Goal: Task Accomplishment & Management: Complete application form

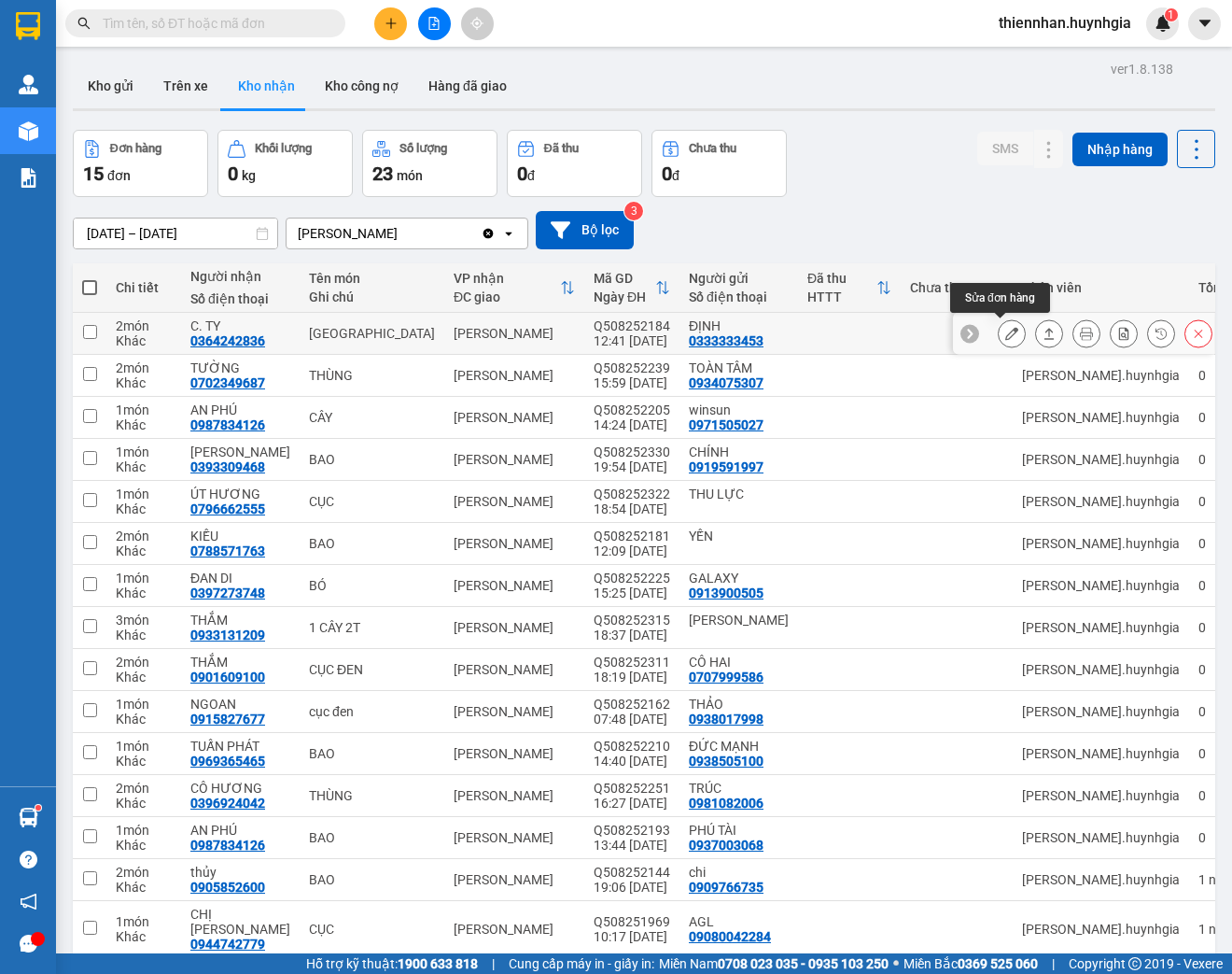
click at [1005, 331] on icon at bounding box center [1012, 333] width 13 height 13
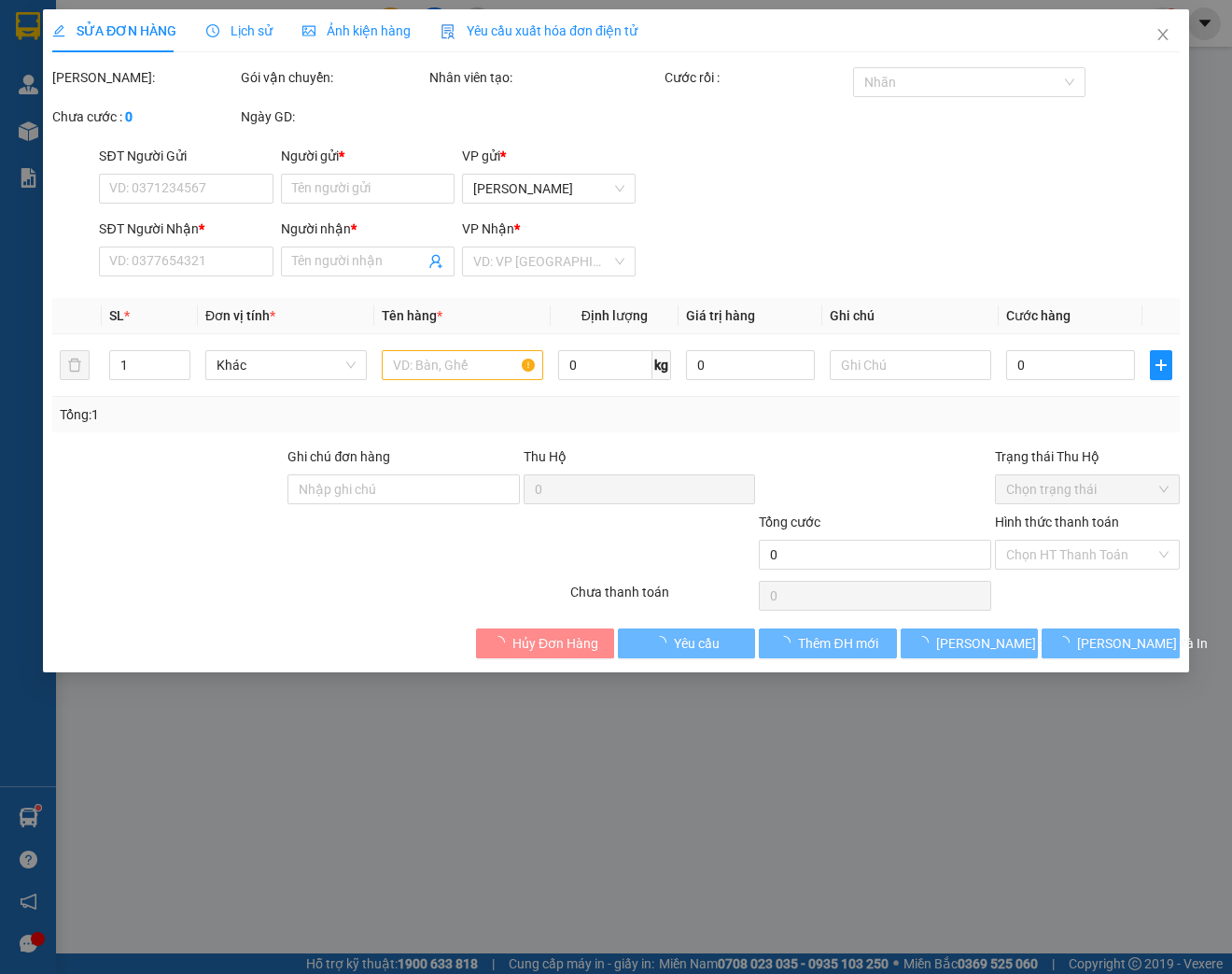
type input "0333333453"
type input "ĐỊNH"
type input "0364242836"
type input "C. TY"
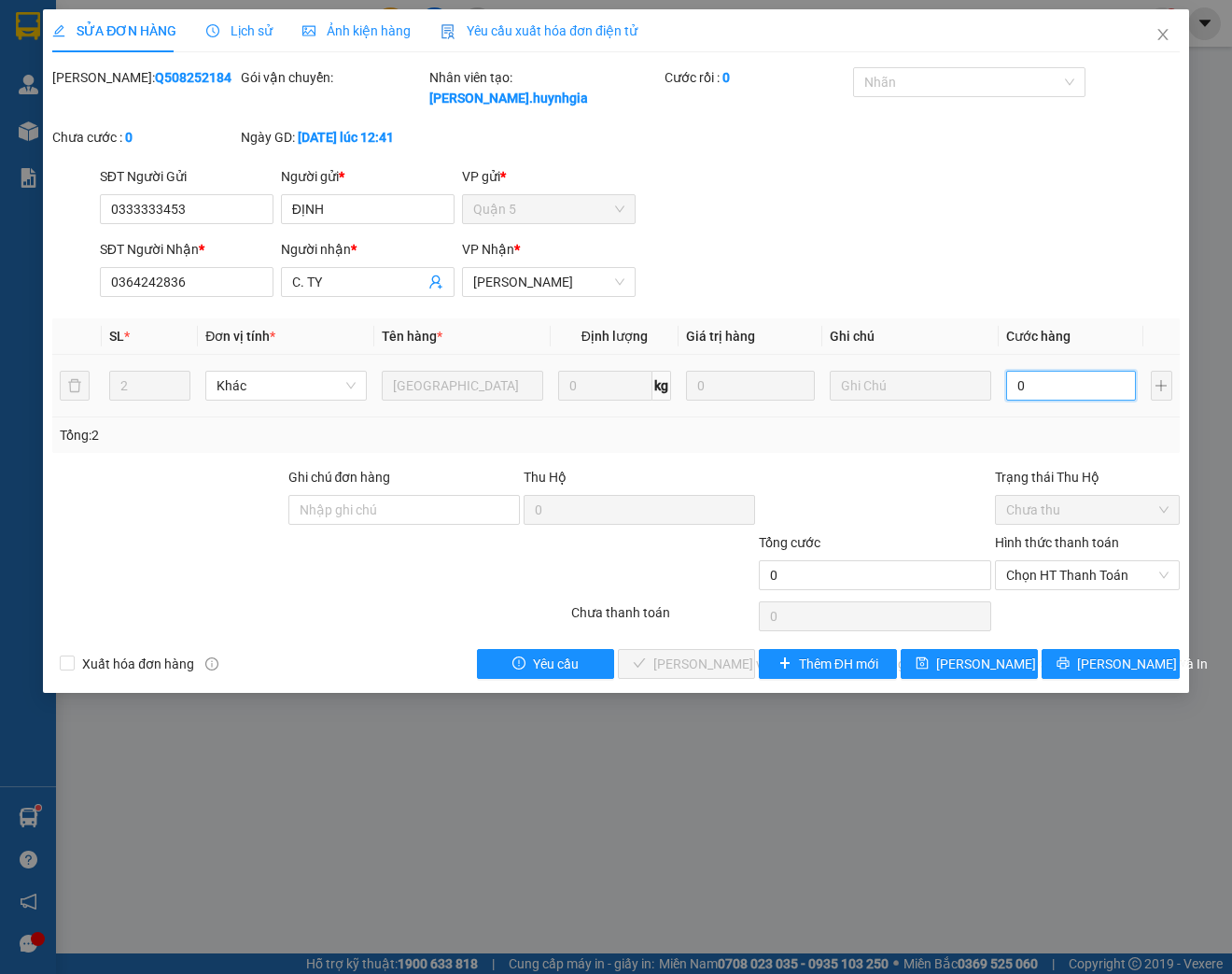
click at [1077, 394] on input "0" at bounding box center [1070, 386] width 129 height 30
type input "1"
type input "18"
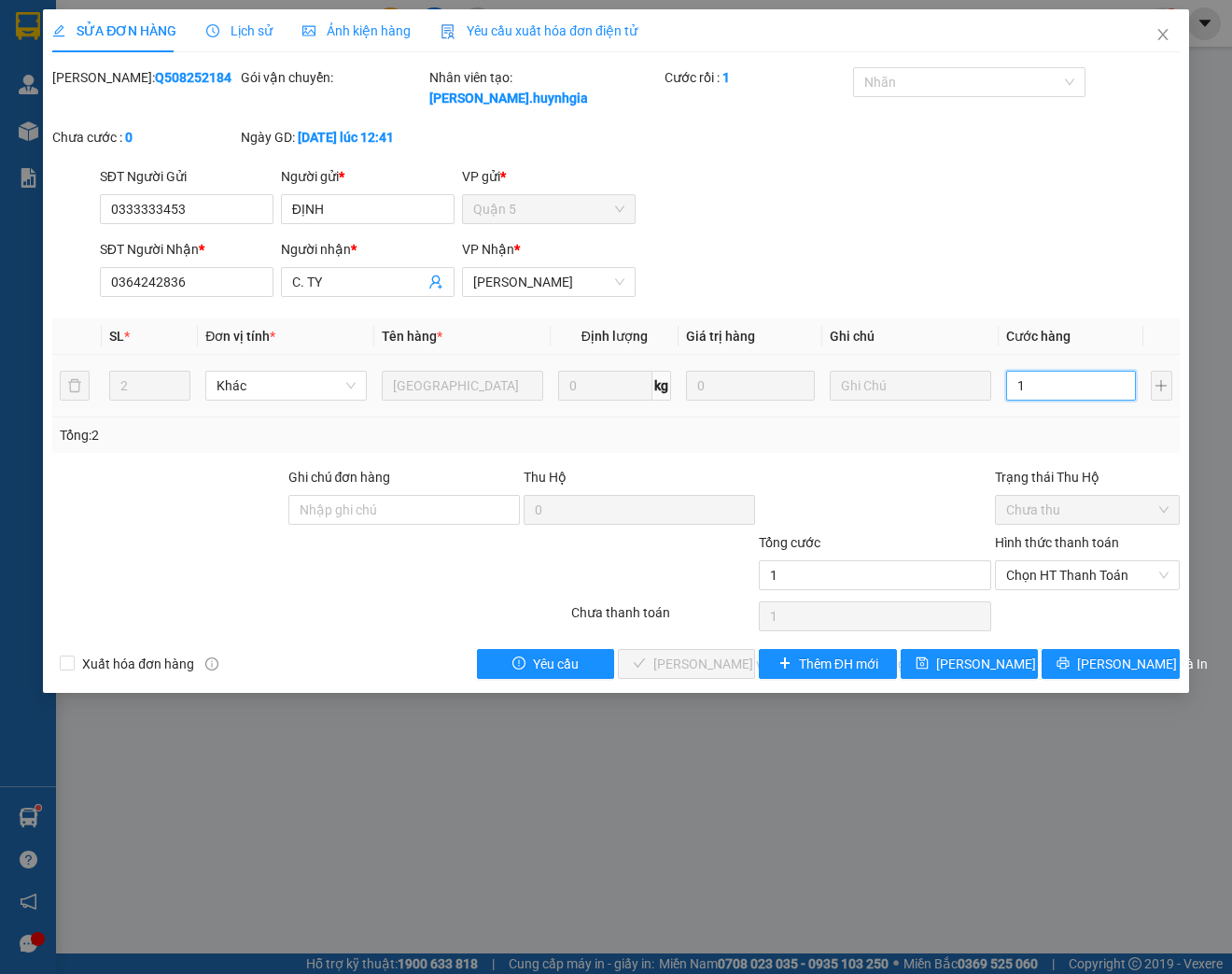
type input "18"
type input "180"
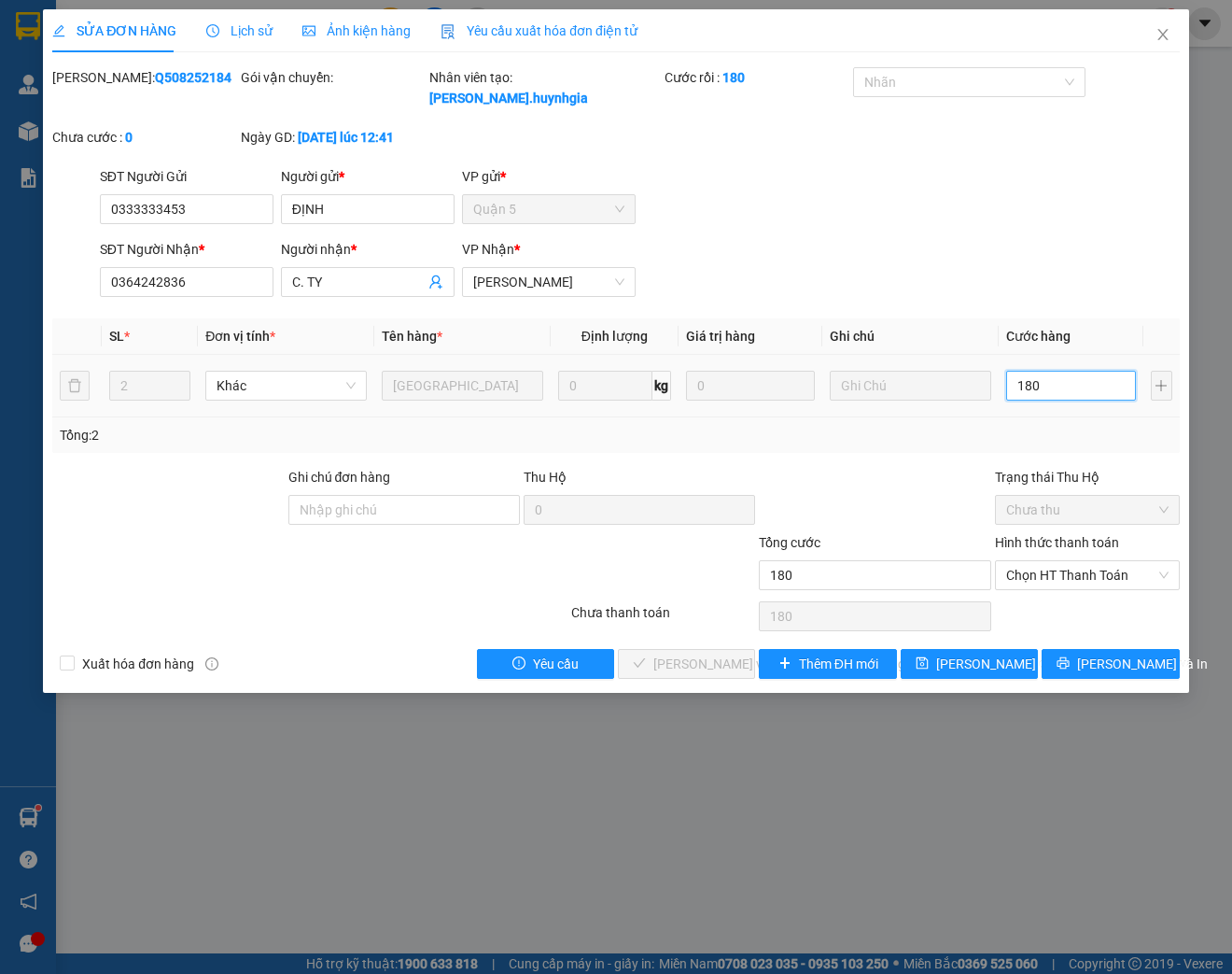
type input "1.800"
type input "18.000"
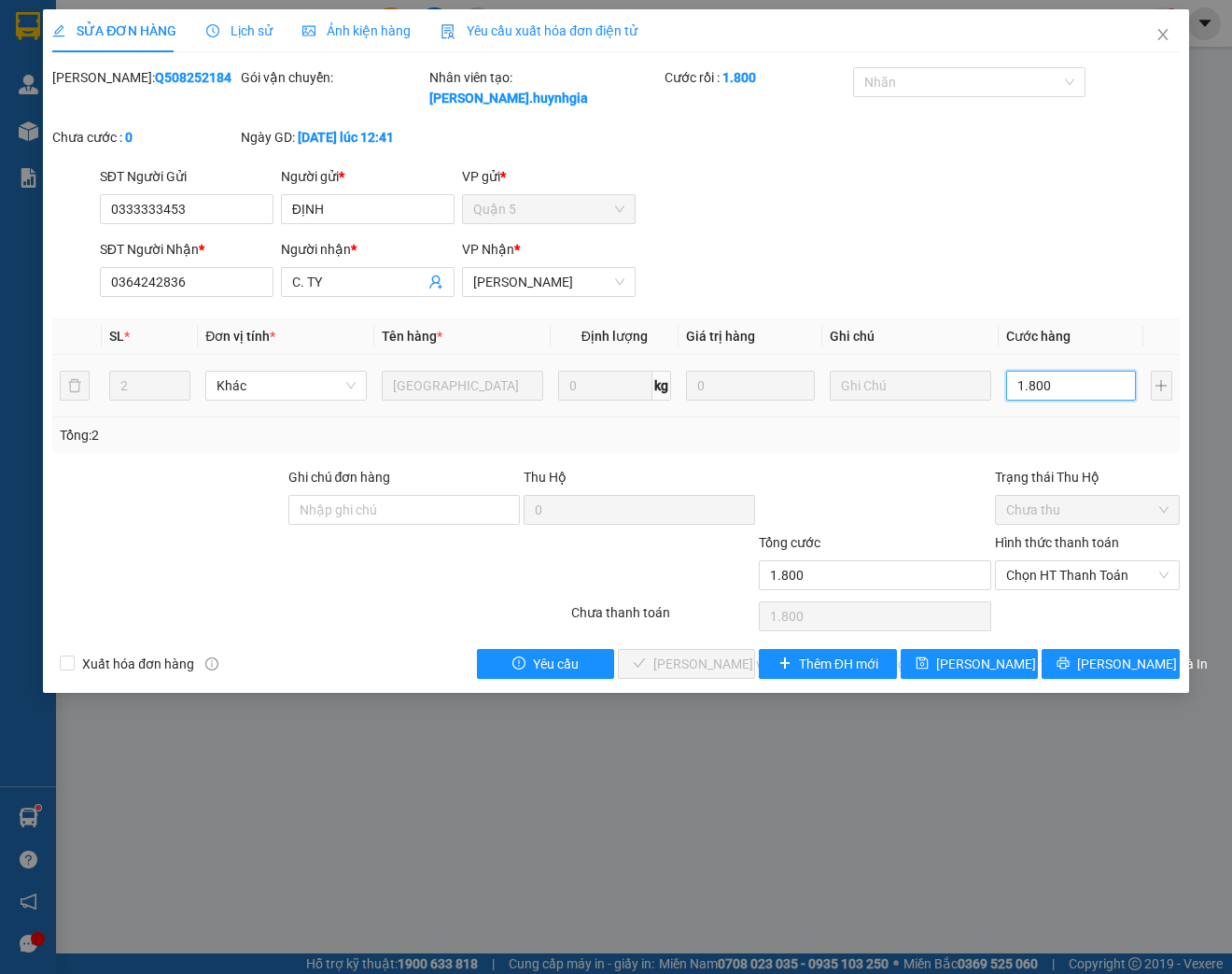
type input "18.000"
type input "180.000"
click at [1094, 580] on span "Chọn HT Thanh Toán" at bounding box center [1087, 576] width 163 height 28
type input "180.000"
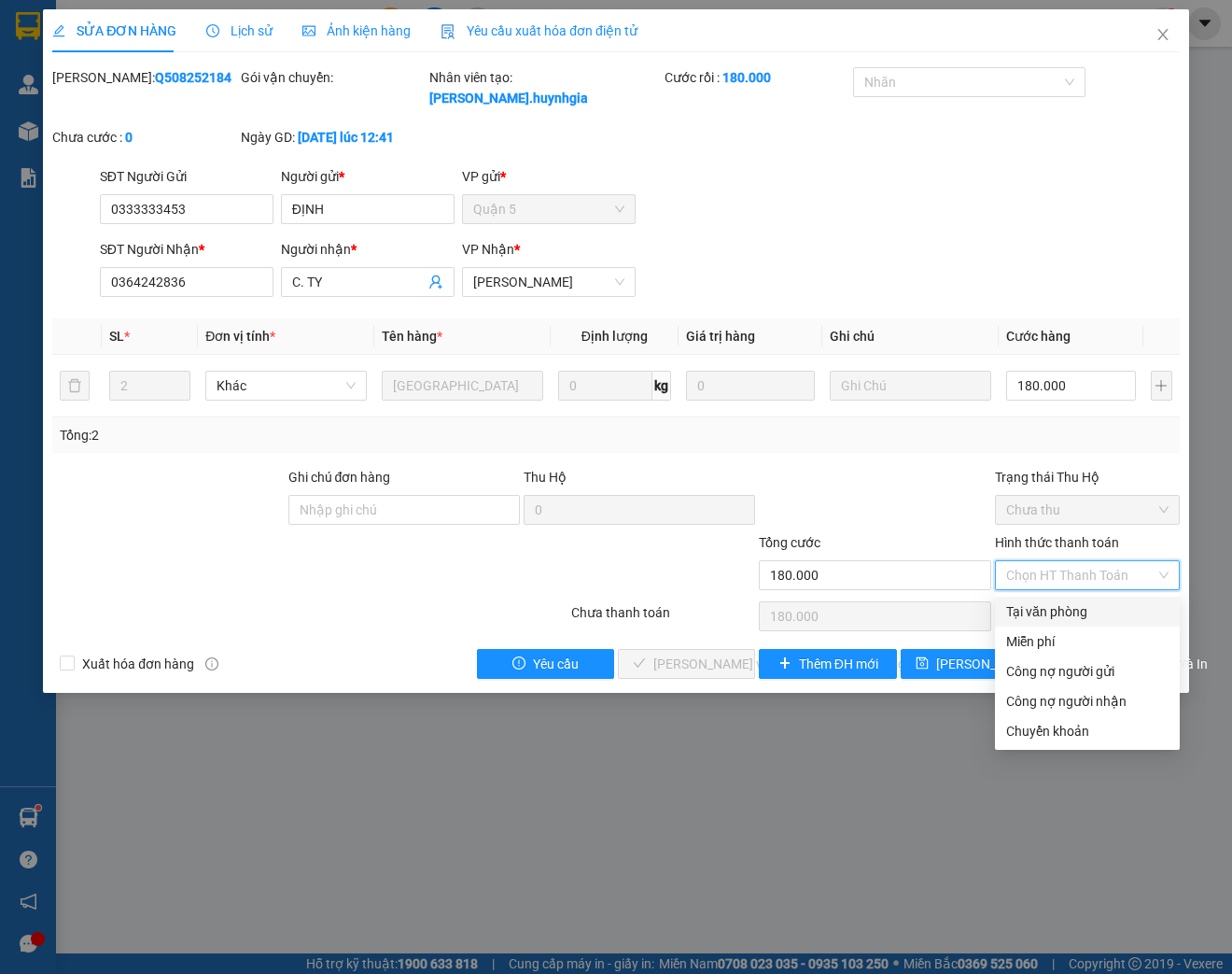
click at [1049, 605] on div "Tại văn phòng" at bounding box center [1087, 611] width 163 height 21
type input "0"
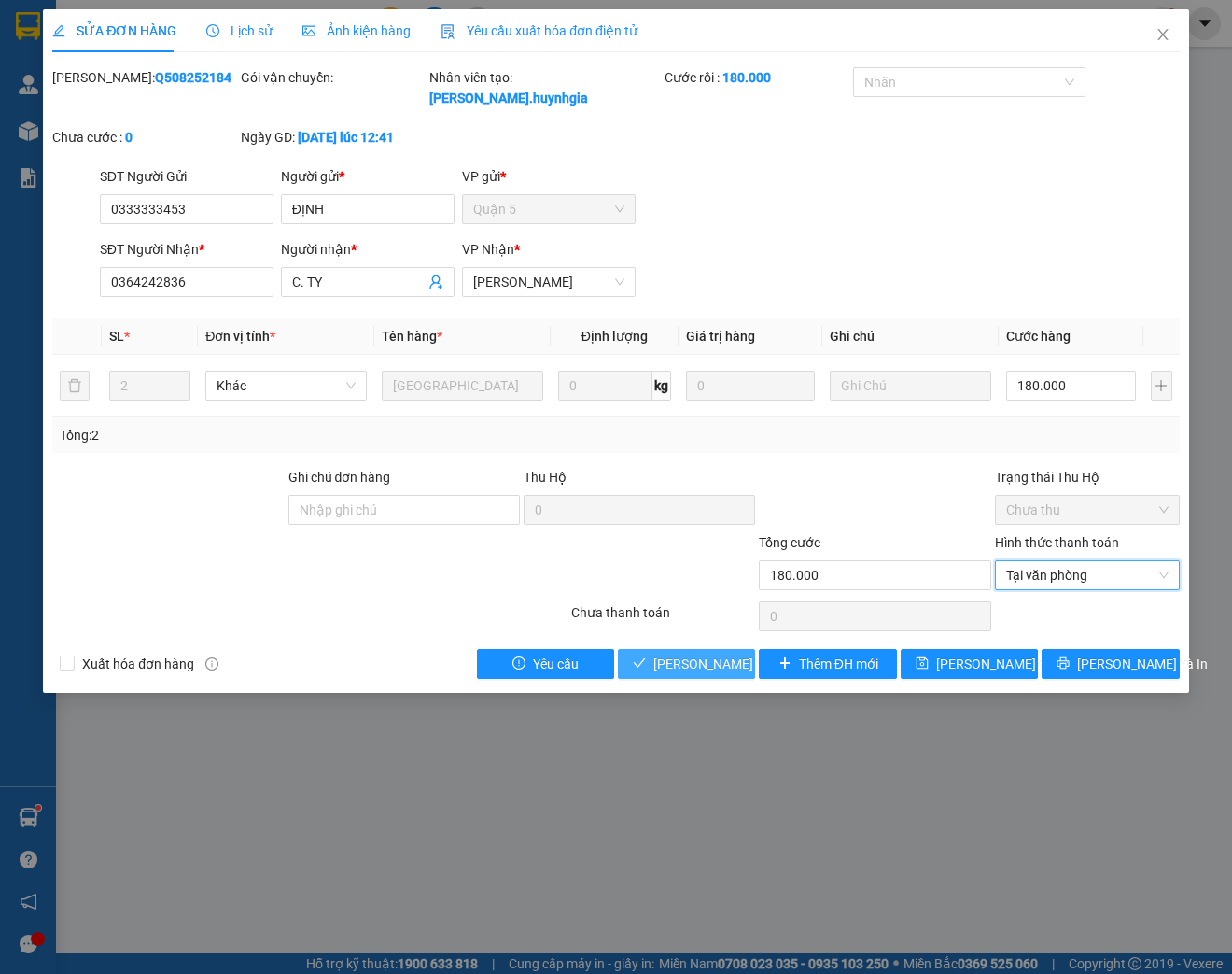
click at [710, 675] on button "[PERSON_NAME] và [PERSON_NAME] hàng" at bounding box center [686, 664] width 137 height 30
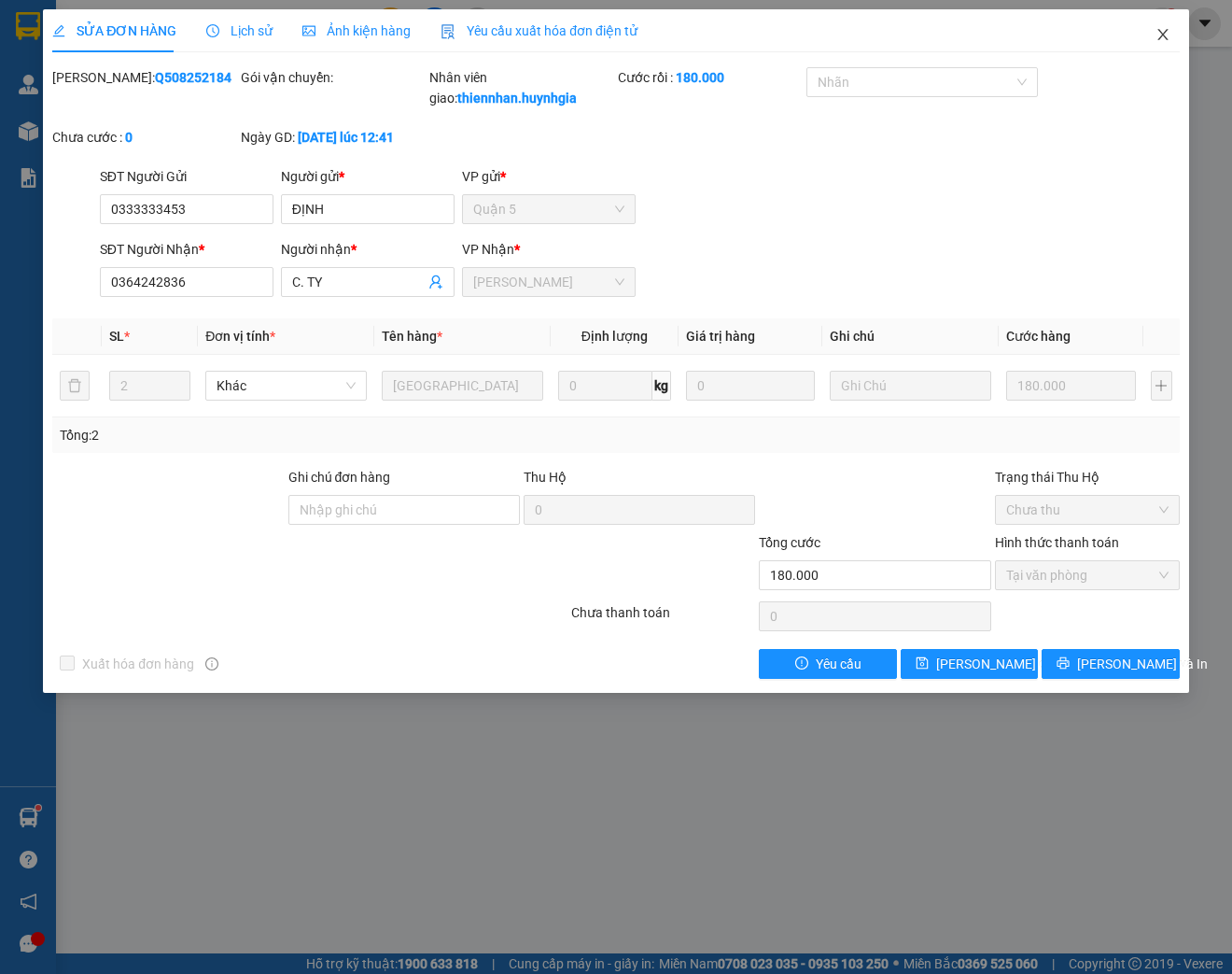
click at [1162, 39] on icon "close" at bounding box center [1163, 35] width 15 height 15
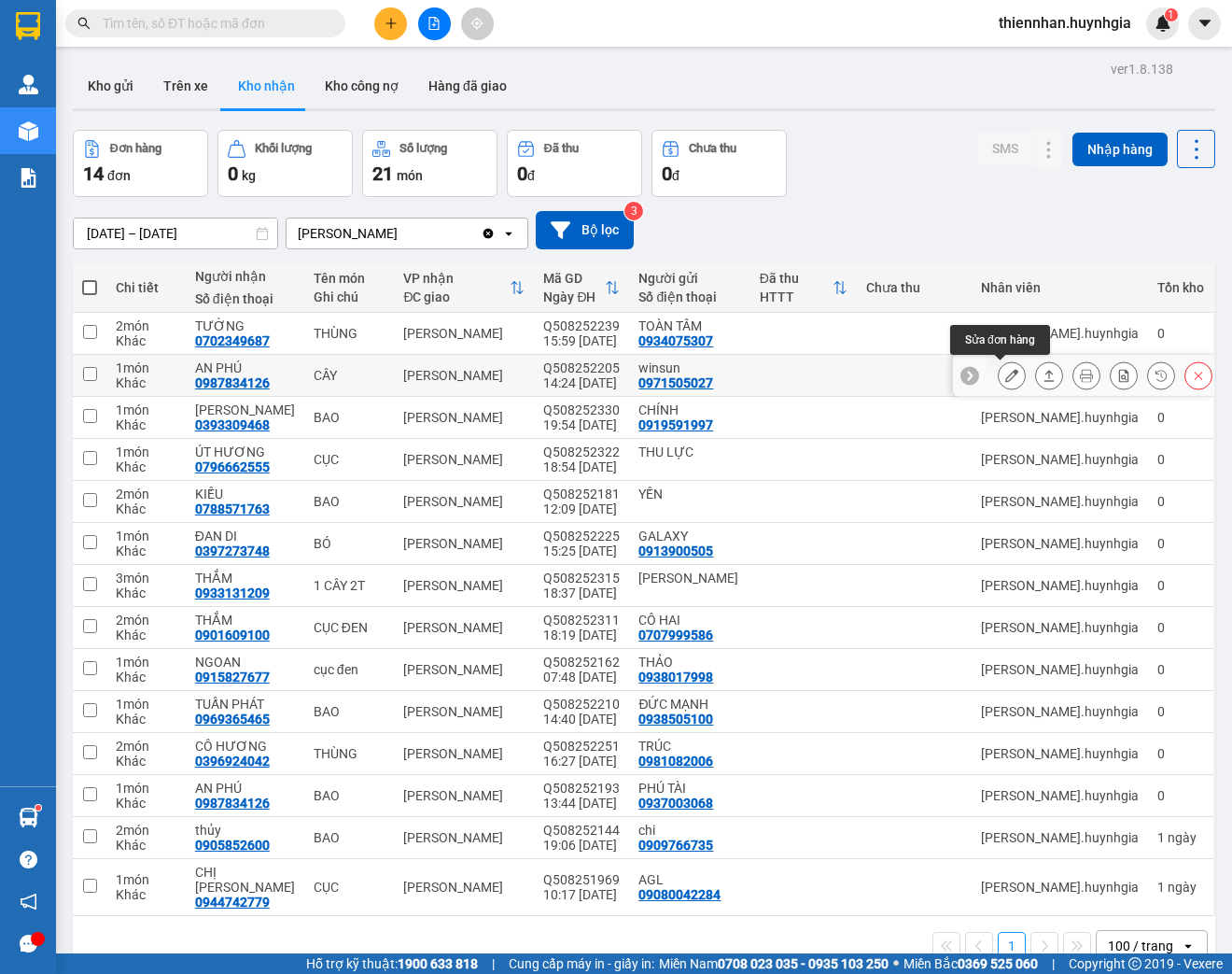
click at [1005, 377] on icon at bounding box center [1012, 376] width 13 height 13
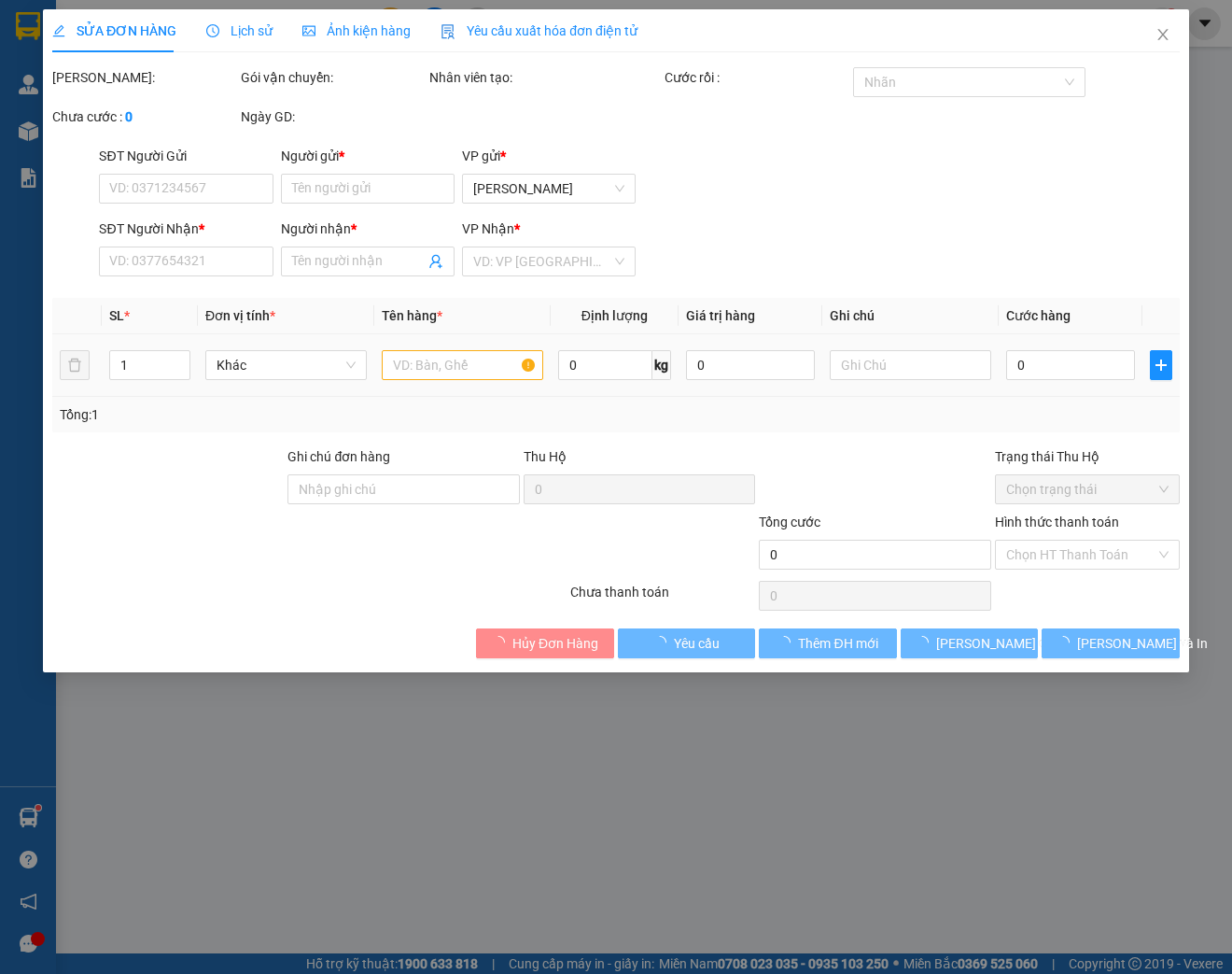
type input "0971505027"
type input "winsun"
type input "0987834126"
type input "AN PHÚ"
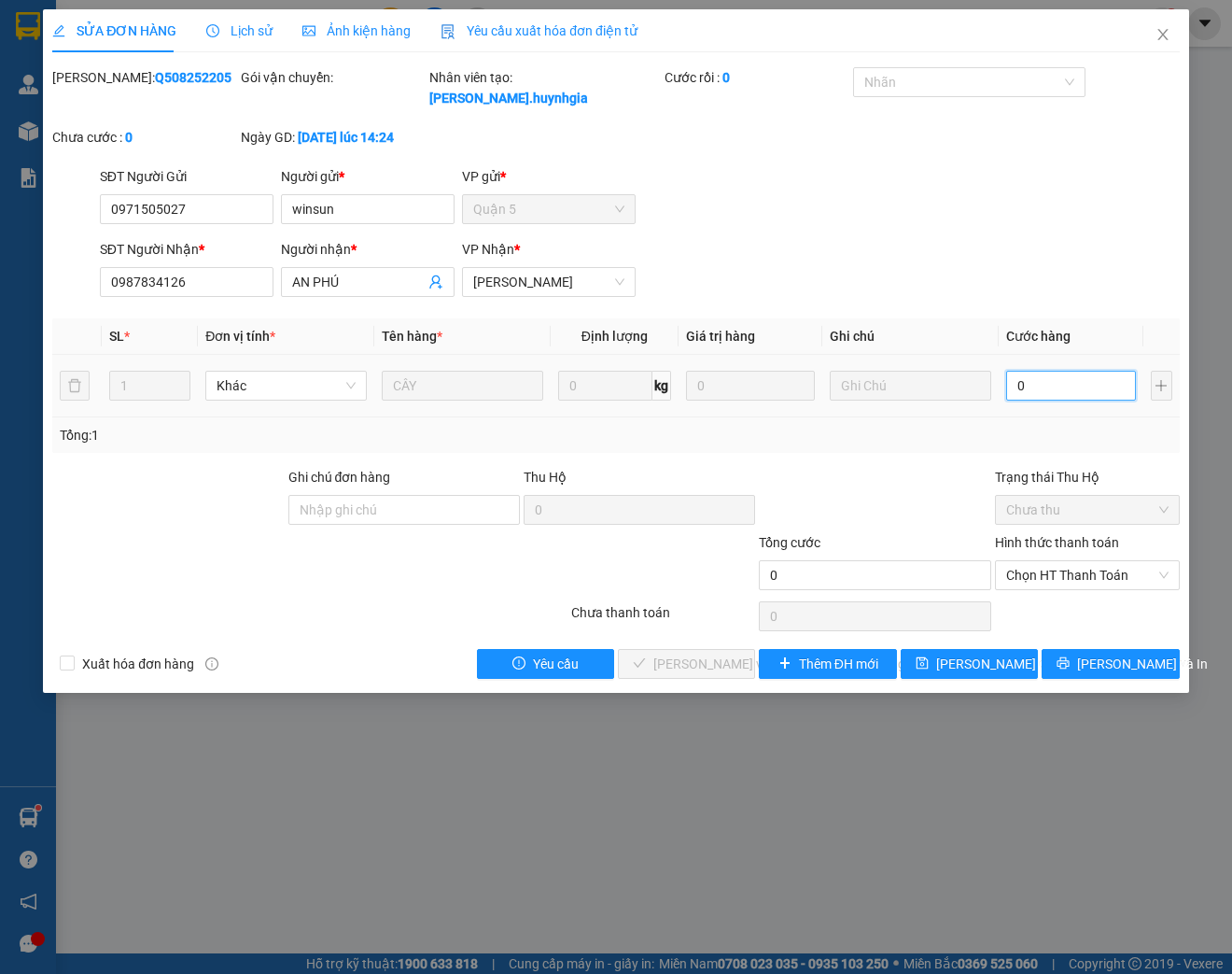
click at [1070, 378] on input "0" at bounding box center [1070, 386] width 129 height 30
type input "2"
type input "20"
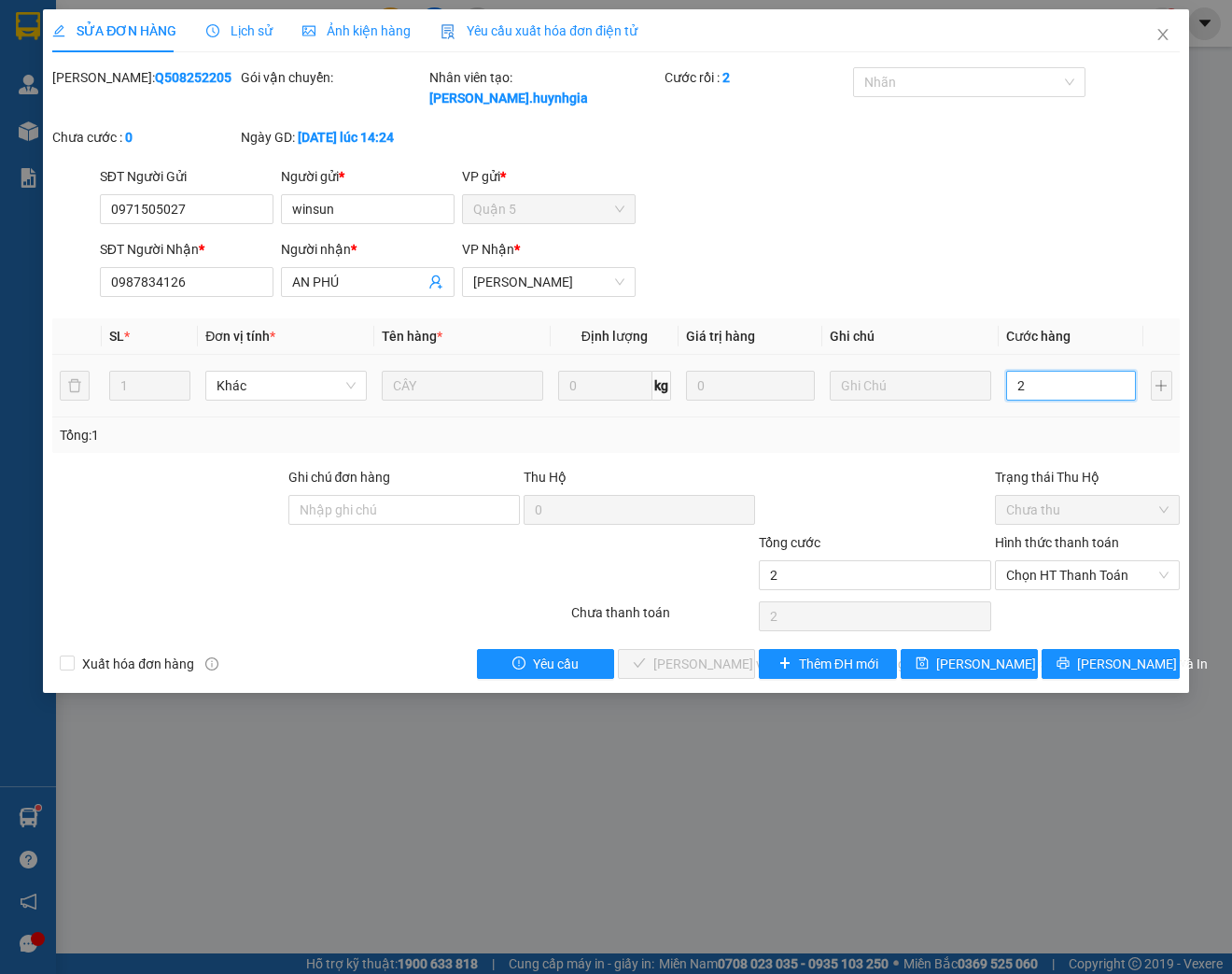
type input "20"
type input "200"
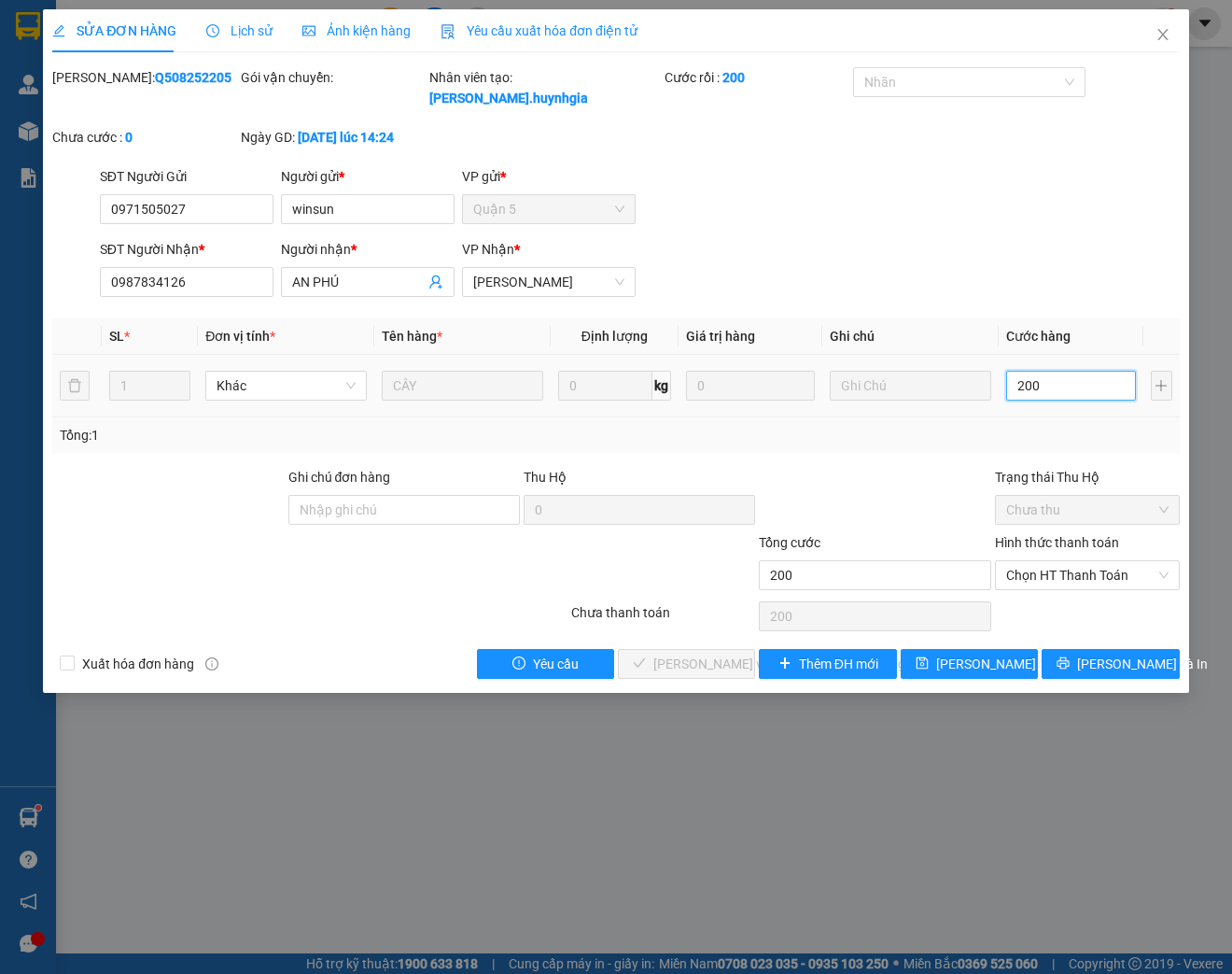
type input "2.000"
type input "20.000"
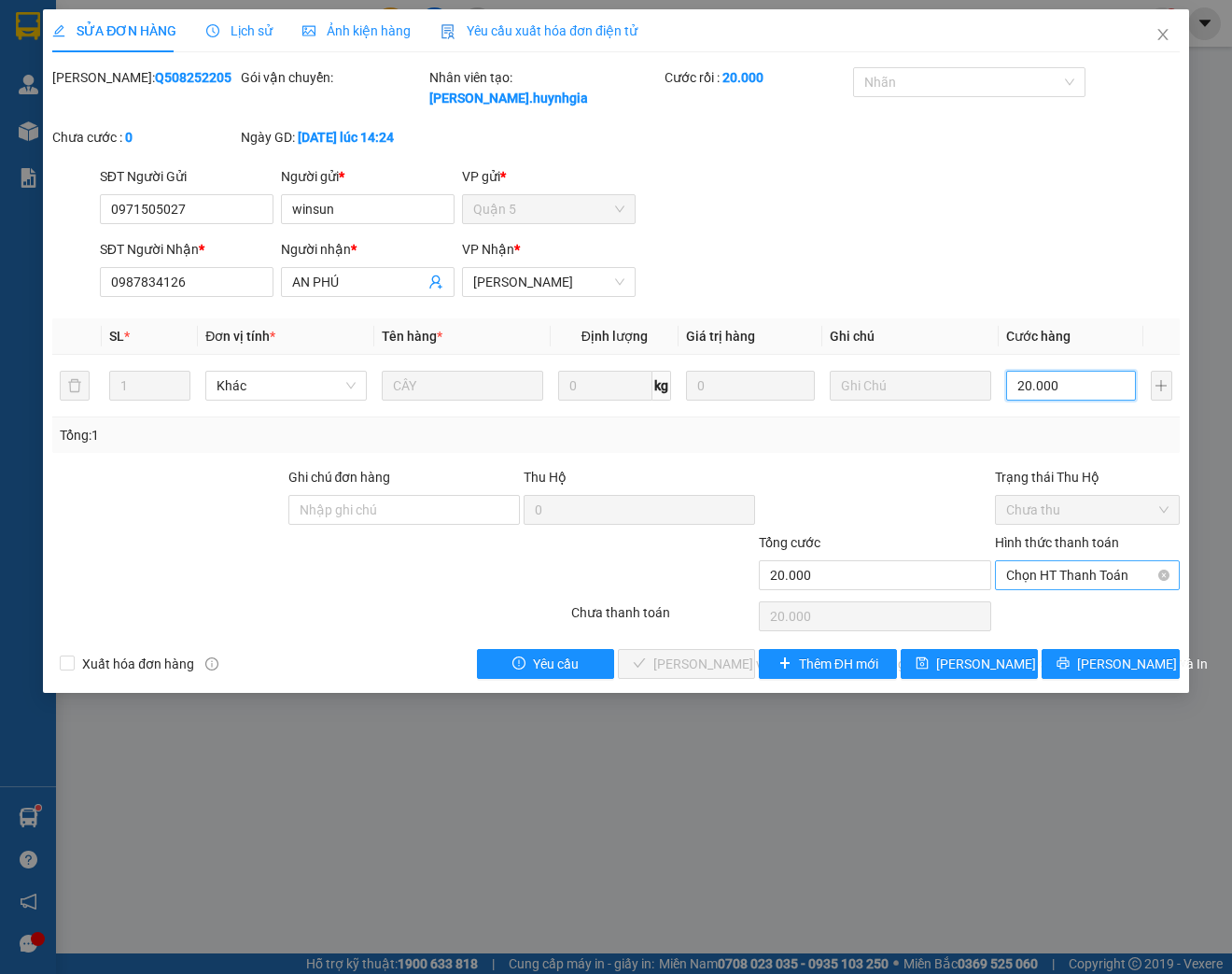
click at [1112, 579] on span "Chọn HT Thanh Toán" at bounding box center [1087, 576] width 163 height 28
type input "20.000"
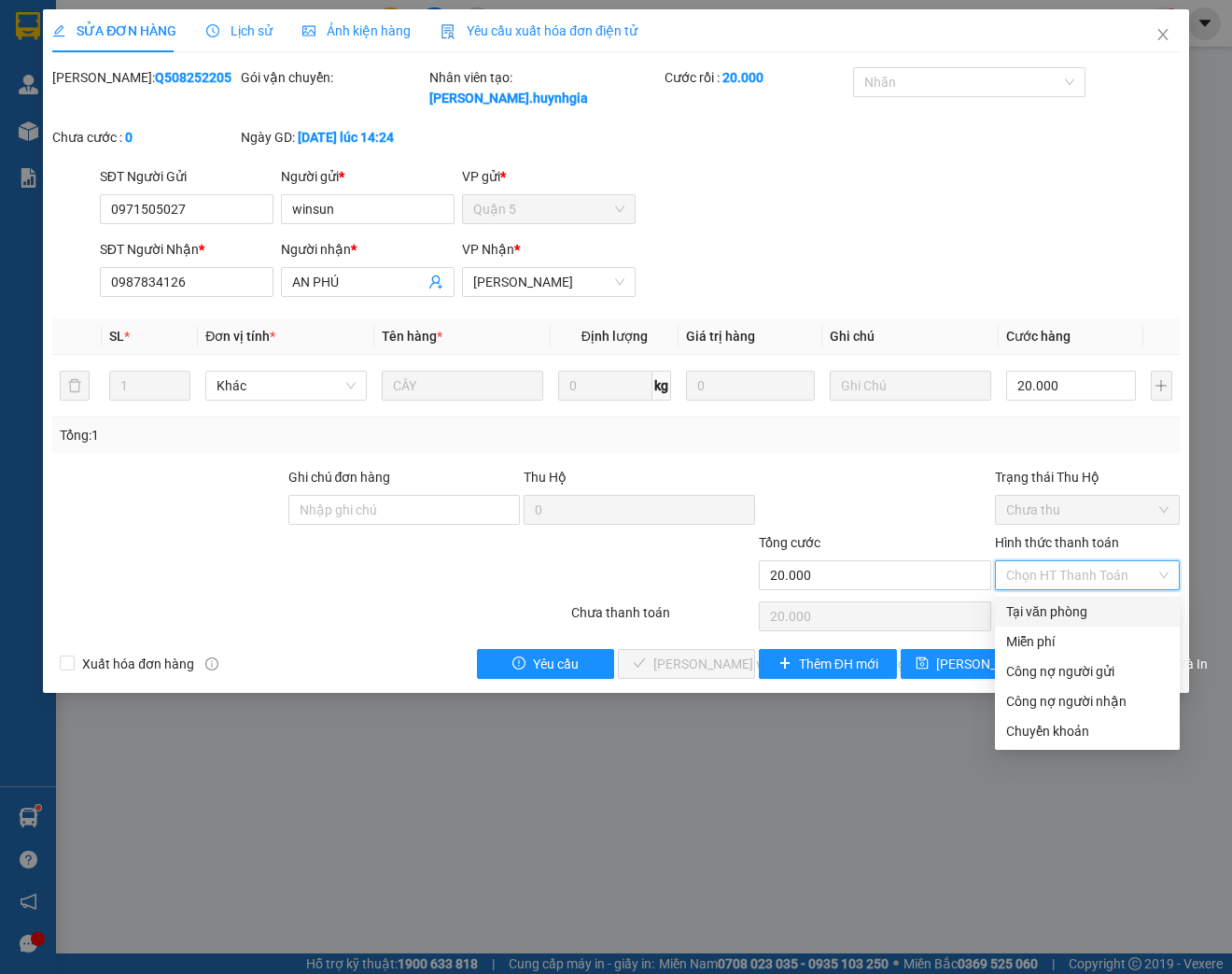
click at [1052, 616] on div "Tại văn phòng" at bounding box center [1087, 611] width 163 height 21
type input "0"
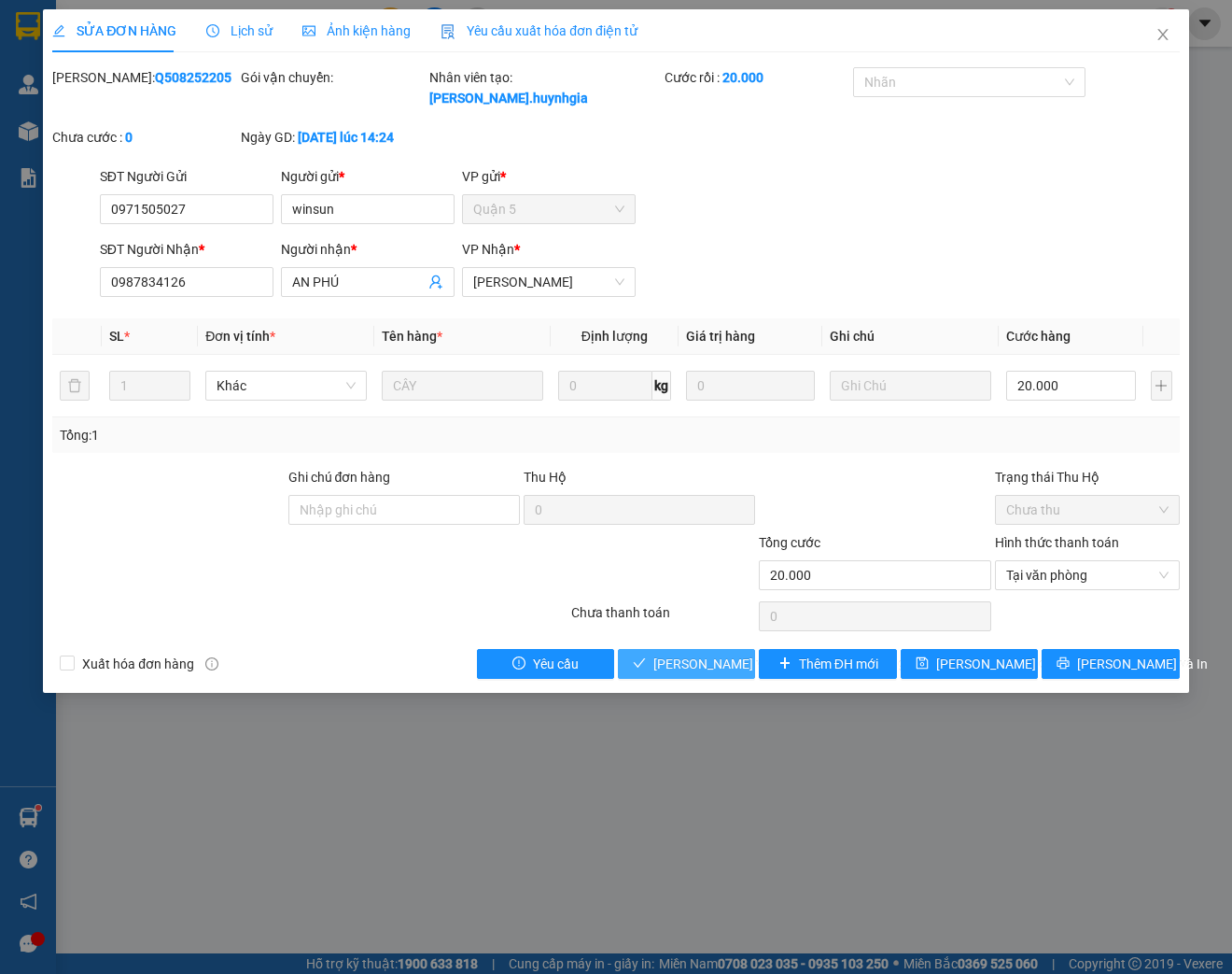
click at [706, 666] on span "[PERSON_NAME] và [PERSON_NAME] hàng" at bounding box center [779, 664] width 252 height 21
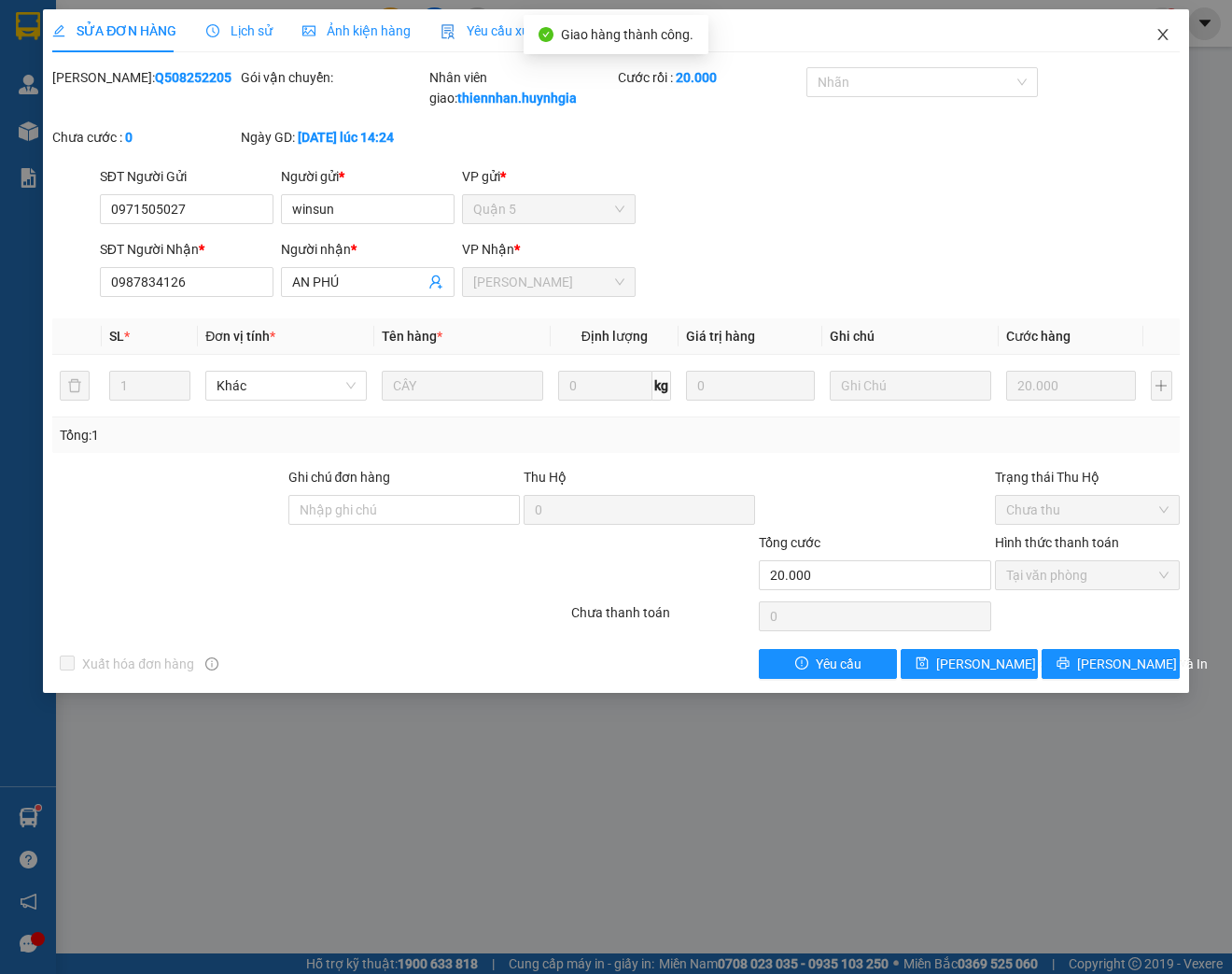
click at [1161, 27] on span "Close" at bounding box center [1162, 35] width 52 height 52
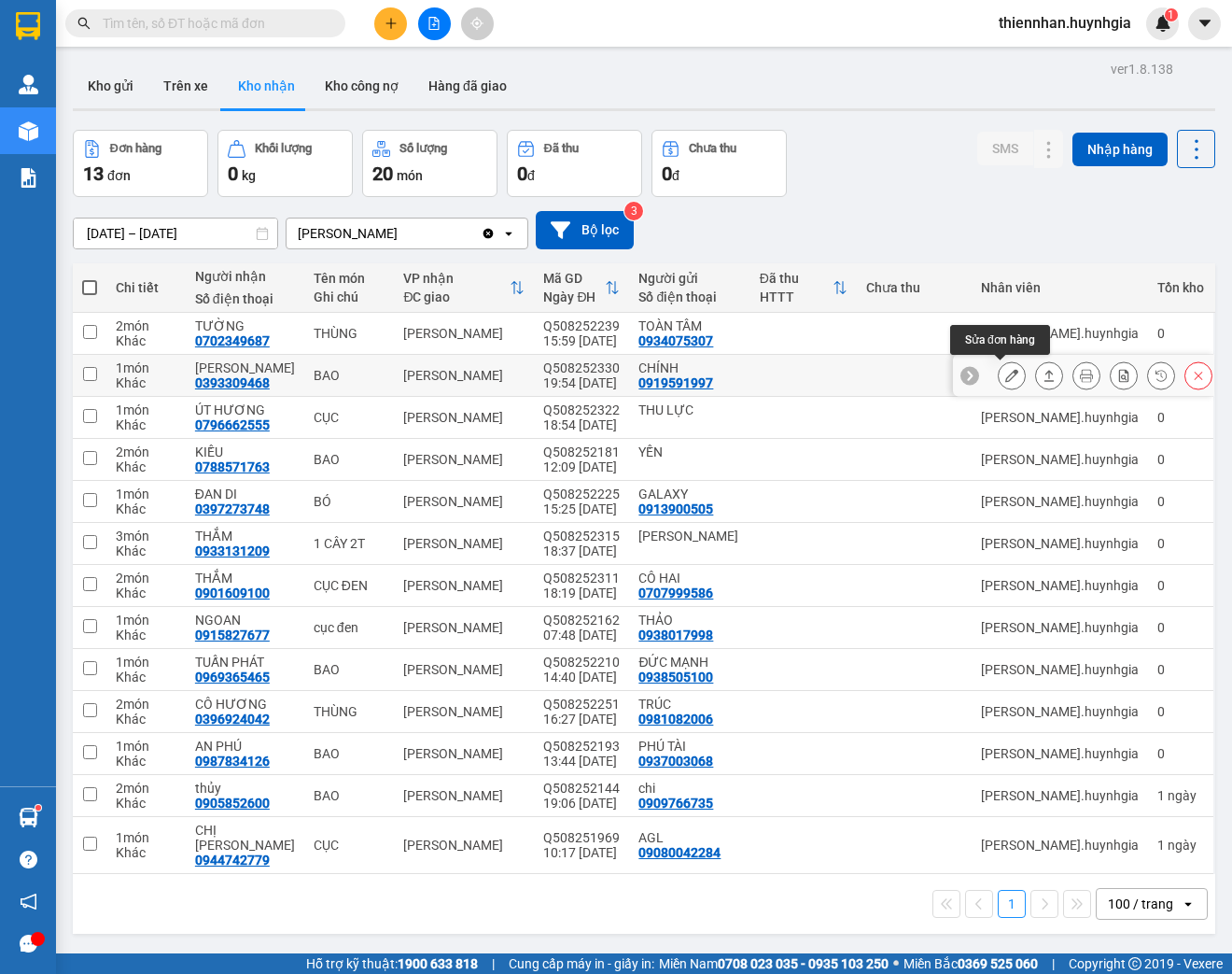
click at [1005, 374] on icon at bounding box center [1012, 376] width 13 height 13
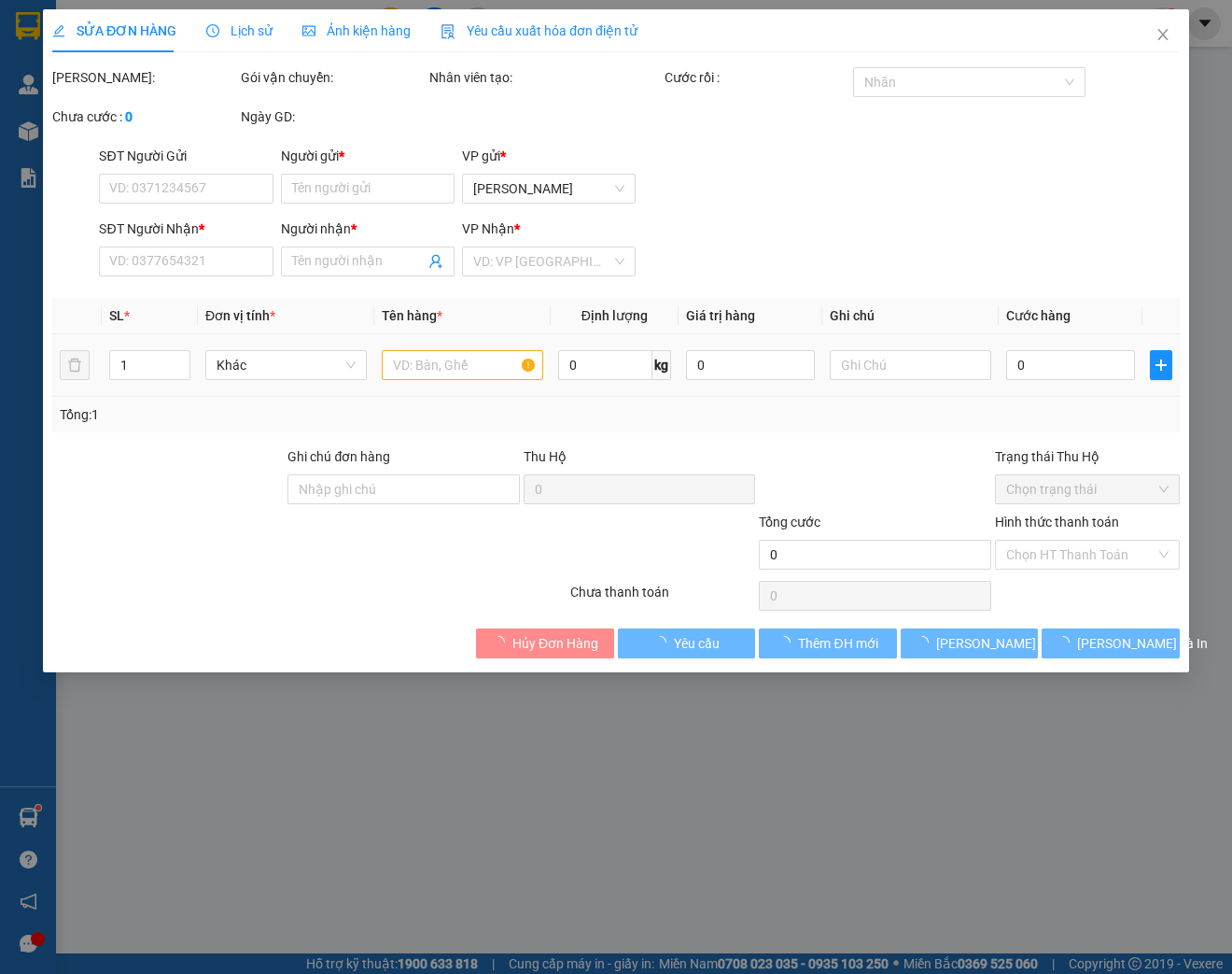
type input "0919591997"
type input "CHÍNH"
type input "0393309468"
type input "[PERSON_NAME]"
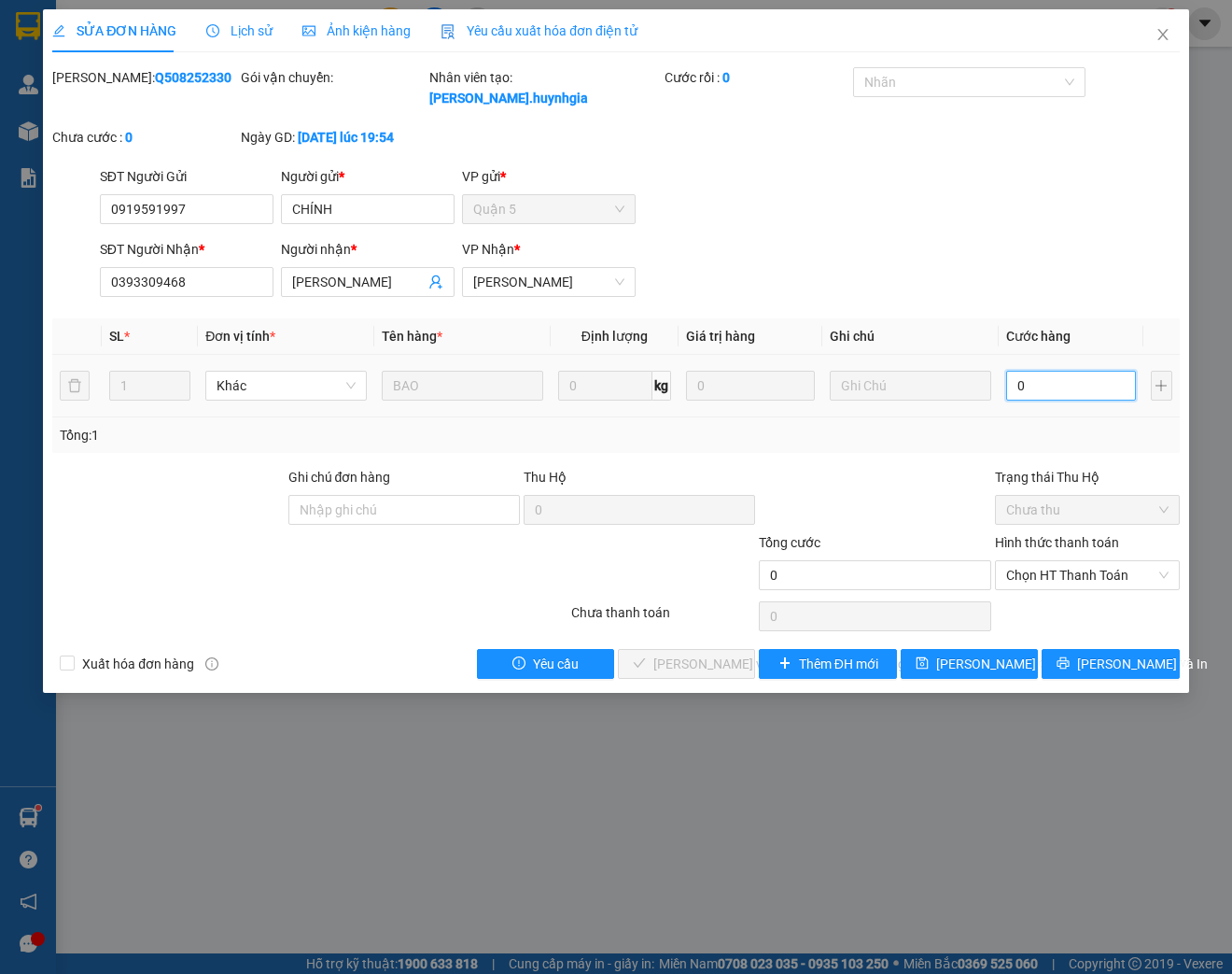
click at [1039, 374] on input "0" at bounding box center [1070, 386] width 129 height 30
type input "3"
type input "30"
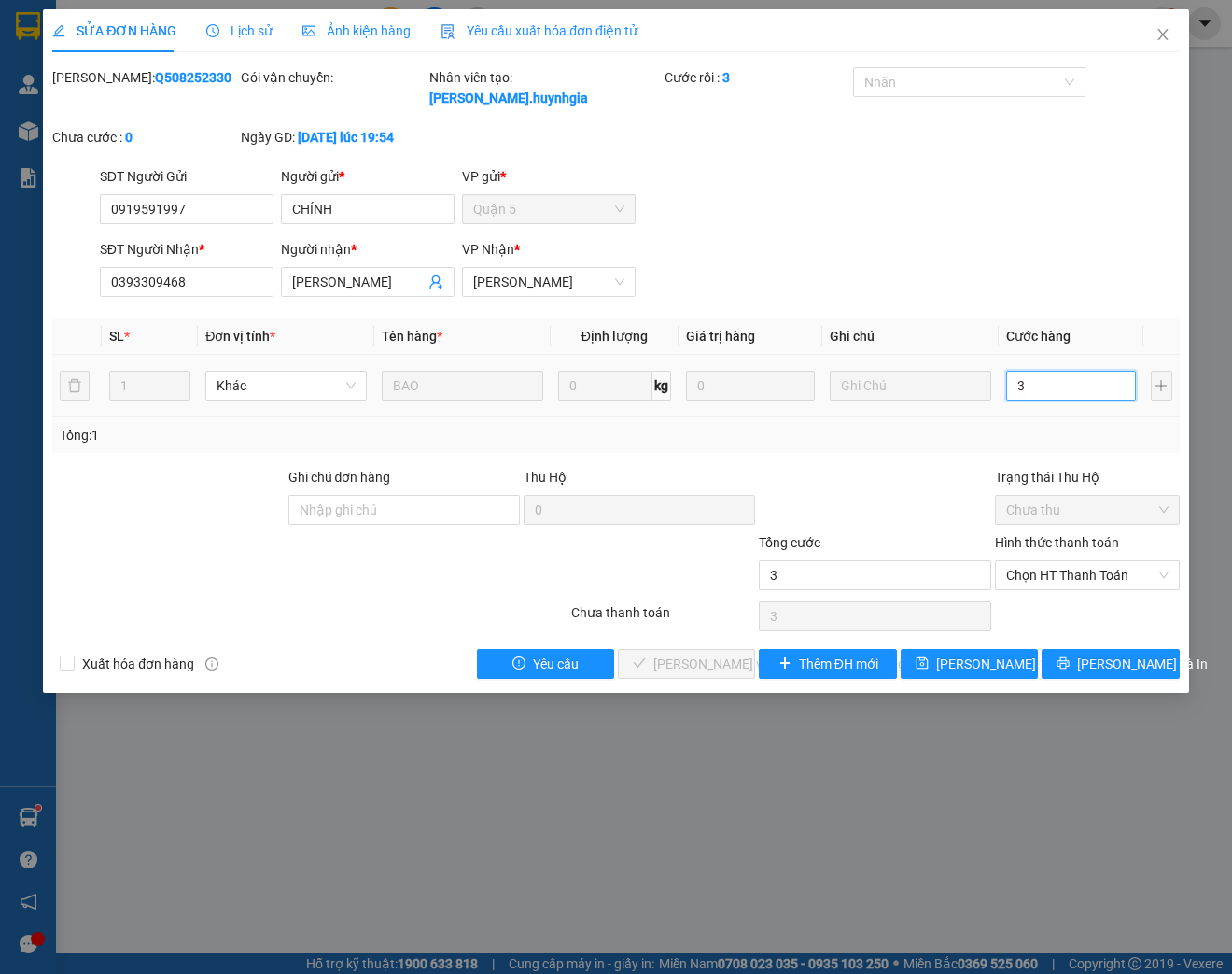
type input "30"
type input "300"
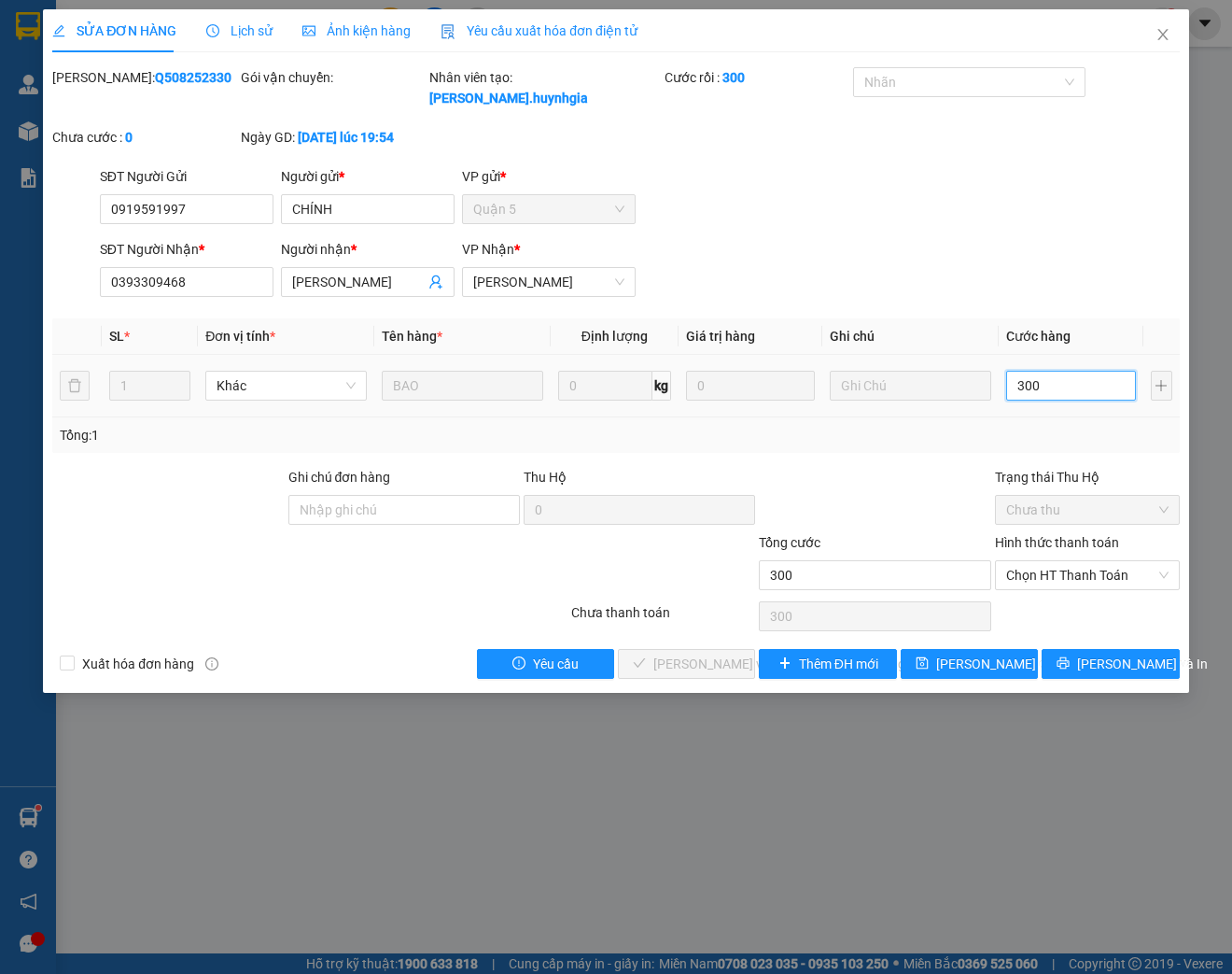
type input "3.000"
type input "30.000"
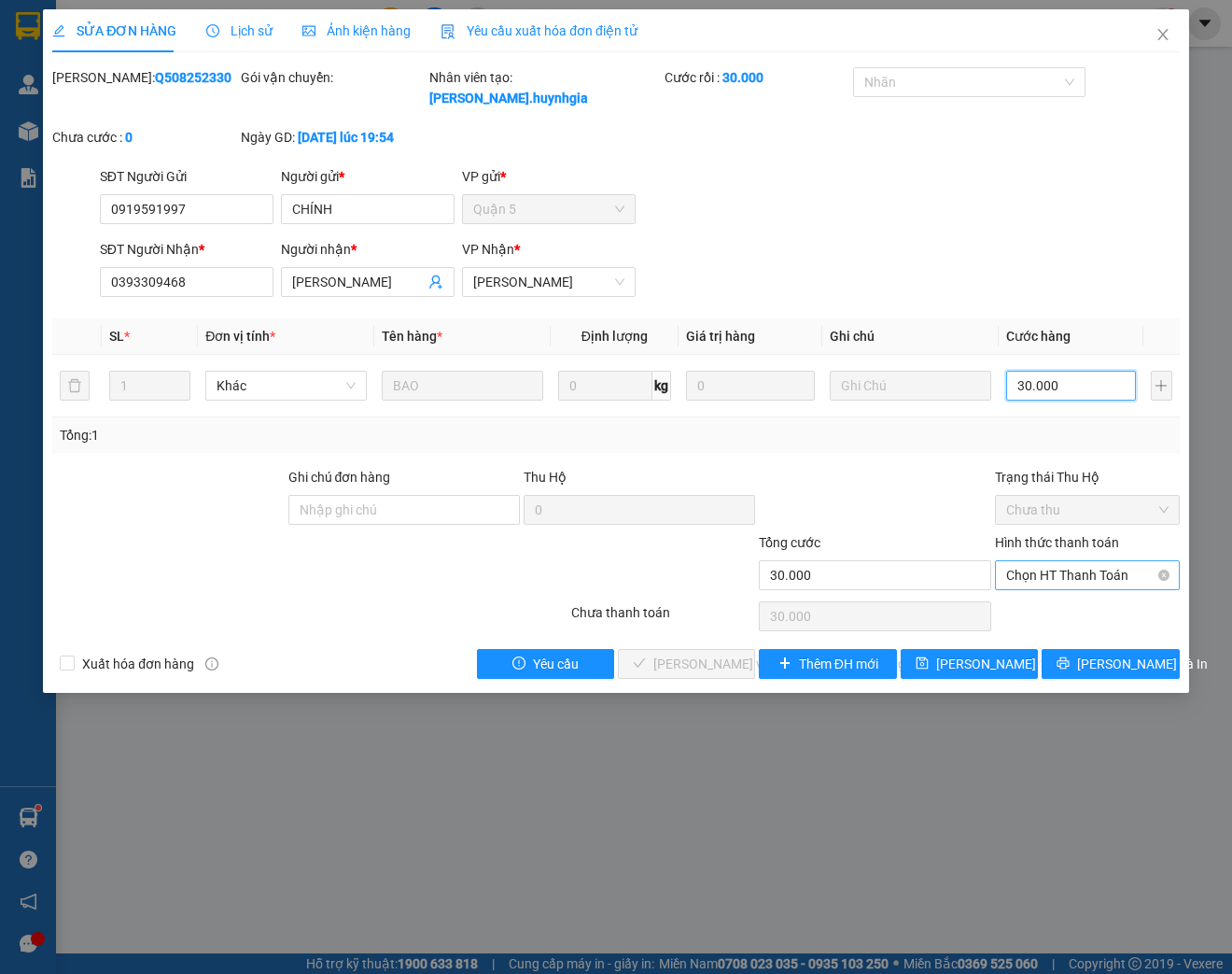
click at [1071, 577] on span "Chọn HT Thanh Toán" at bounding box center [1087, 576] width 163 height 28
type input "30.000"
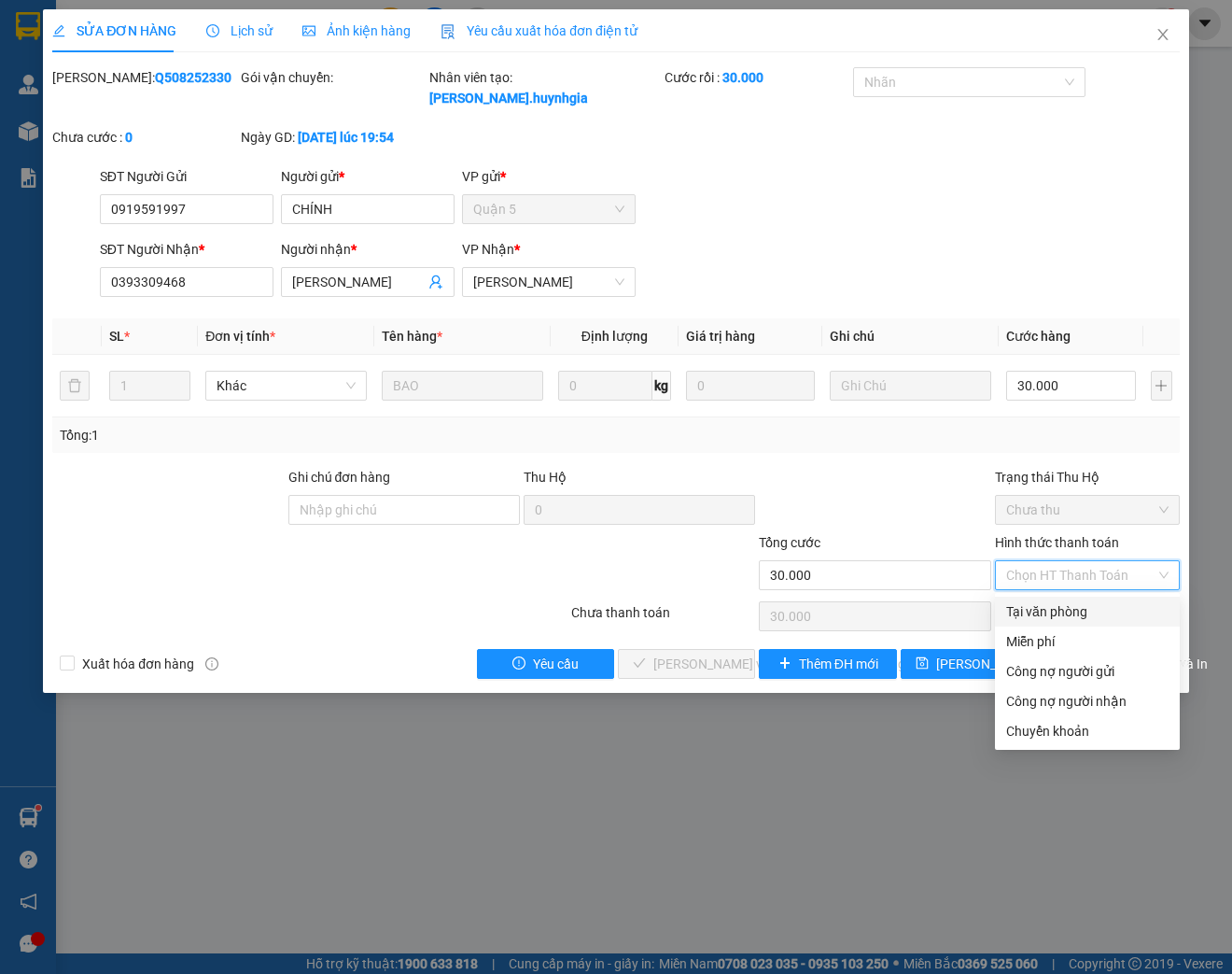
click at [1071, 611] on div "Tại văn phòng" at bounding box center [1087, 611] width 163 height 21
type input "0"
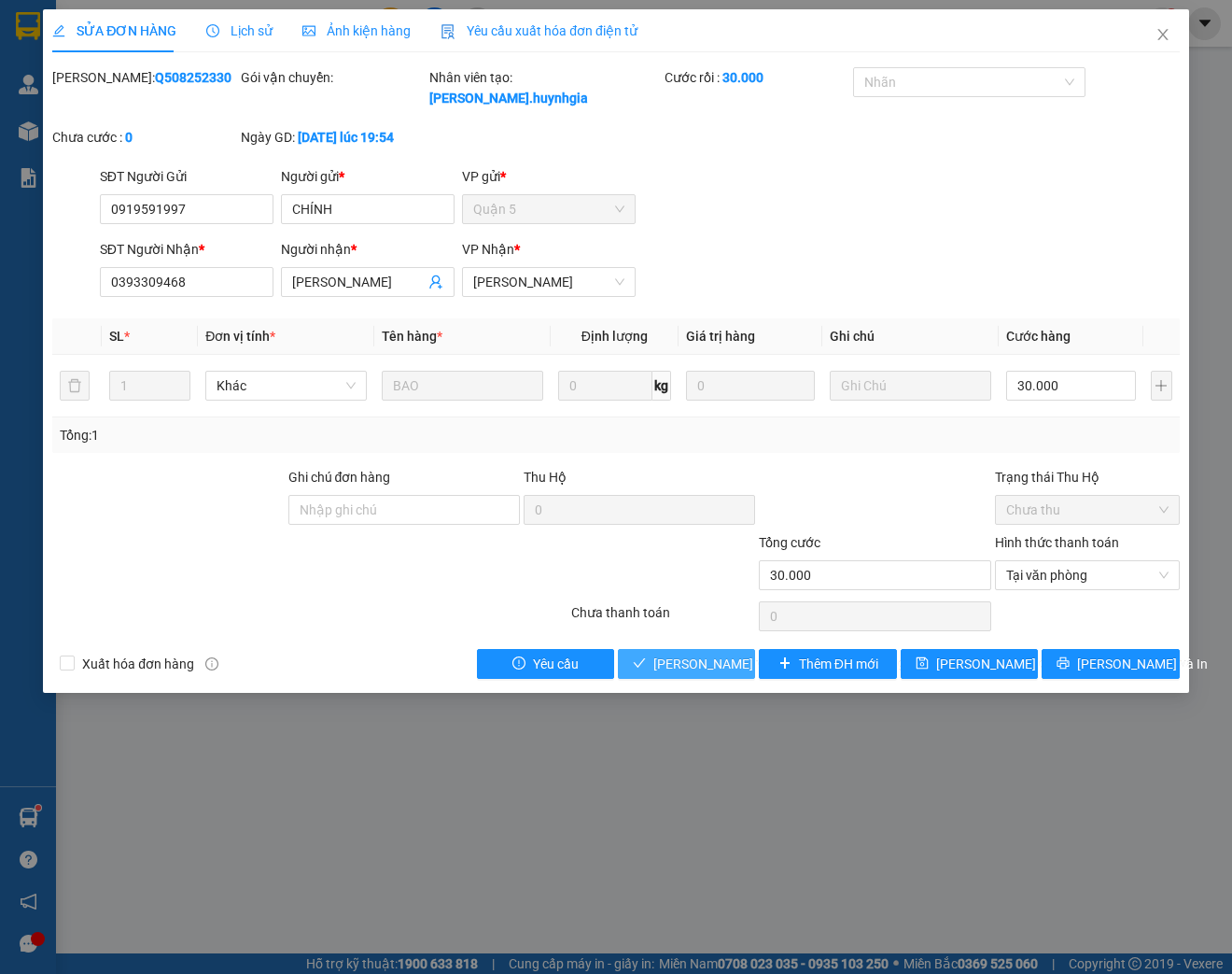
click at [707, 670] on span "[PERSON_NAME] và [PERSON_NAME] hàng" at bounding box center [779, 664] width 252 height 21
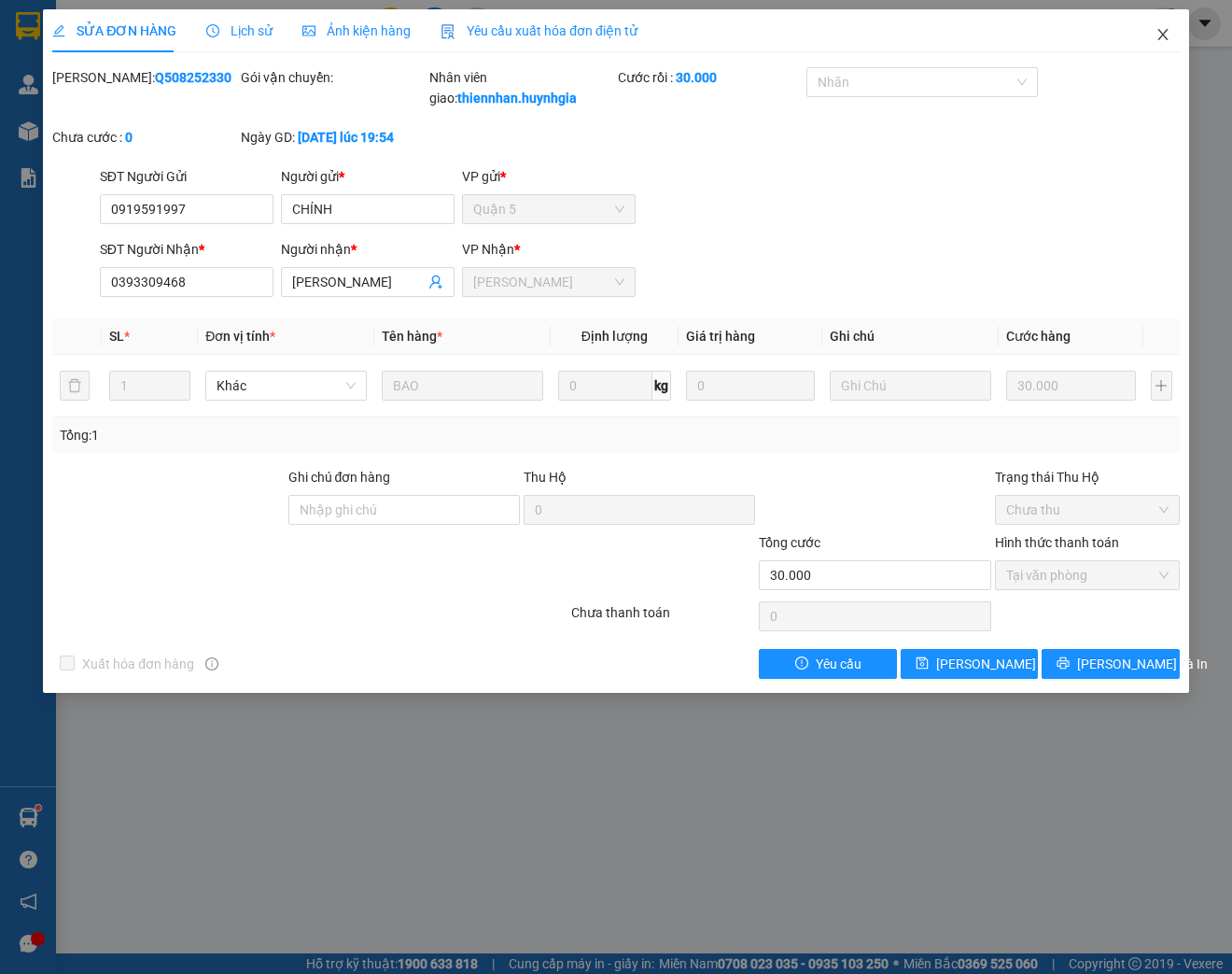
click at [1157, 40] on icon "close" at bounding box center [1163, 35] width 15 height 15
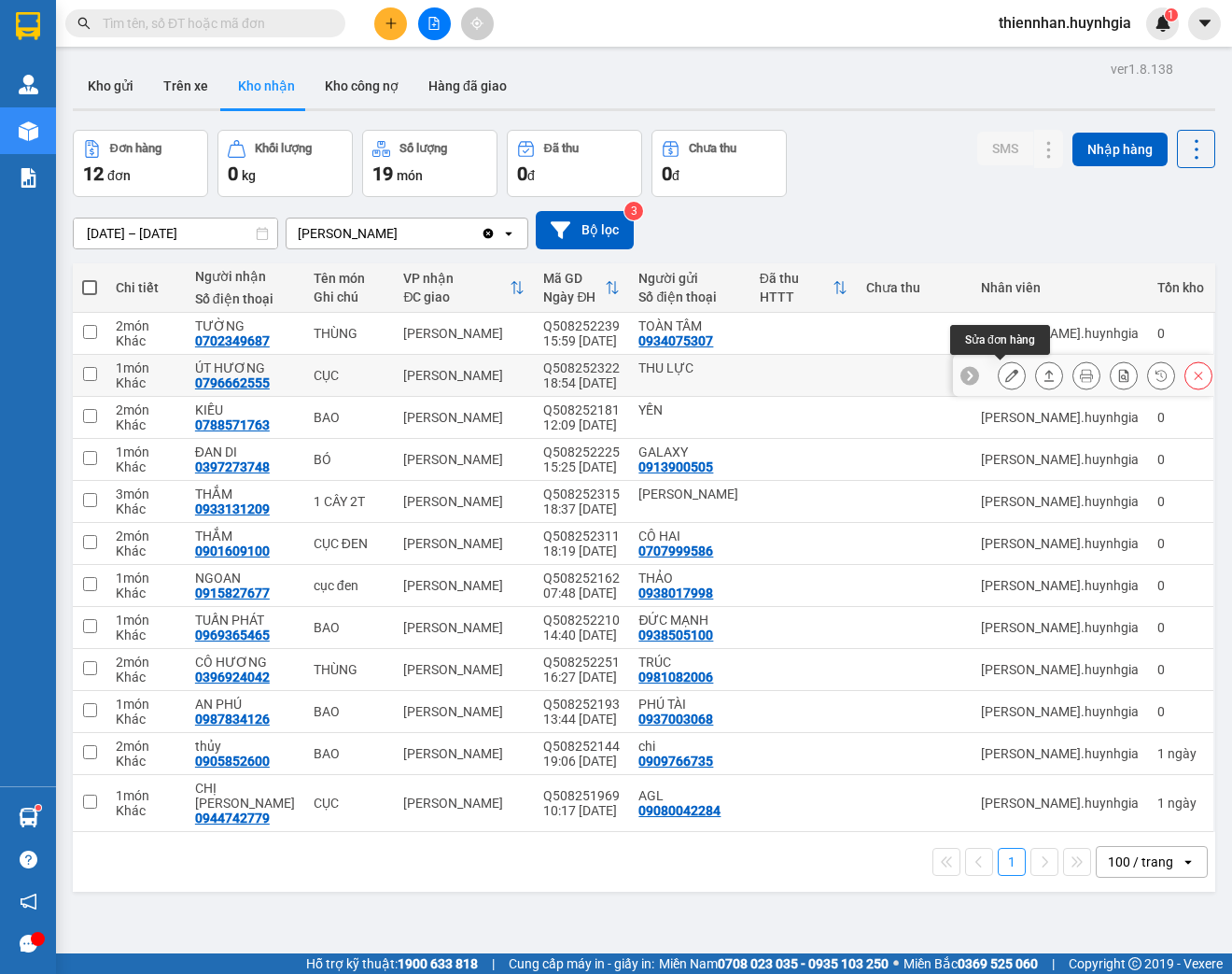
click at [999, 381] on button at bounding box center [1012, 376] width 26 height 33
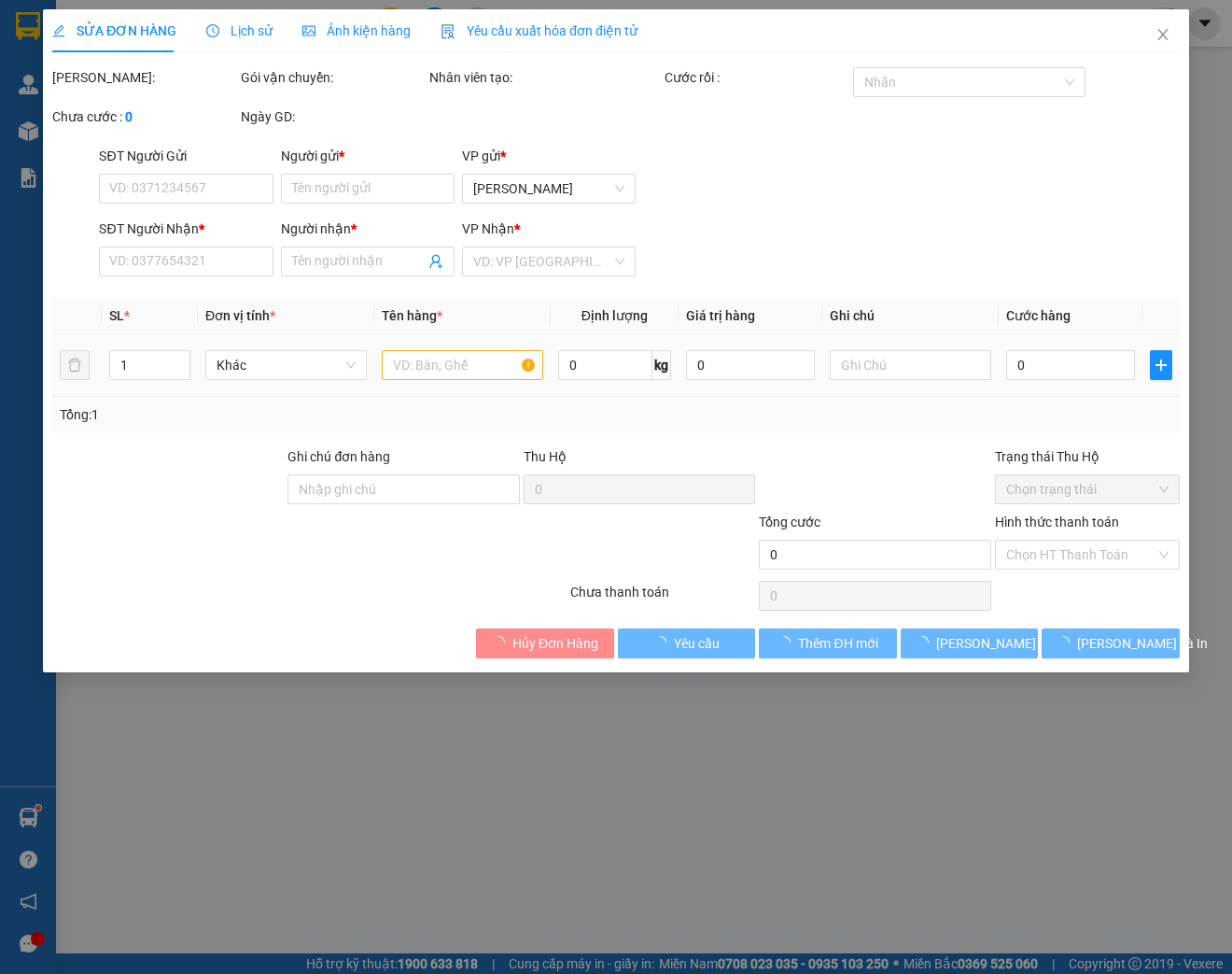
type input "THU LỰC"
type input "0796662555"
type input "ÚT HƯƠNG"
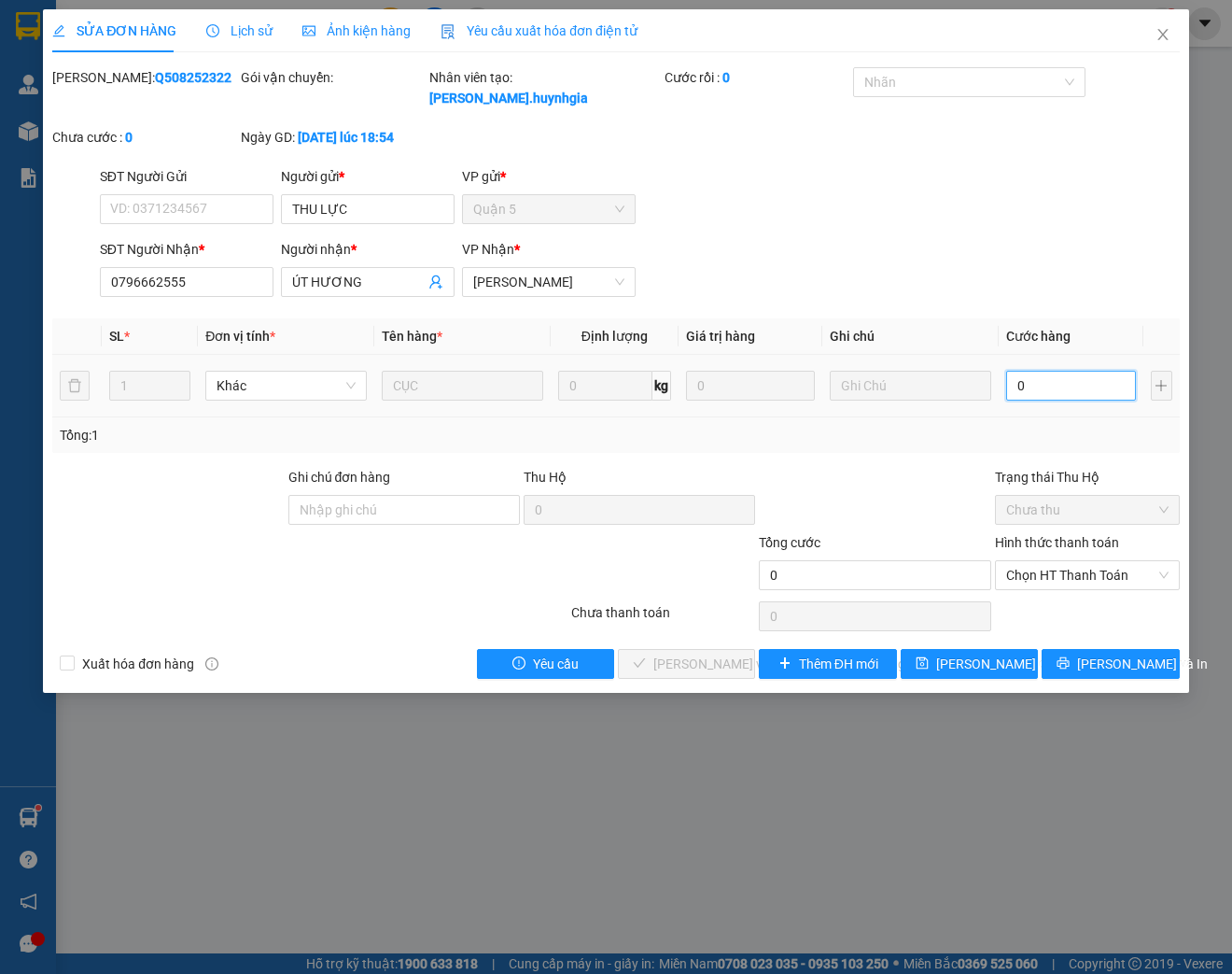
click at [1087, 389] on input "0" at bounding box center [1070, 386] width 129 height 30
type input "2"
type input "20"
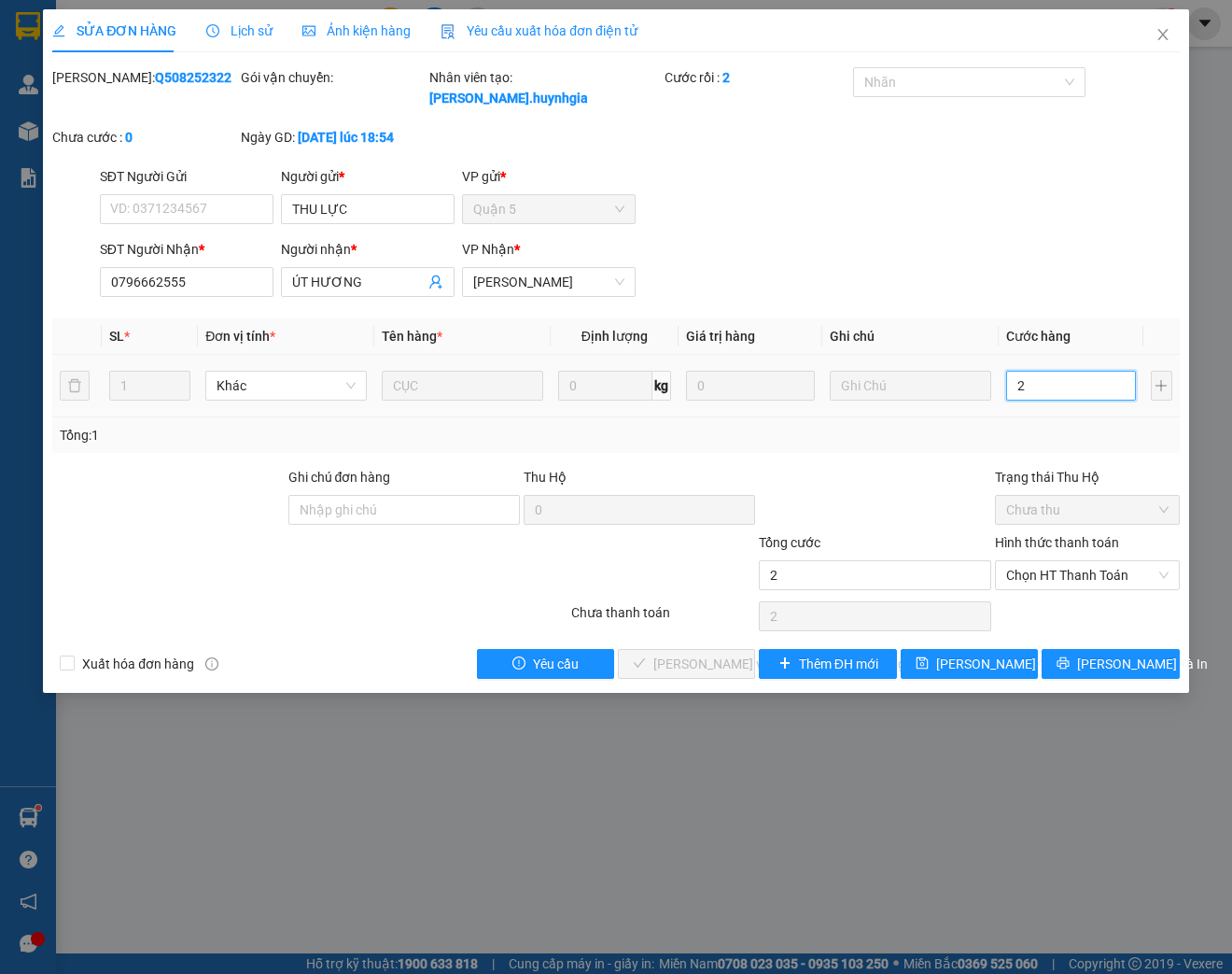
type input "20"
type input "200"
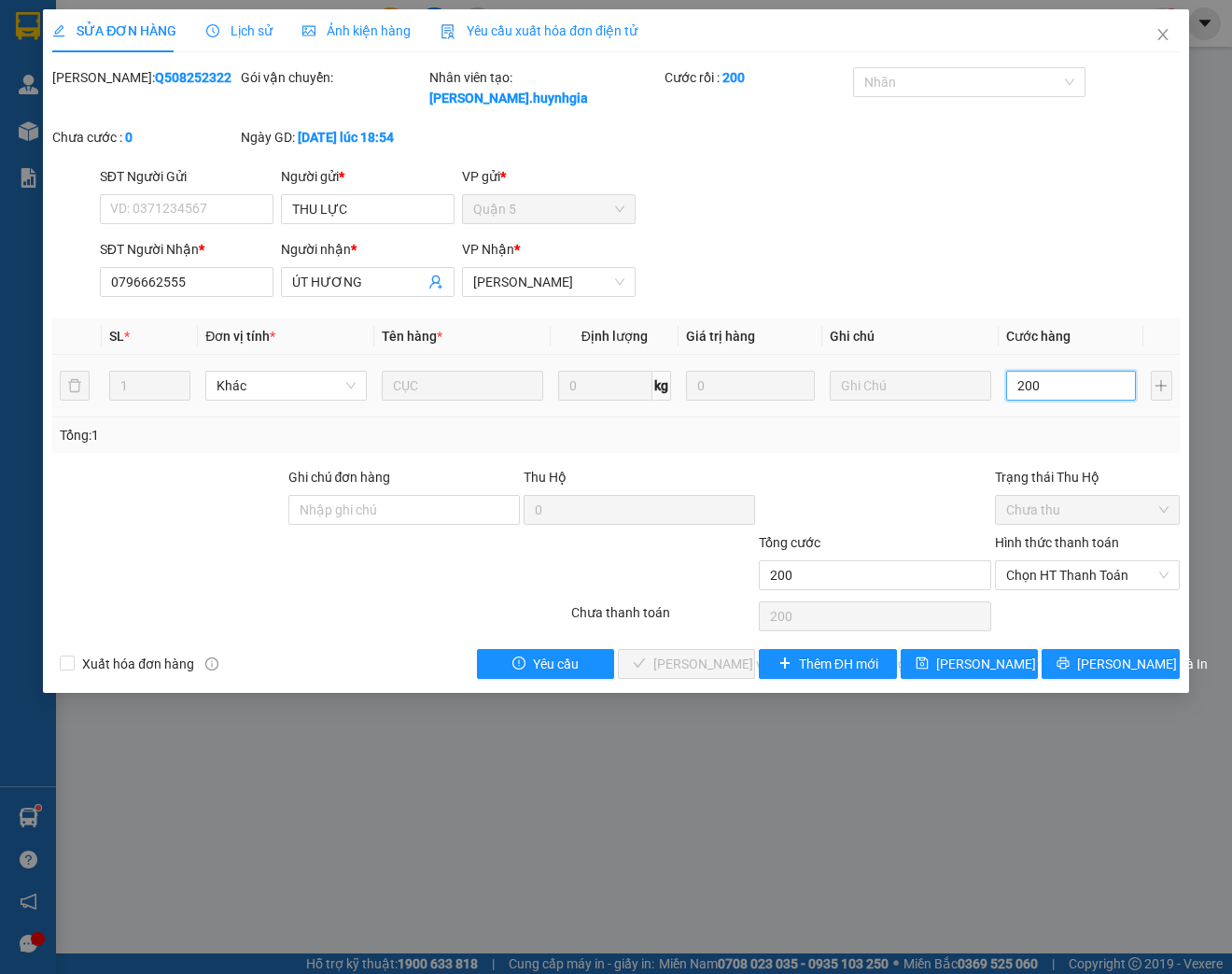
type input "2.000"
type input "20.000"
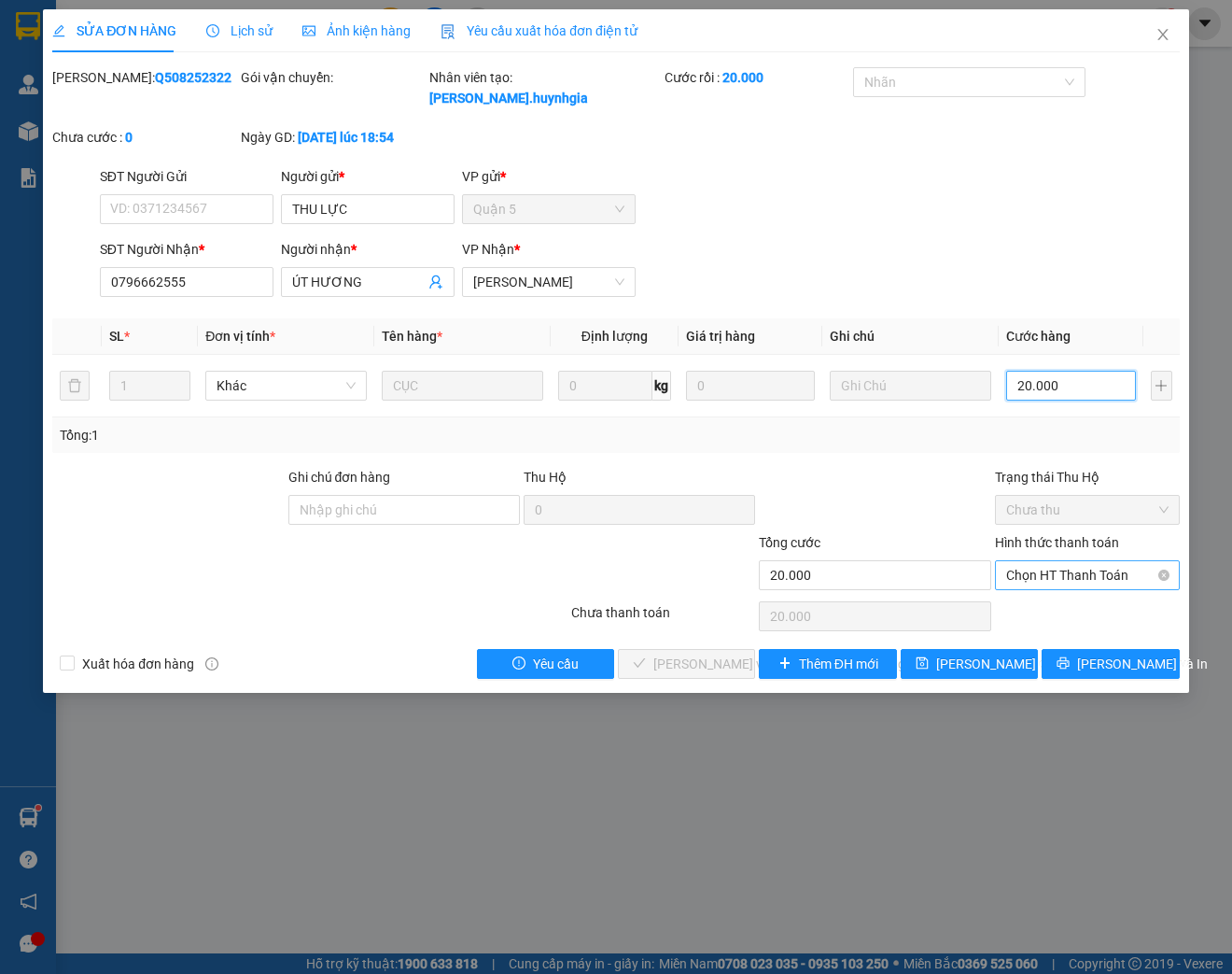
click at [1075, 569] on span "Chọn HT Thanh Toán" at bounding box center [1087, 576] width 163 height 28
type input "20.000"
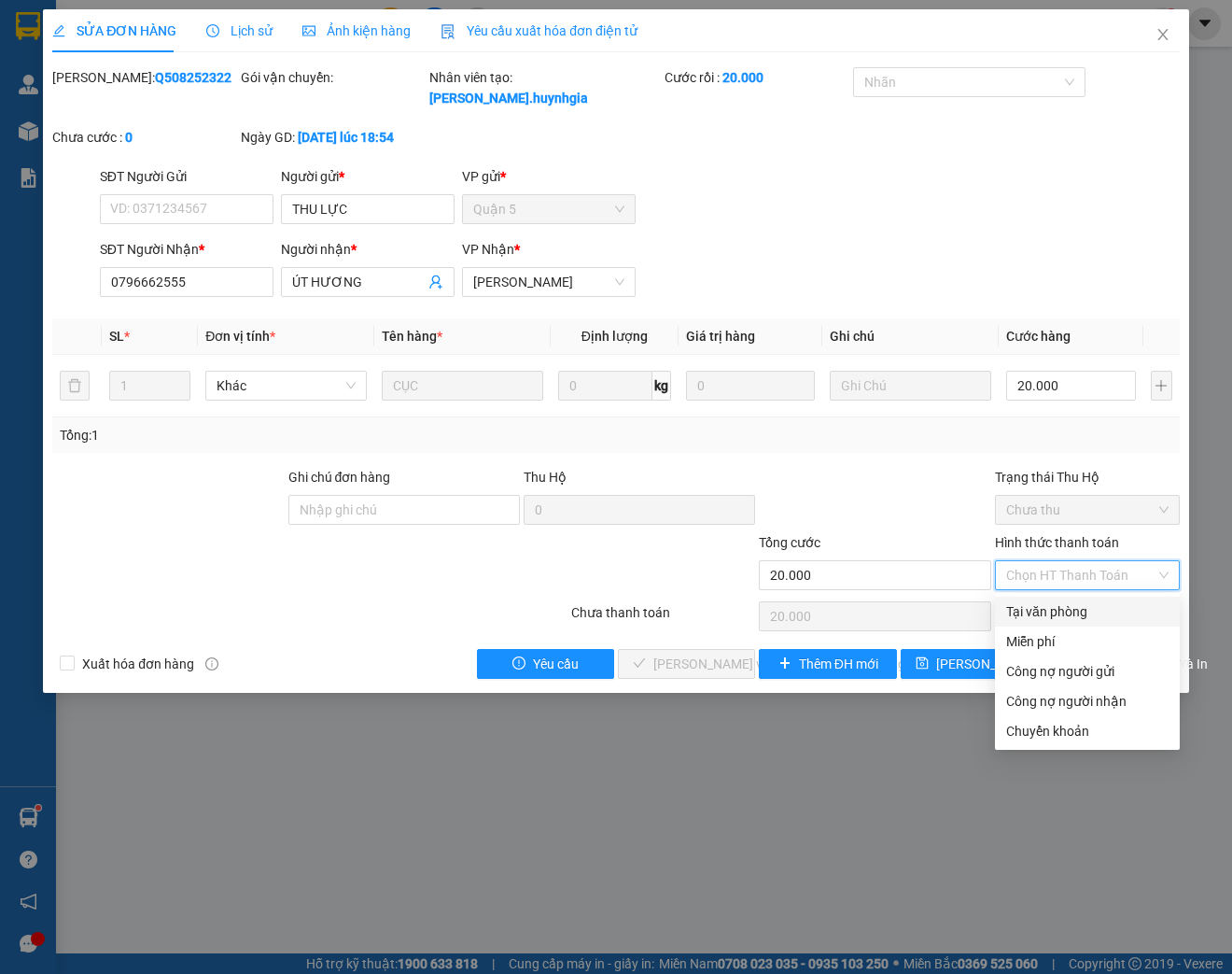
click at [1052, 617] on div "Tại văn phòng" at bounding box center [1087, 611] width 163 height 21
type input "0"
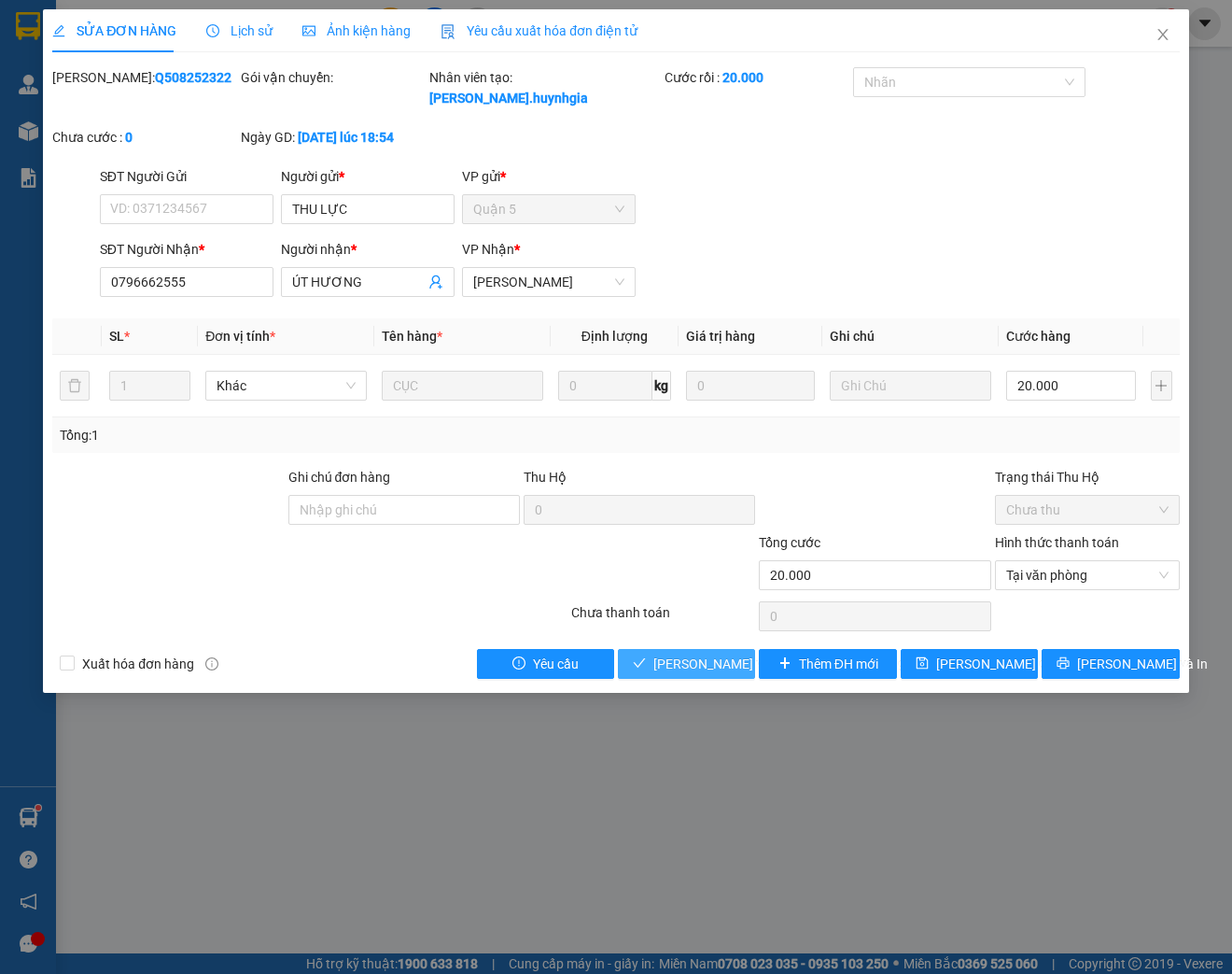
drag, startPoint x: 702, startPoint y: 665, endPoint x: 709, endPoint y: 655, distance: 12.2
click at [702, 664] on span "[PERSON_NAME] và [PERSON_NAME] hàng" at bounding box center [779, 664] width 252 height 21
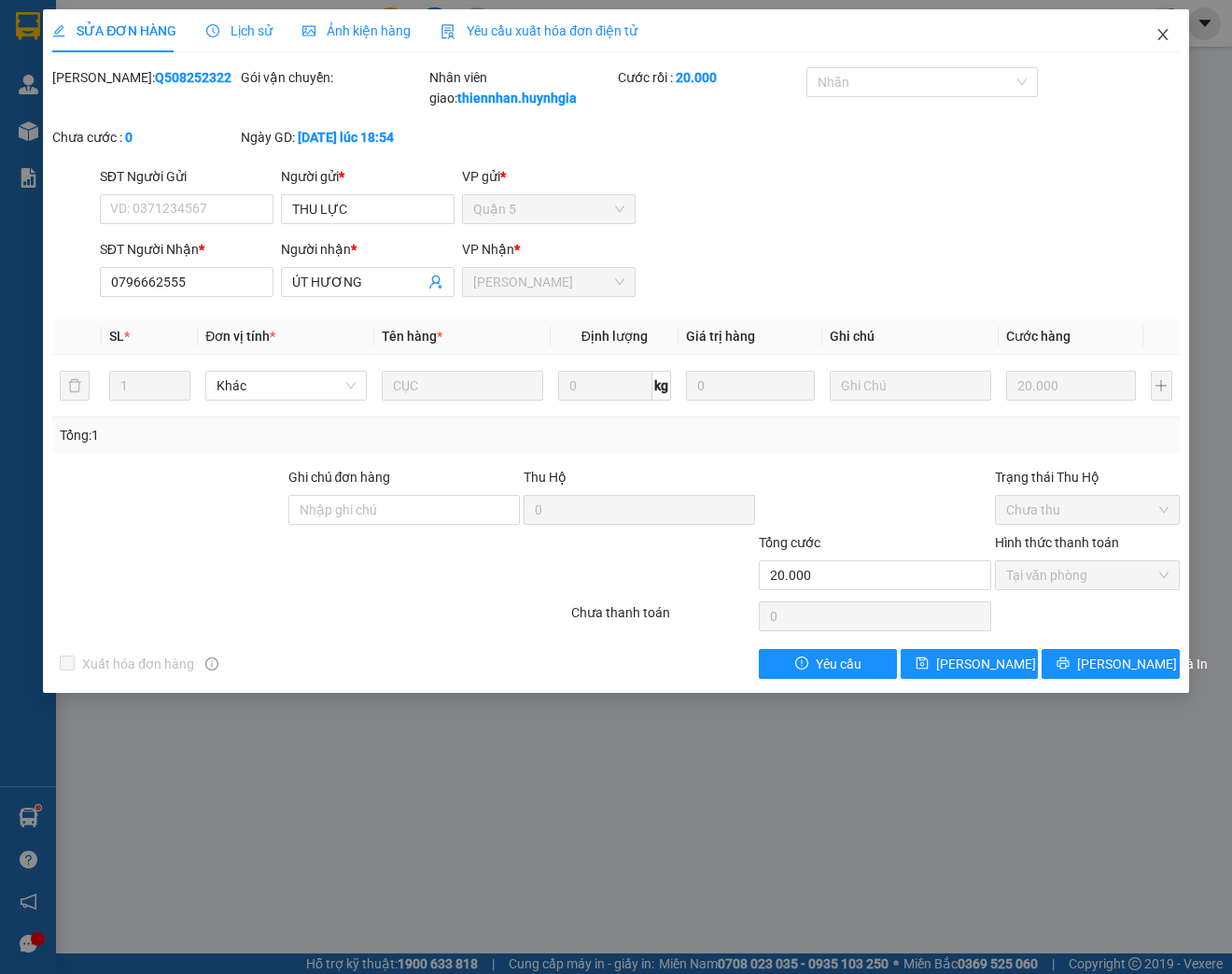
click at [1165, 37] on icon "close" at bounding box center [1162, 35] width 10 height 11
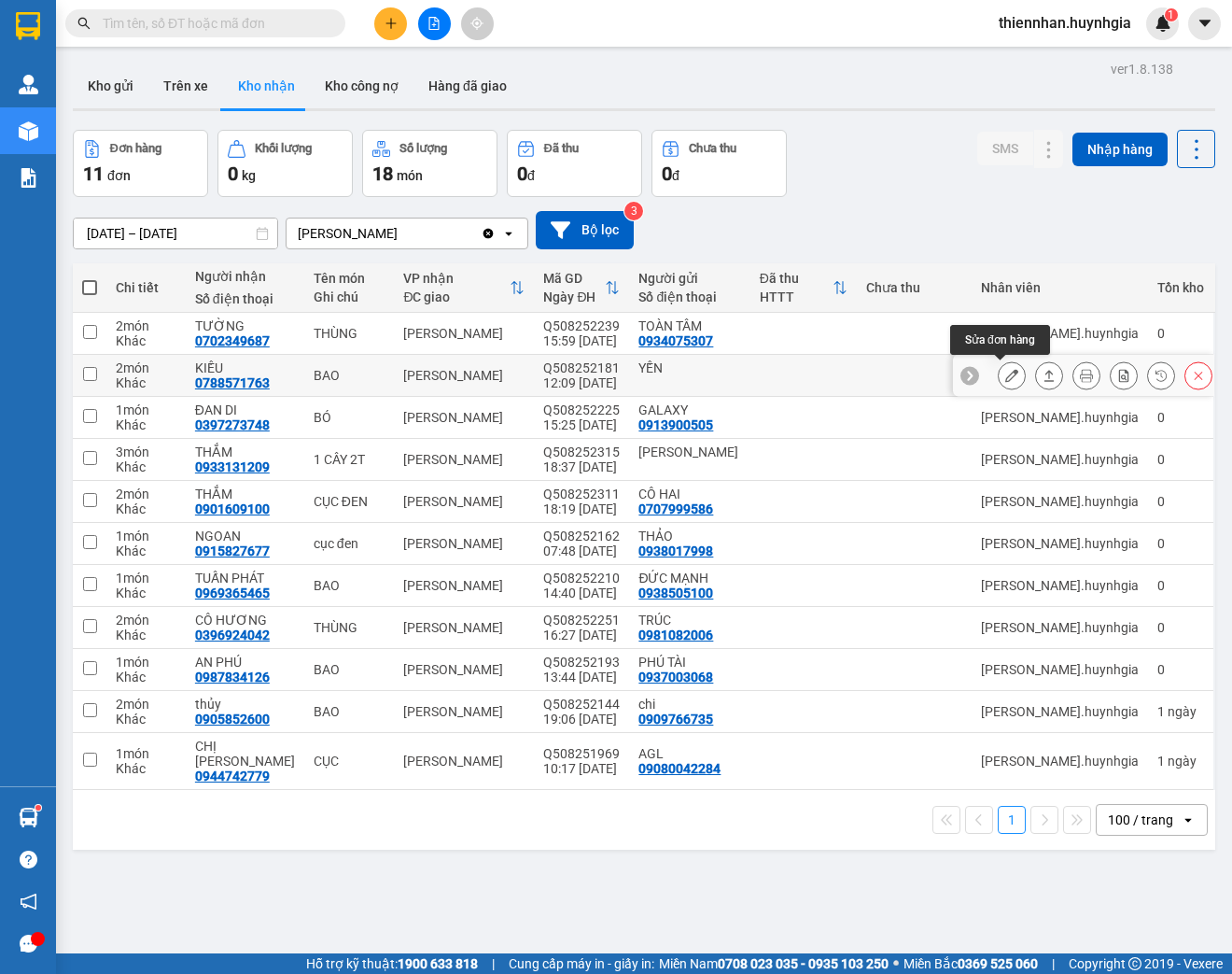
click at [1005, 379] on icon at bounding box center [1012, 376] width 13 height 13
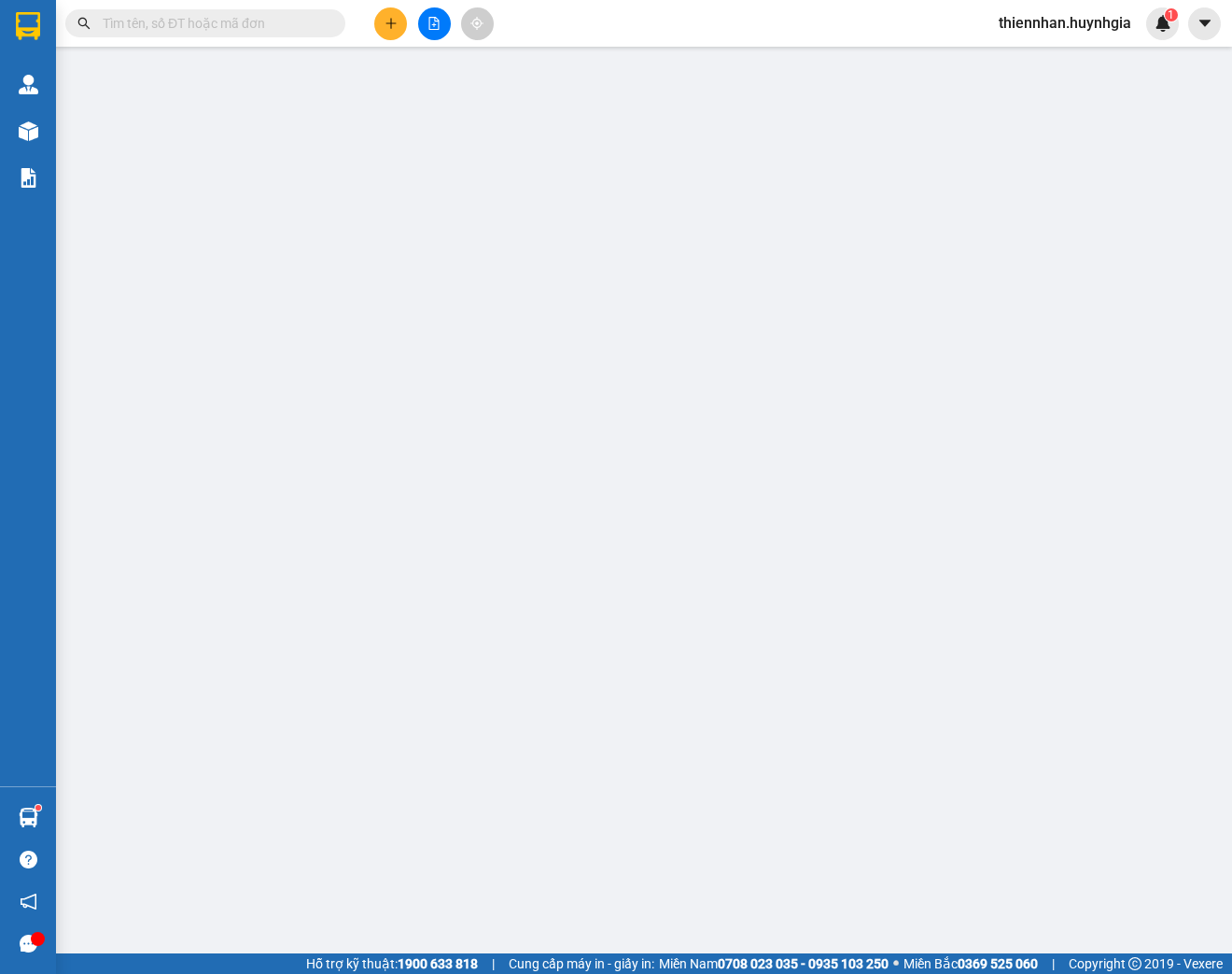
type input "YẾN"
type input "0788571763"
type input "KIỀU"
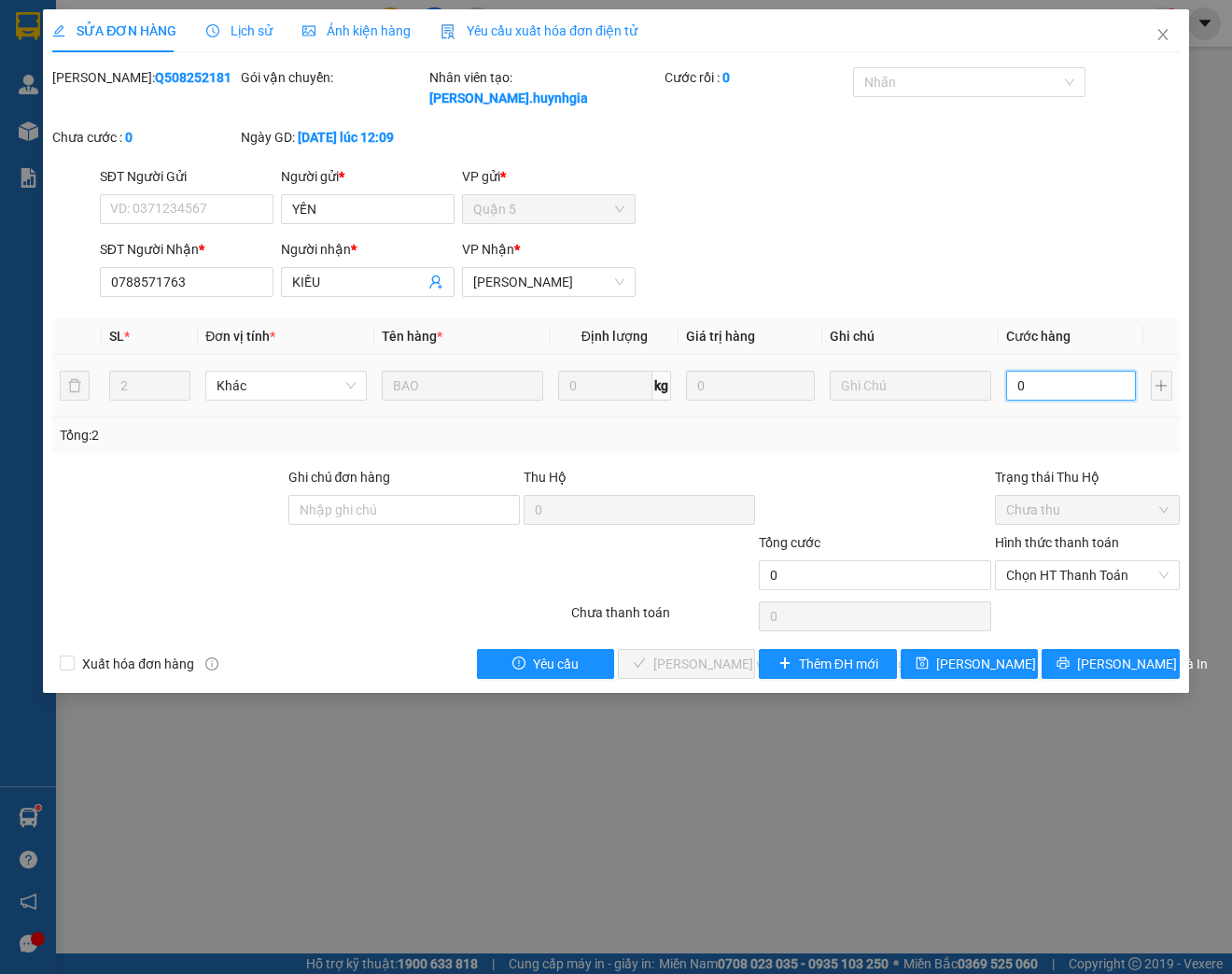
click at [1046, 390] on input "0" at bounding box center [1070, 386] width 129 height 30
type input "5"
type input "50"
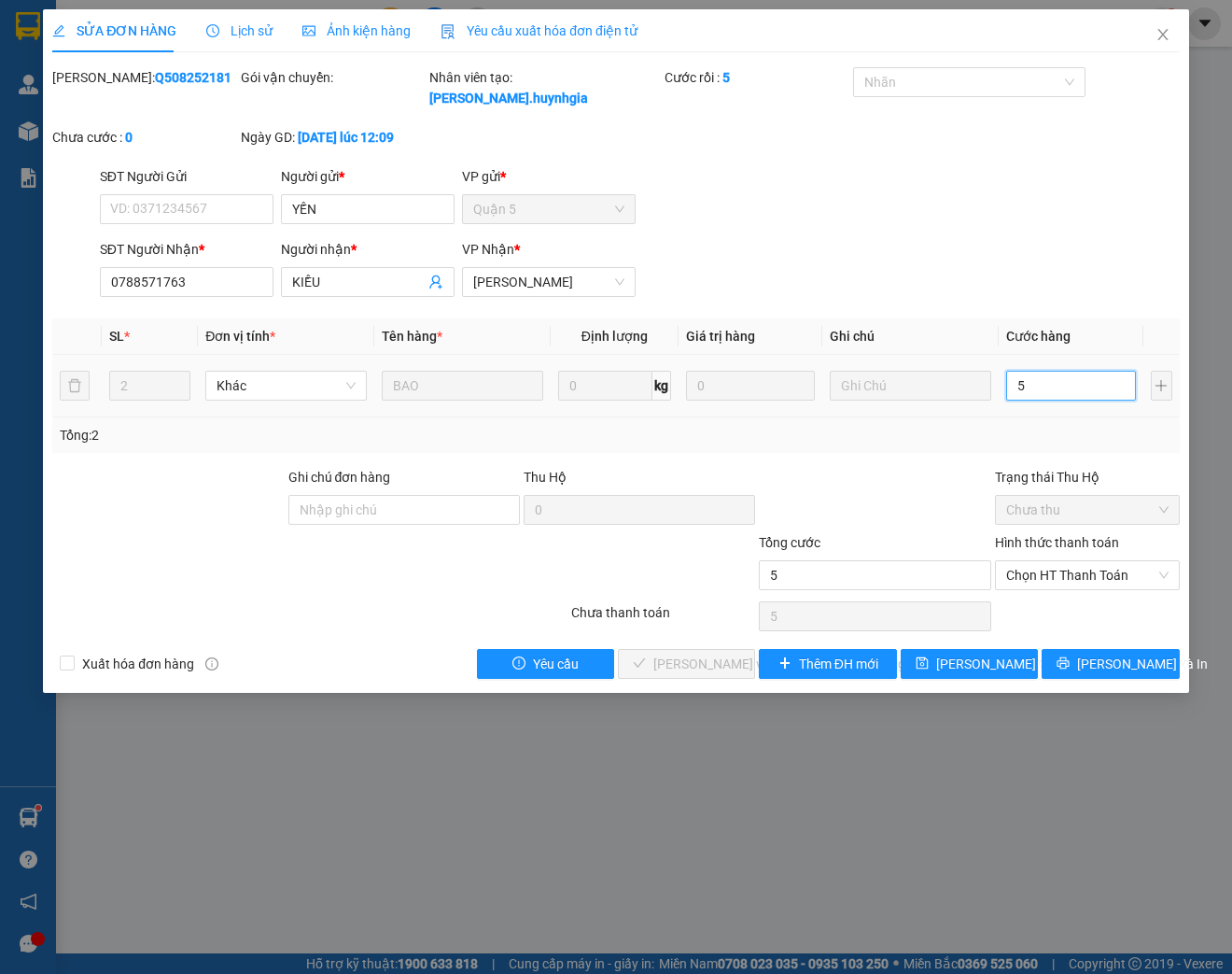
type input "50"
type input "500"
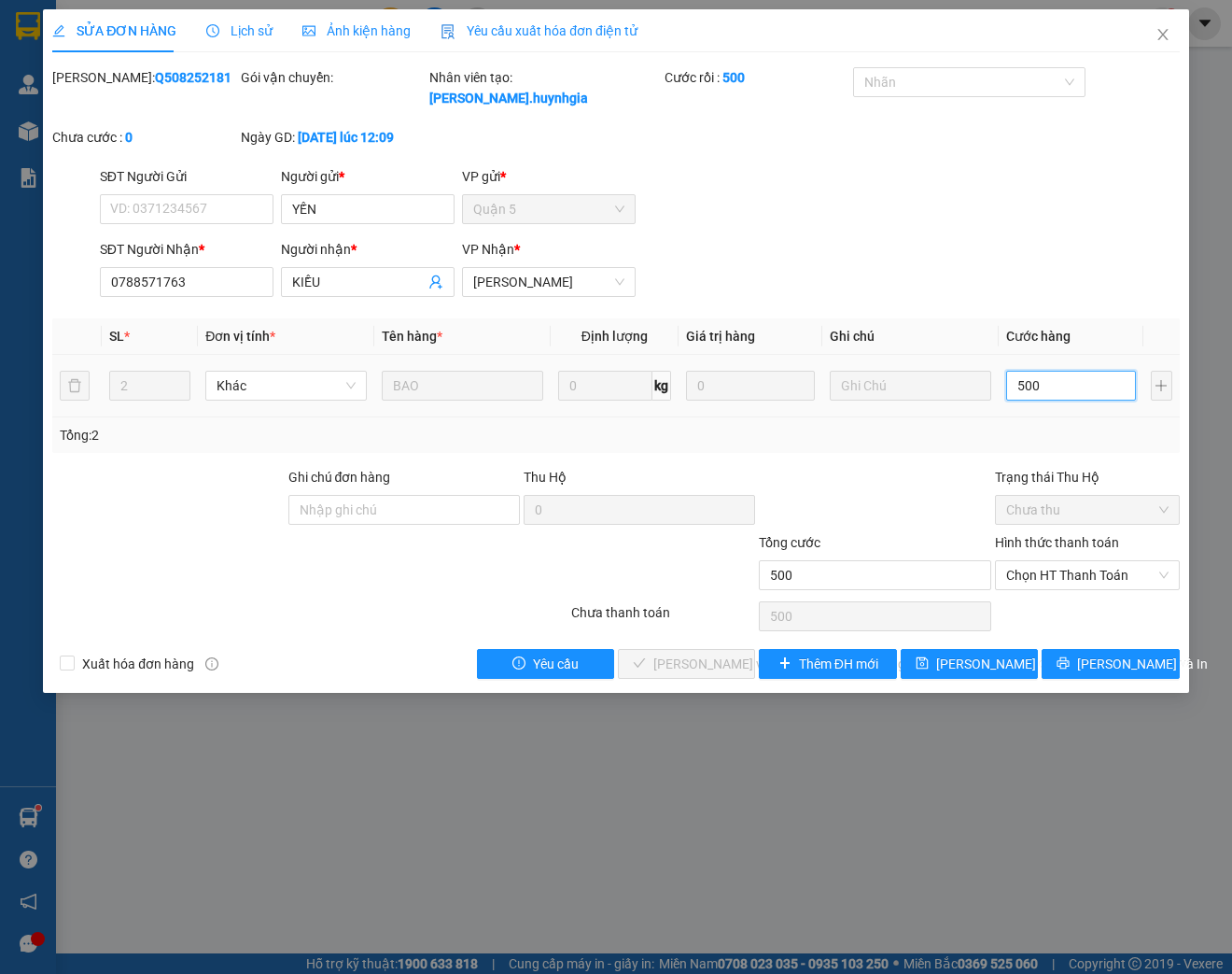
type input "5.000"
type input "50.000"
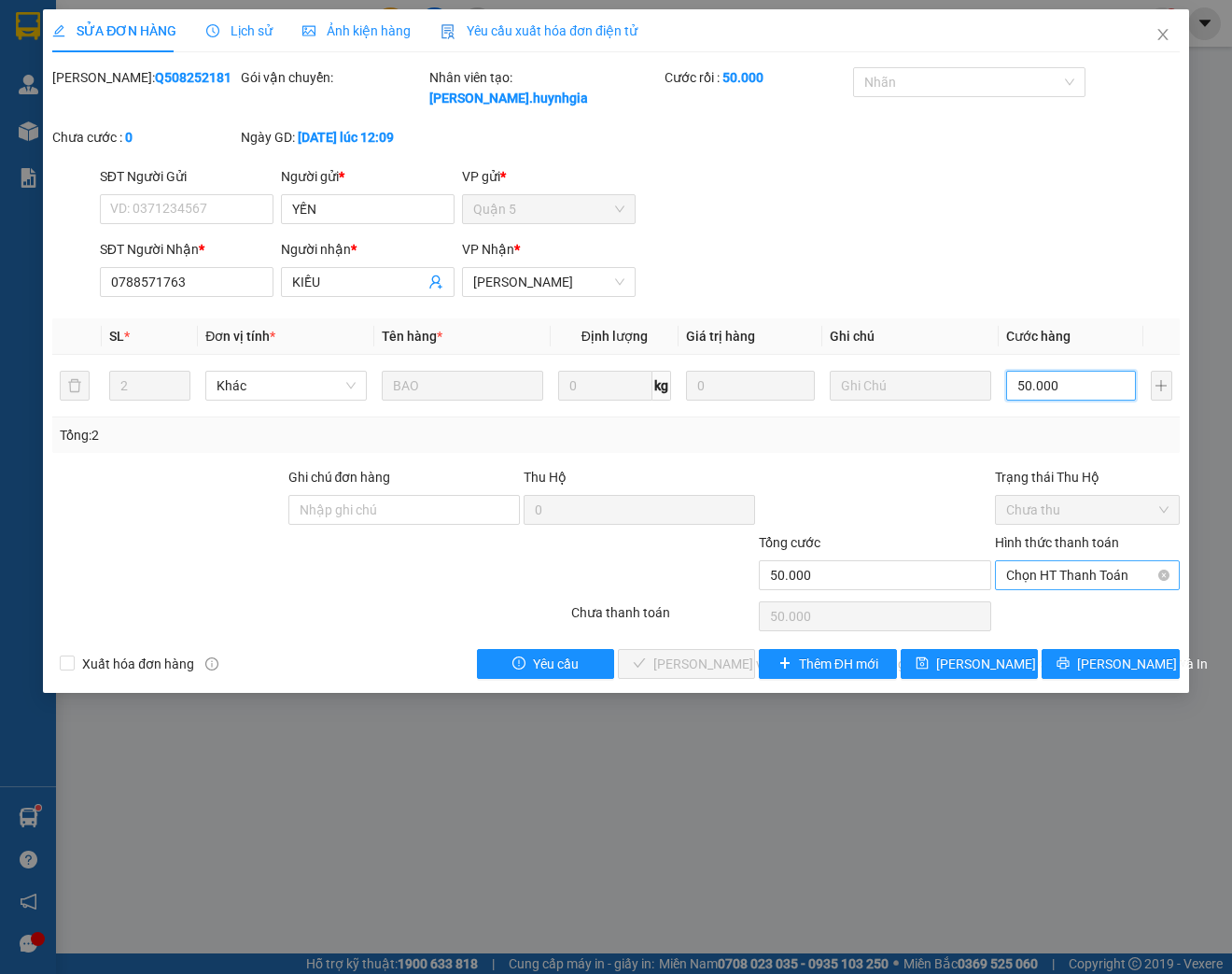
click at [1038, 573] on span "Chọn HT Thanh Toán" at bounding box center [1087, 576] width 163 height 28
type input "50.000"
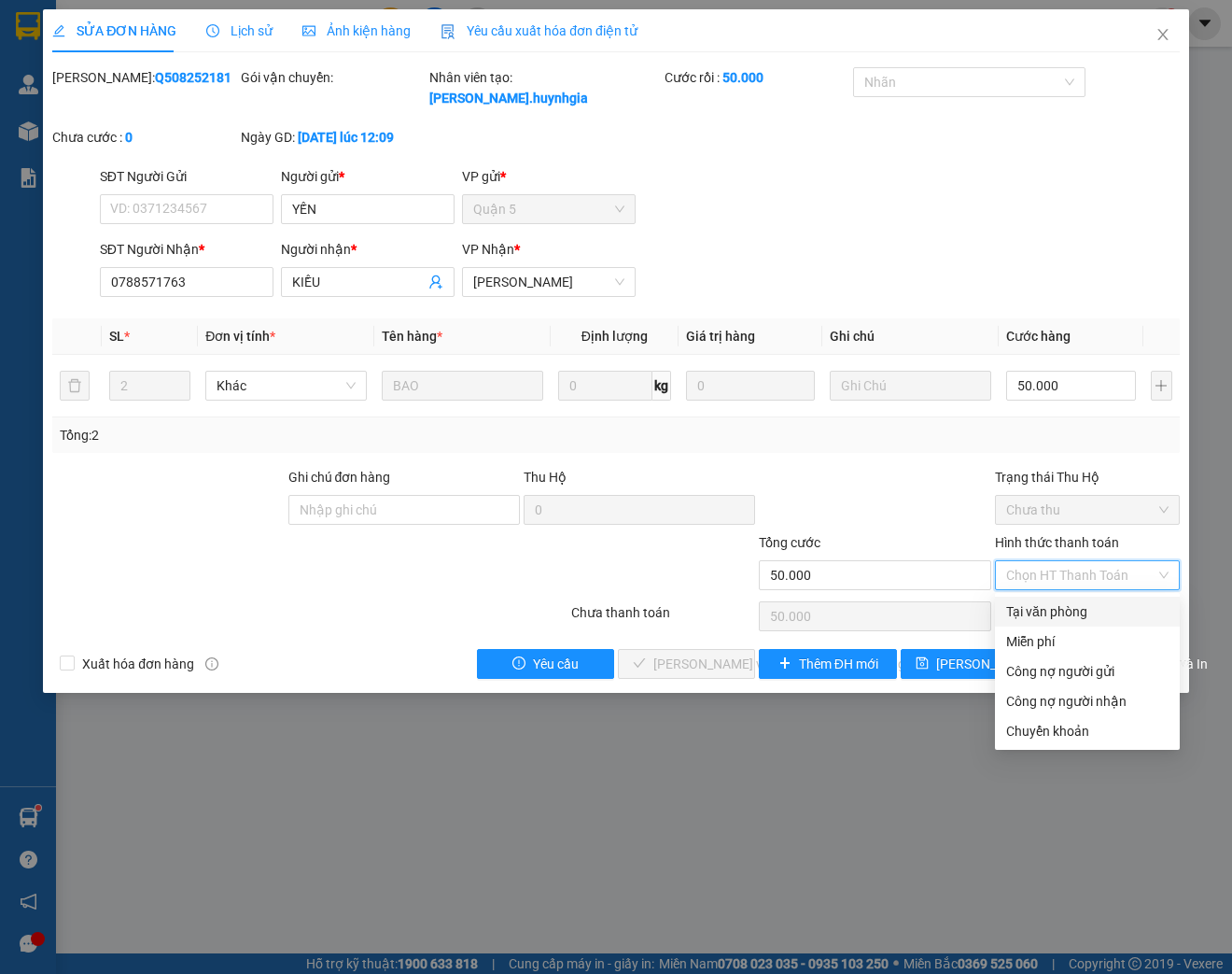
click at [1043, 611] on div "Tại văn phòng" at bounding box center [1087, 611] width 163 height 21
type input "0"
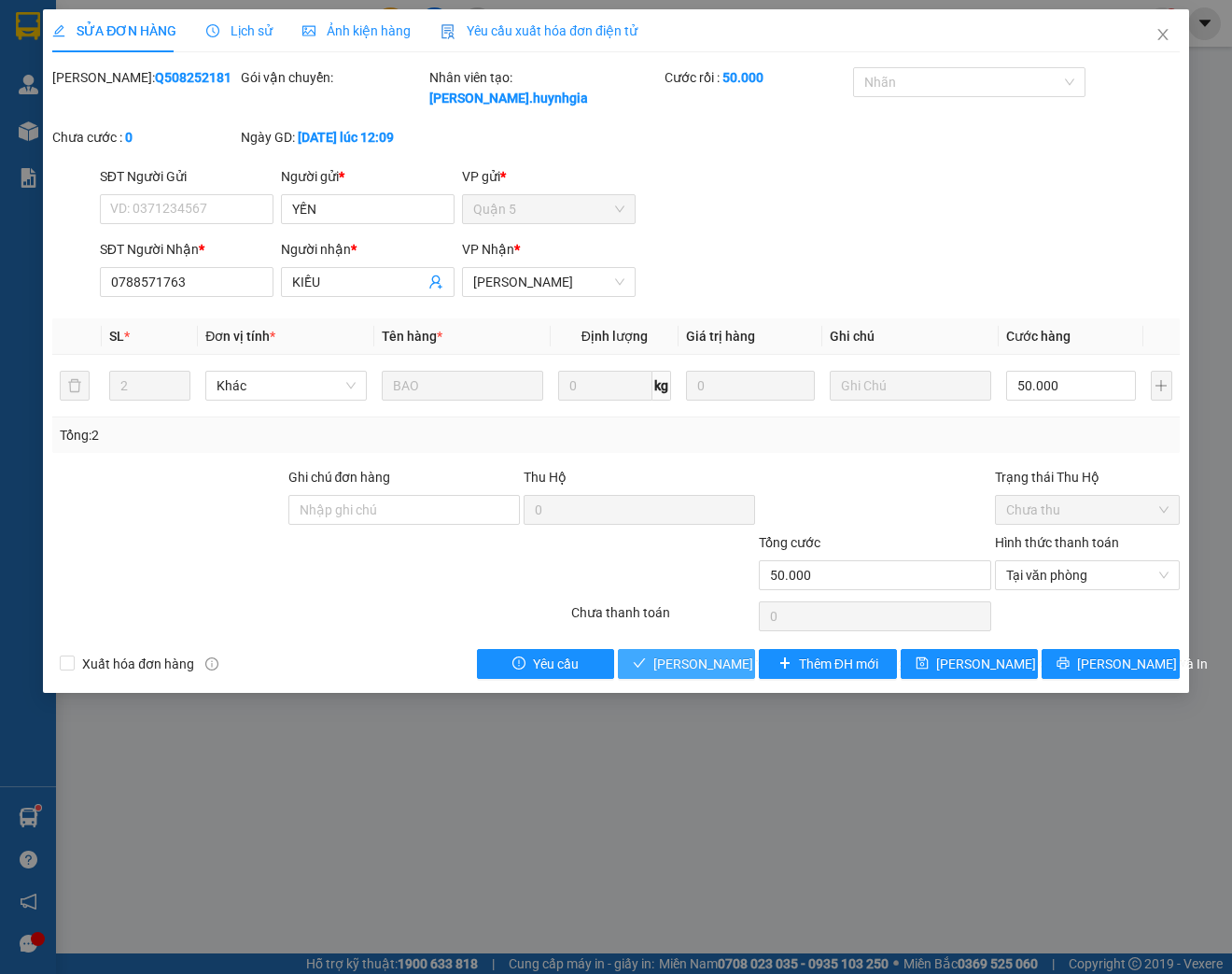
click at [712, 665] on span "[PERSON_NAME] và [PERSON_NAME] hàng" at bounding box center [779, 664] width 252 height 21
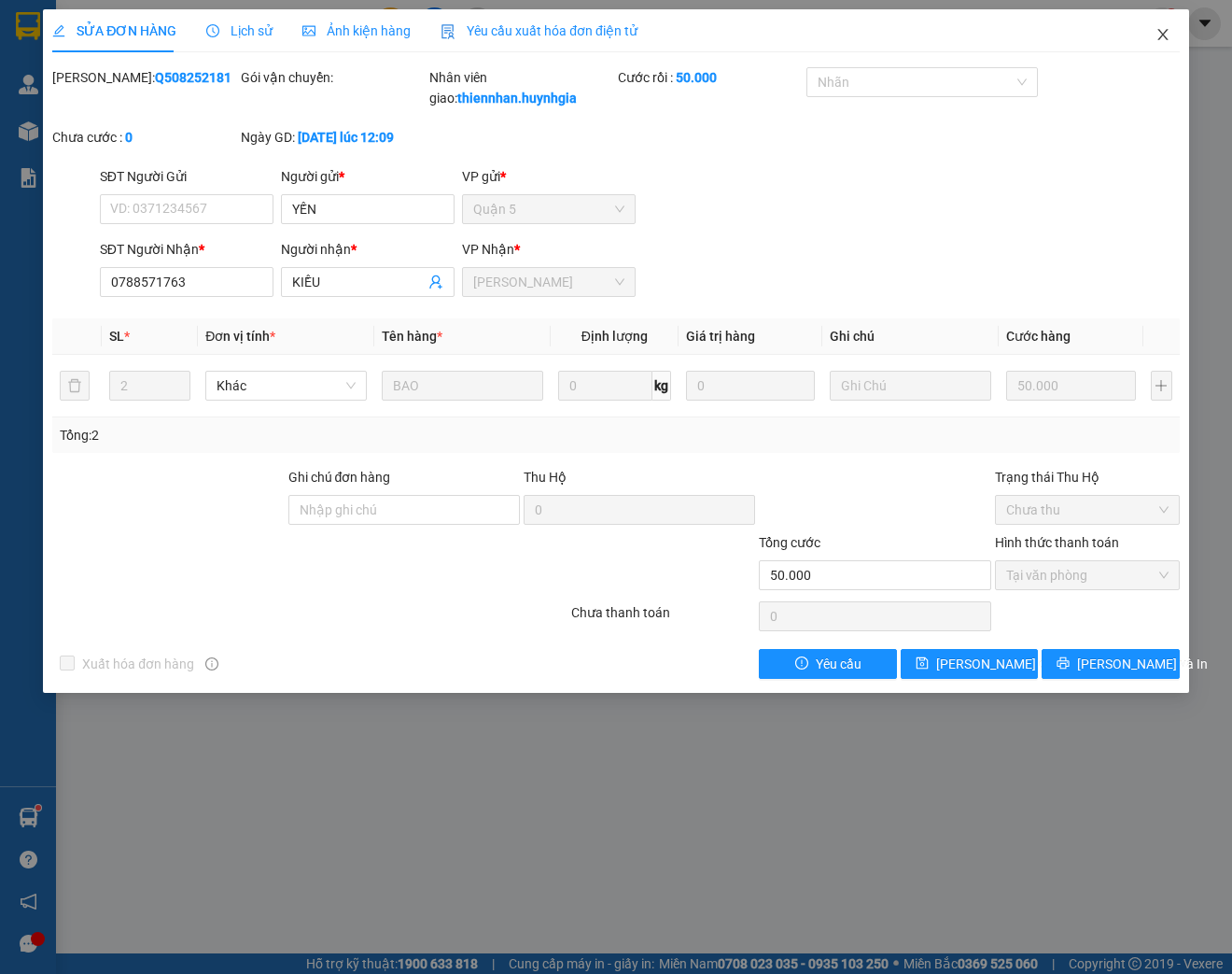
click at [1159, 41] on icon "close" at bounding box center [1163, 35] width 15 height 15
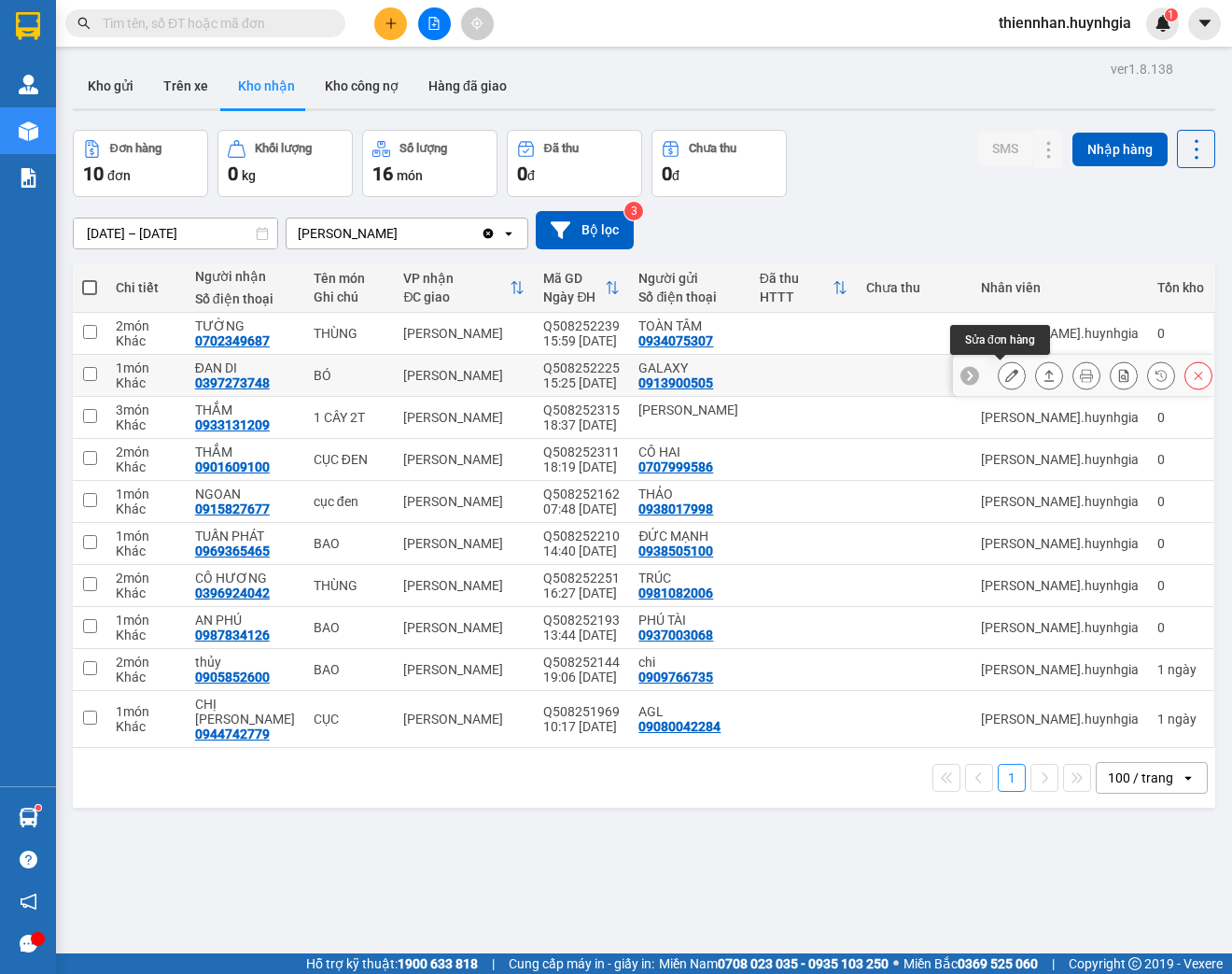
click at [1005, 373] on icon at bounding box center [1012, 376] width 13 height 13
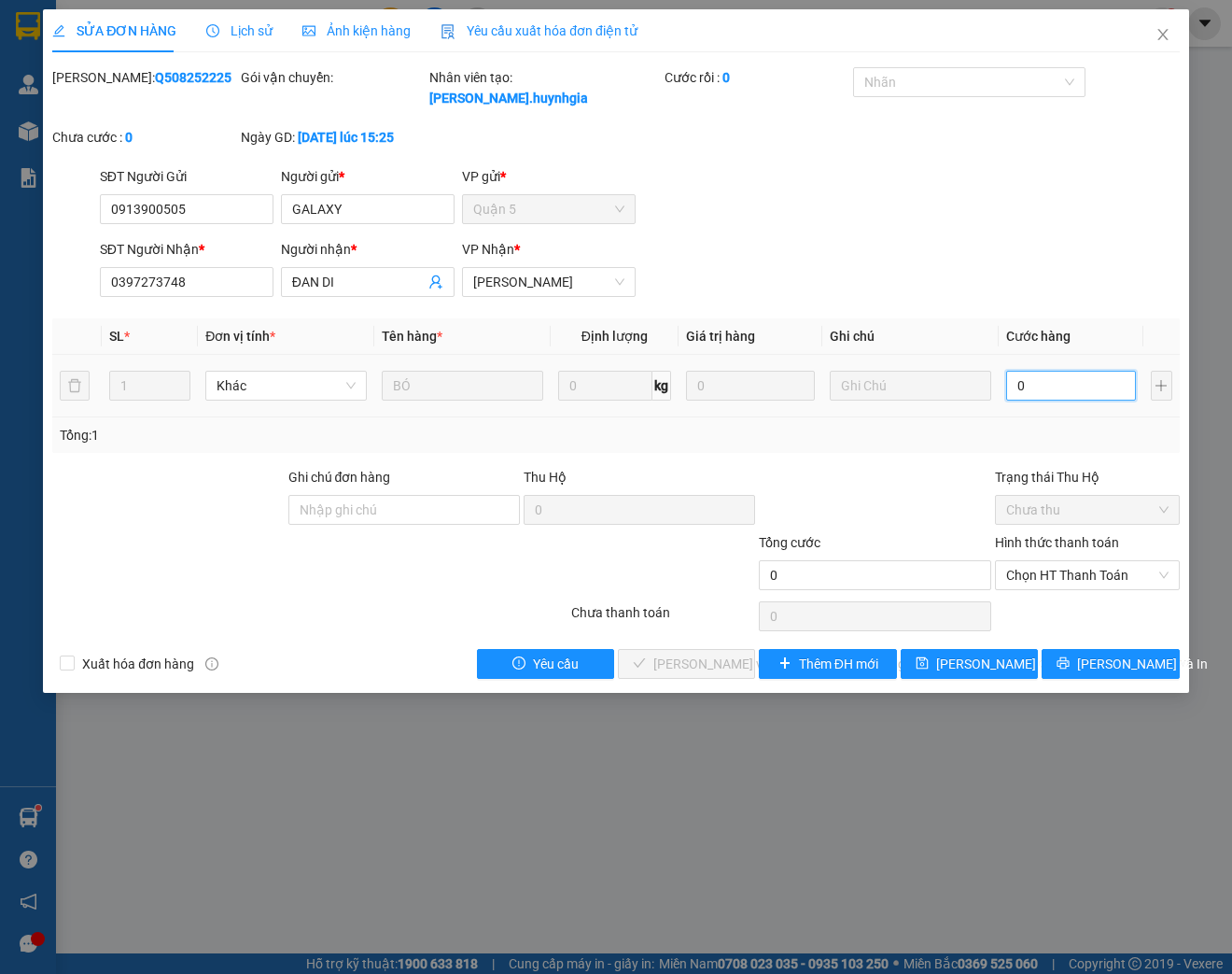
click at [1032, 381] on input "0" at bounding box center [1070, 386] width 129 height 30
type input "4"
type input "40"
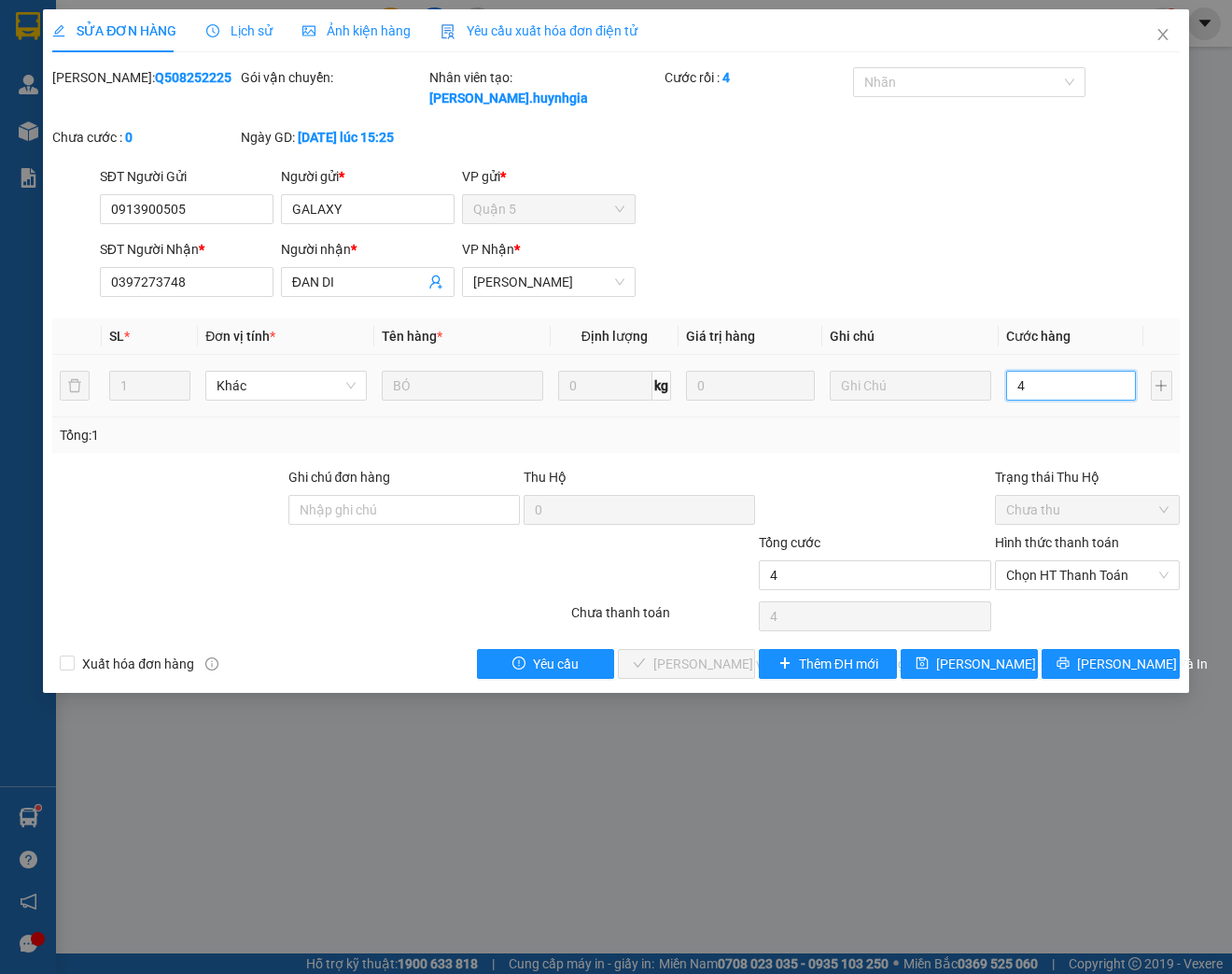
type input "40"
type input "400"
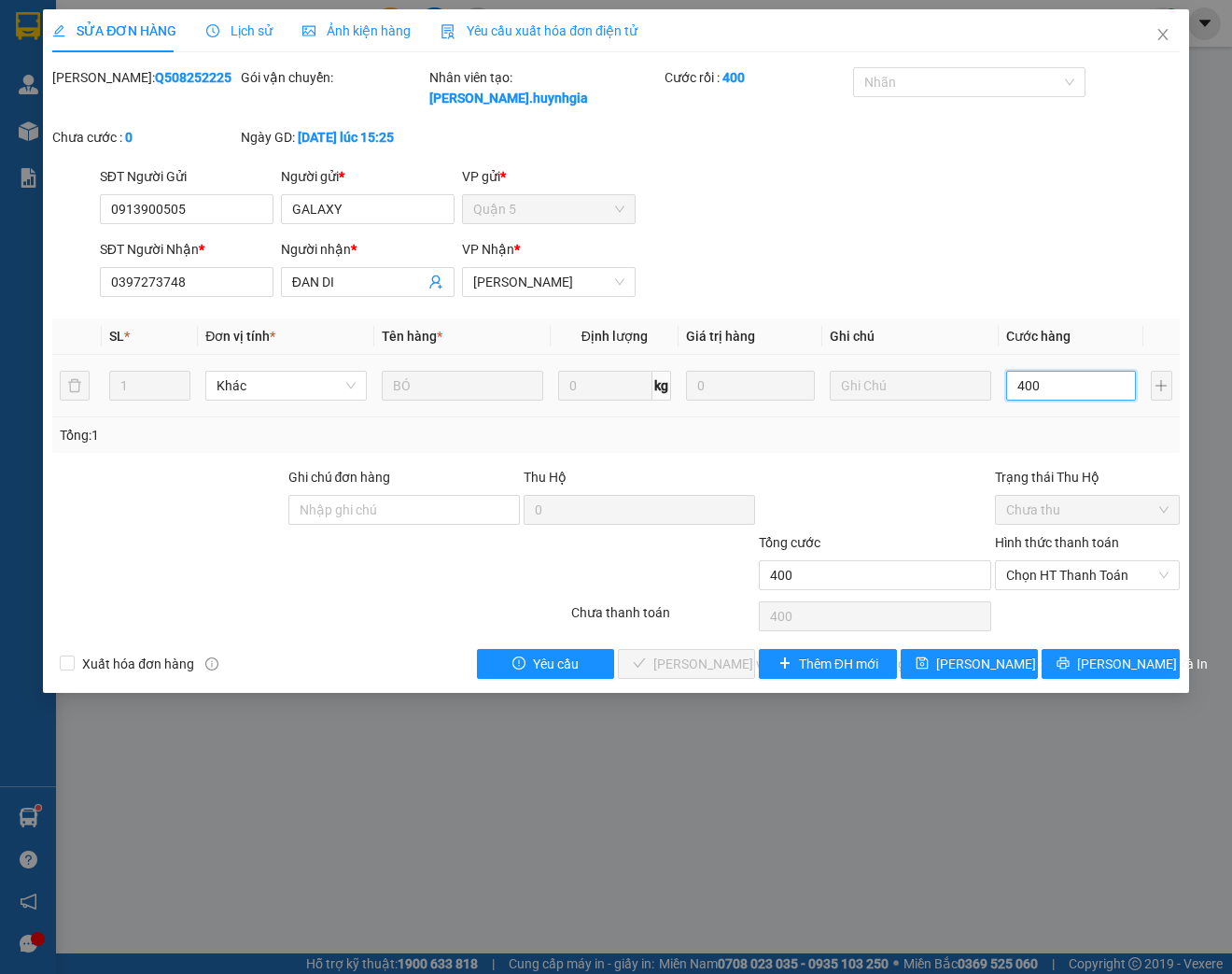
type input "4.000"
type input "40.000"
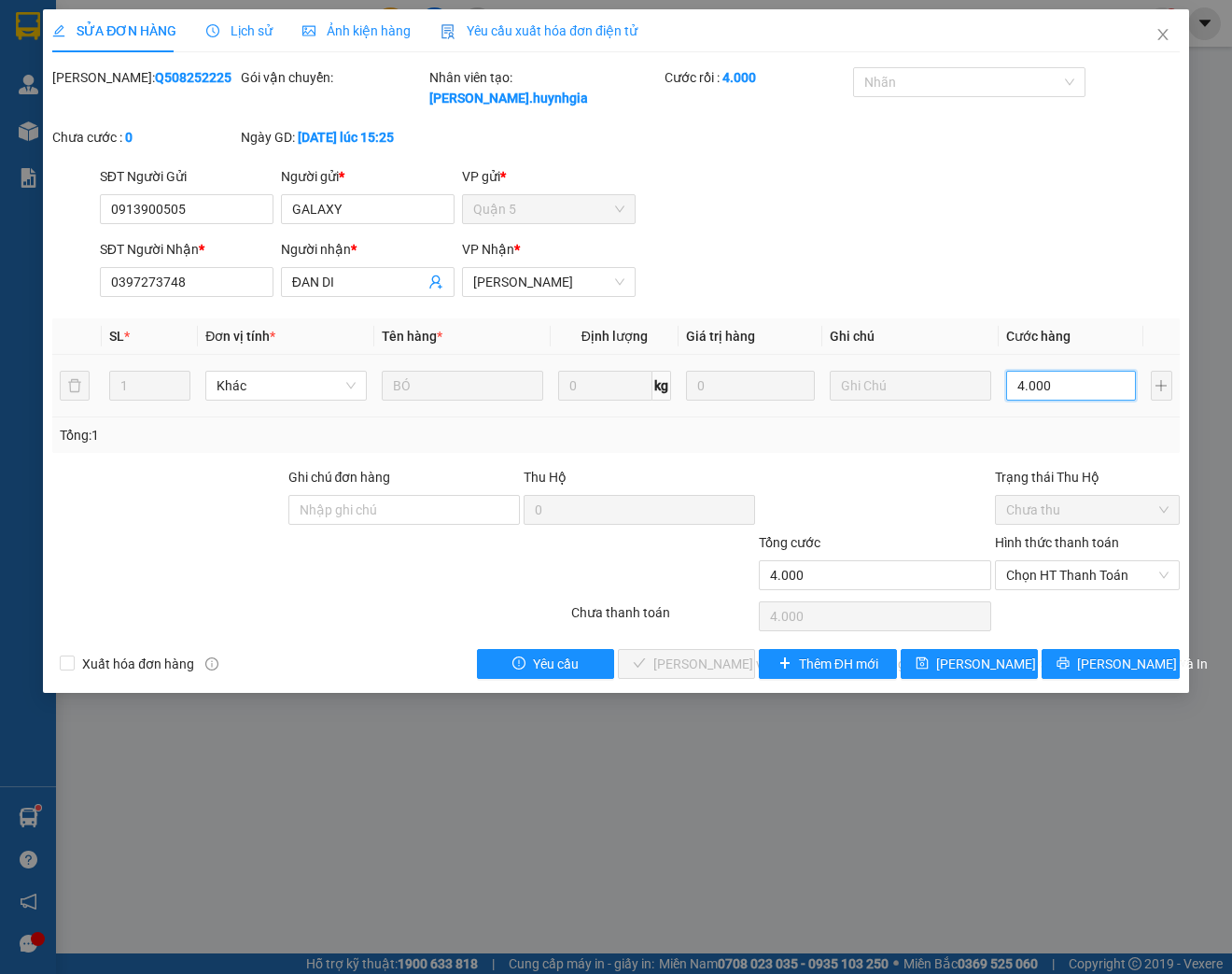
type input "40.000"
click at [1057, 571] on span "Chọn HT Thanh Toán" at bounding box center [1087, 576] width 163 height 28
type input "40.000"
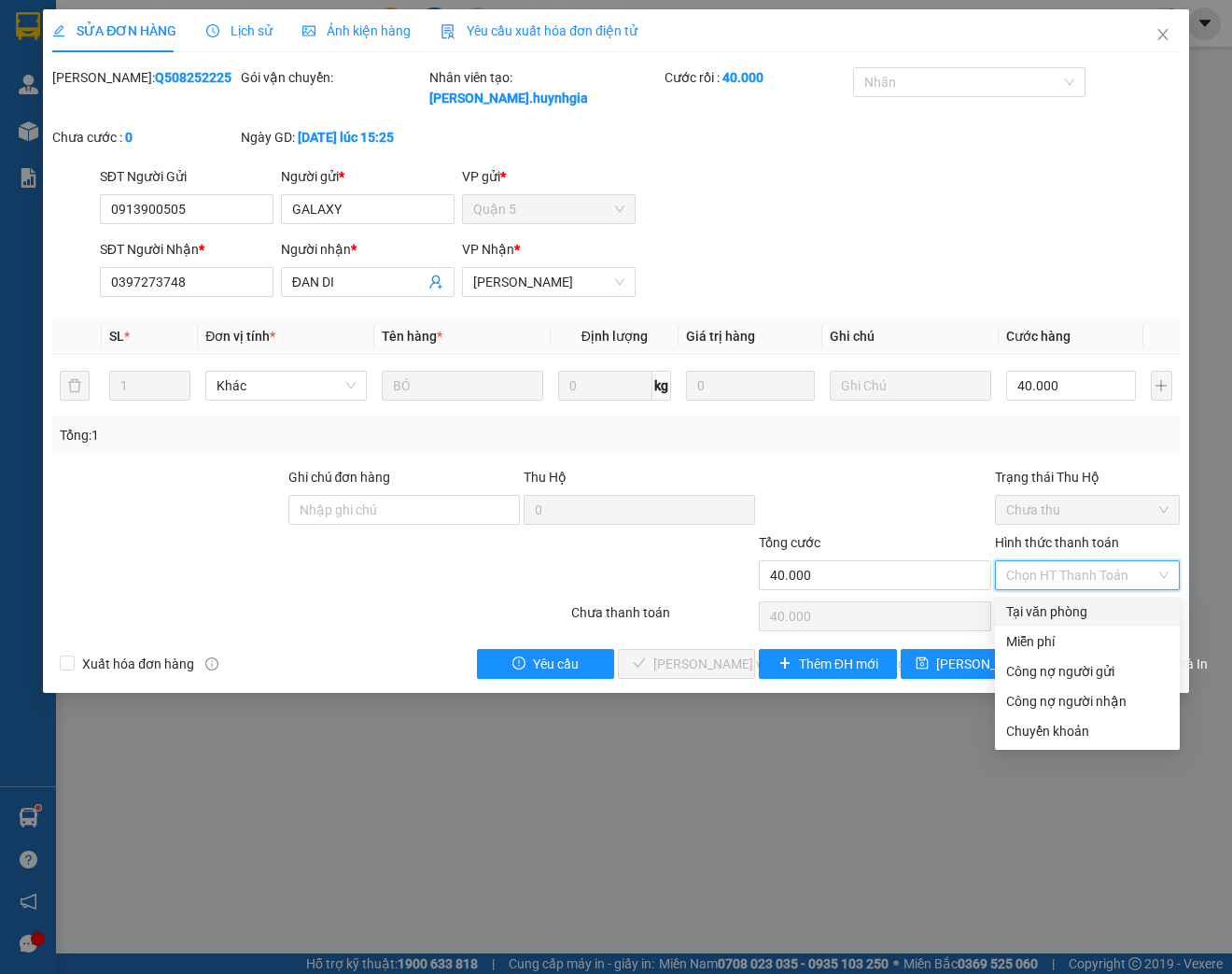
click at [1042, 614] on div "Tại văn phòng" at bounding box center [1087, 611] width 163 height 21
type input "0"
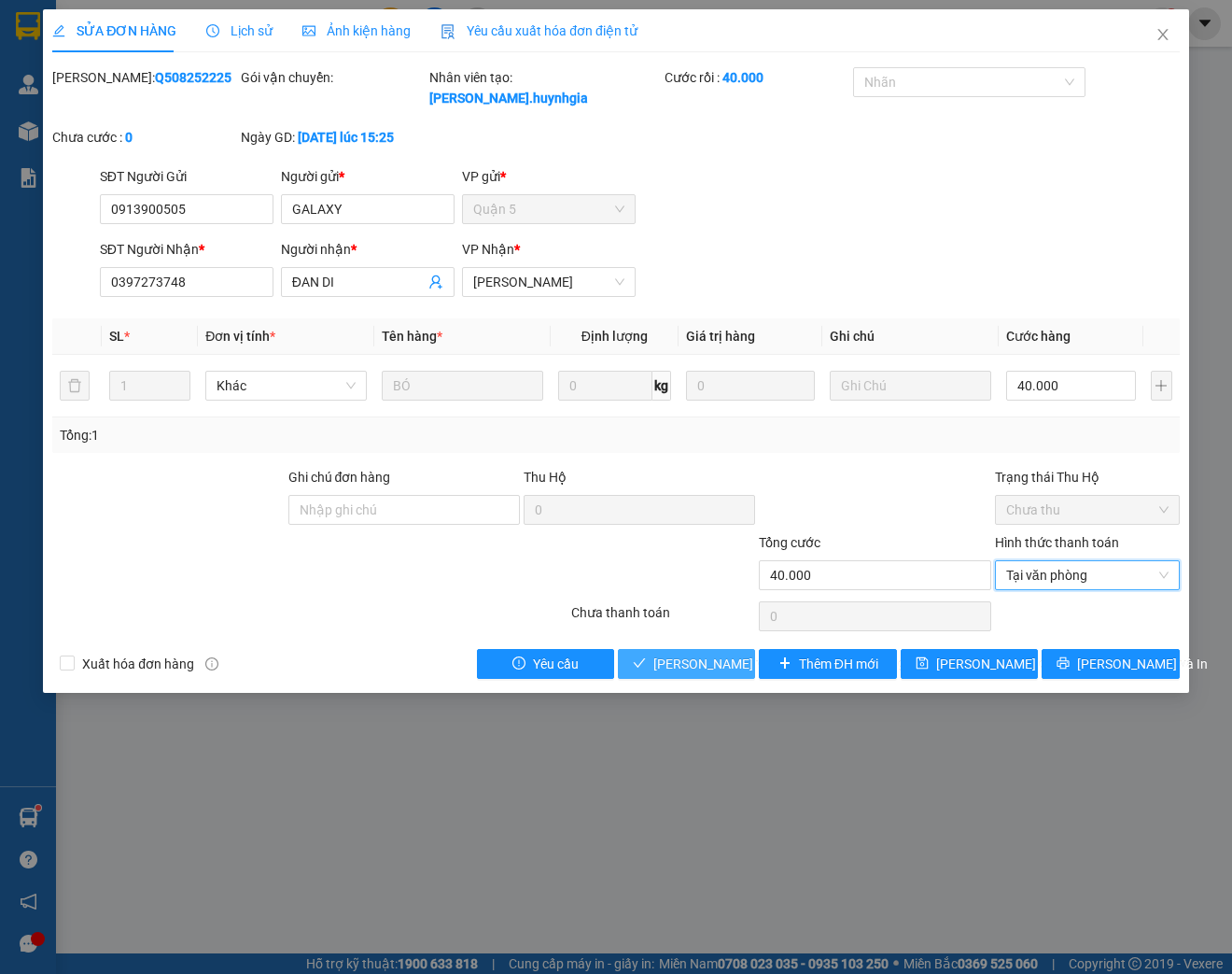
click at [714, 664] on span "[PERSON_NAME] và [PERSON_NAME] hàng" at bounding box center [779, 664] width 252 height 21
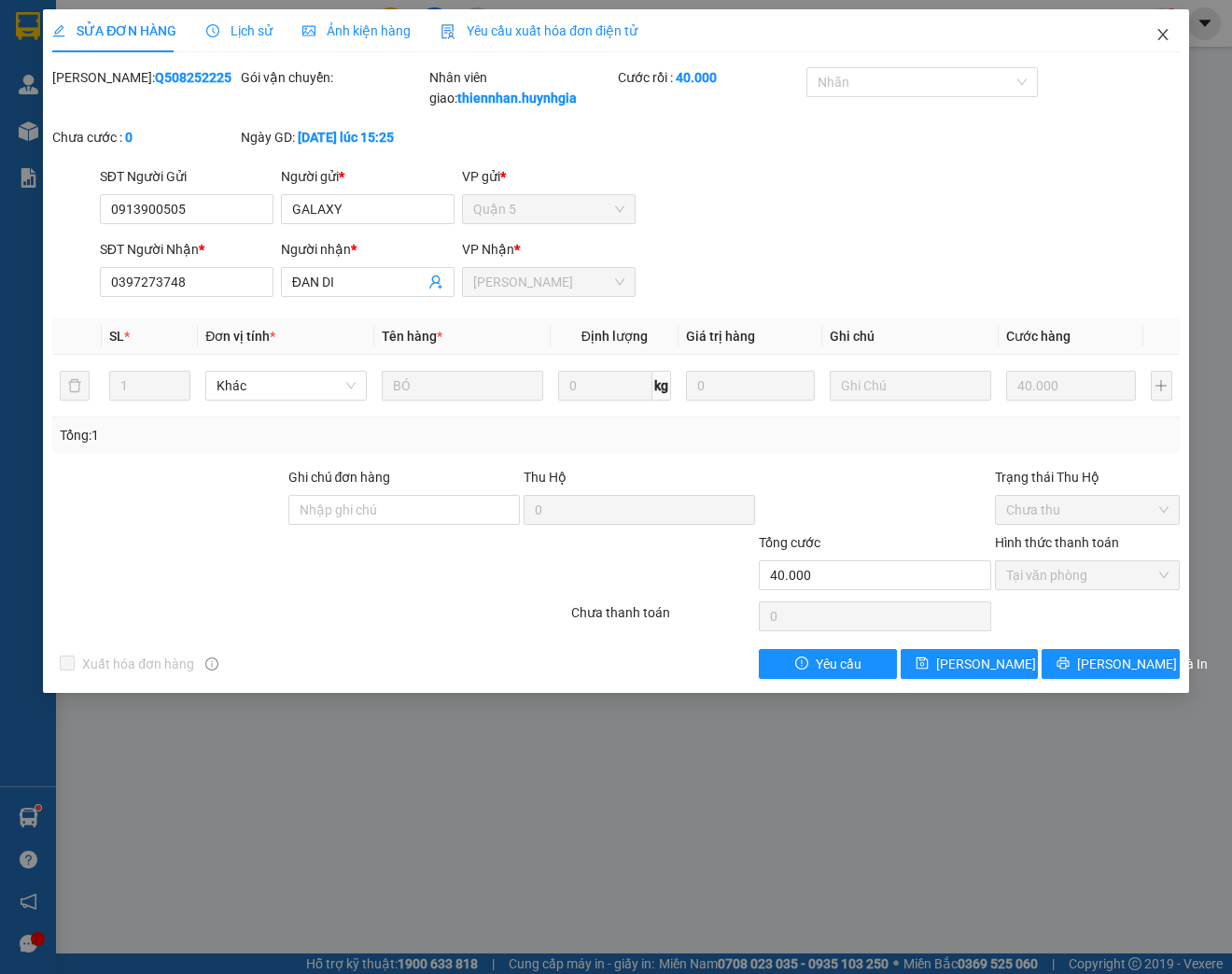
click at [1168, 37] on icon "close" at bounding box center [1163, 35] width 15 height 15
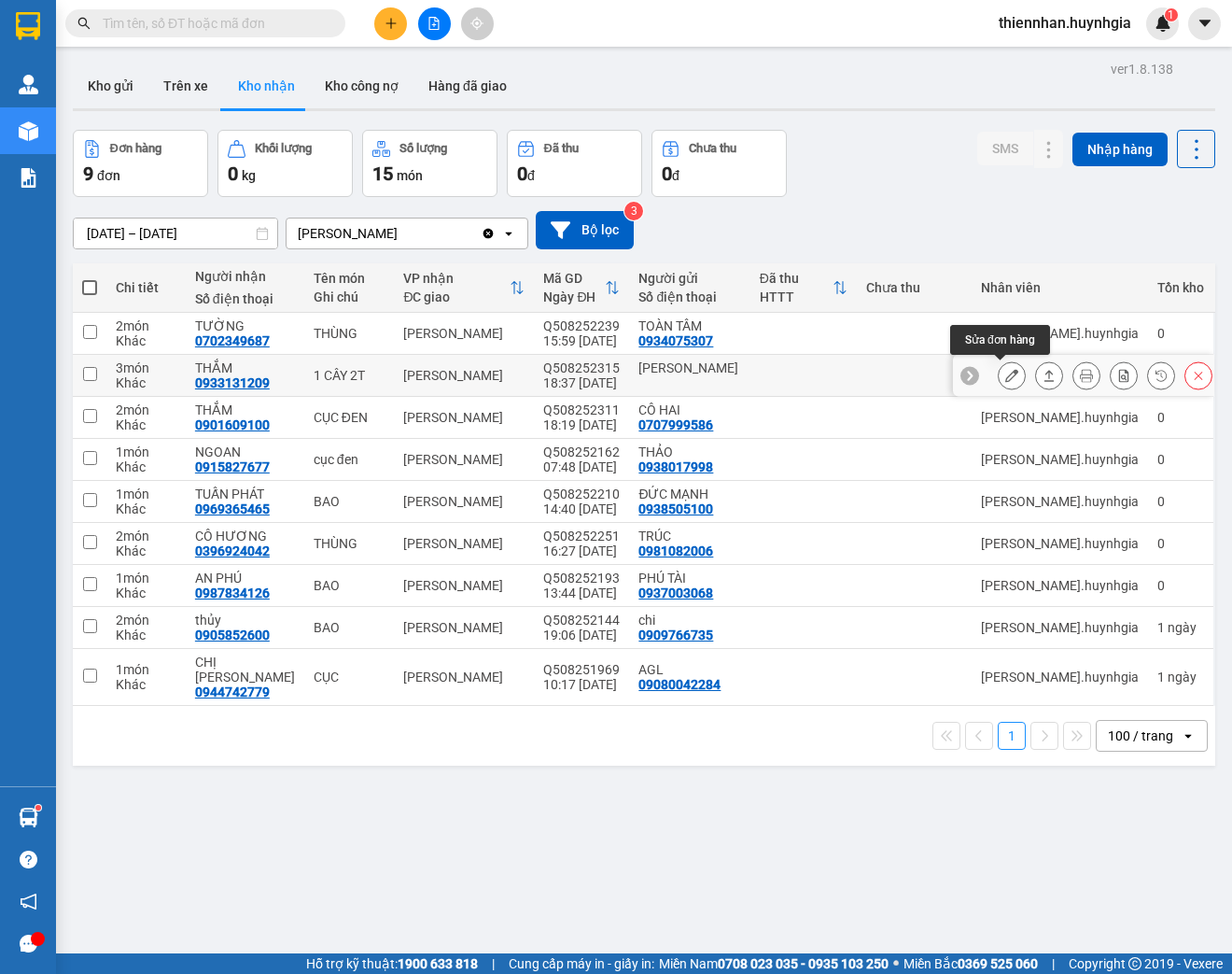
click at [1005, 378] on icon at bounding box center [1012, 376] width 13 height 13
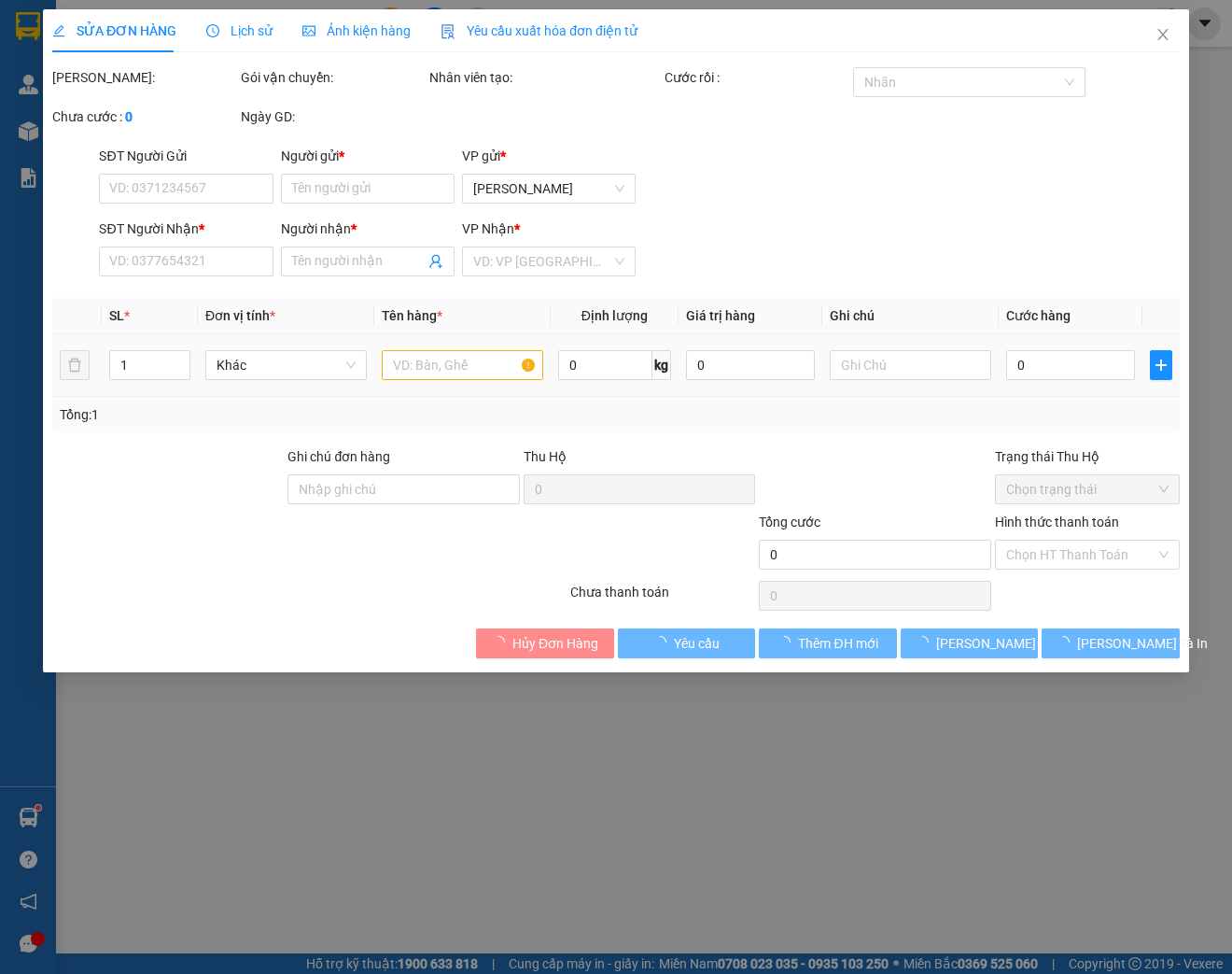
type input "[PERSON_NAME]"
type input "0933131209"
type input "THẮM"
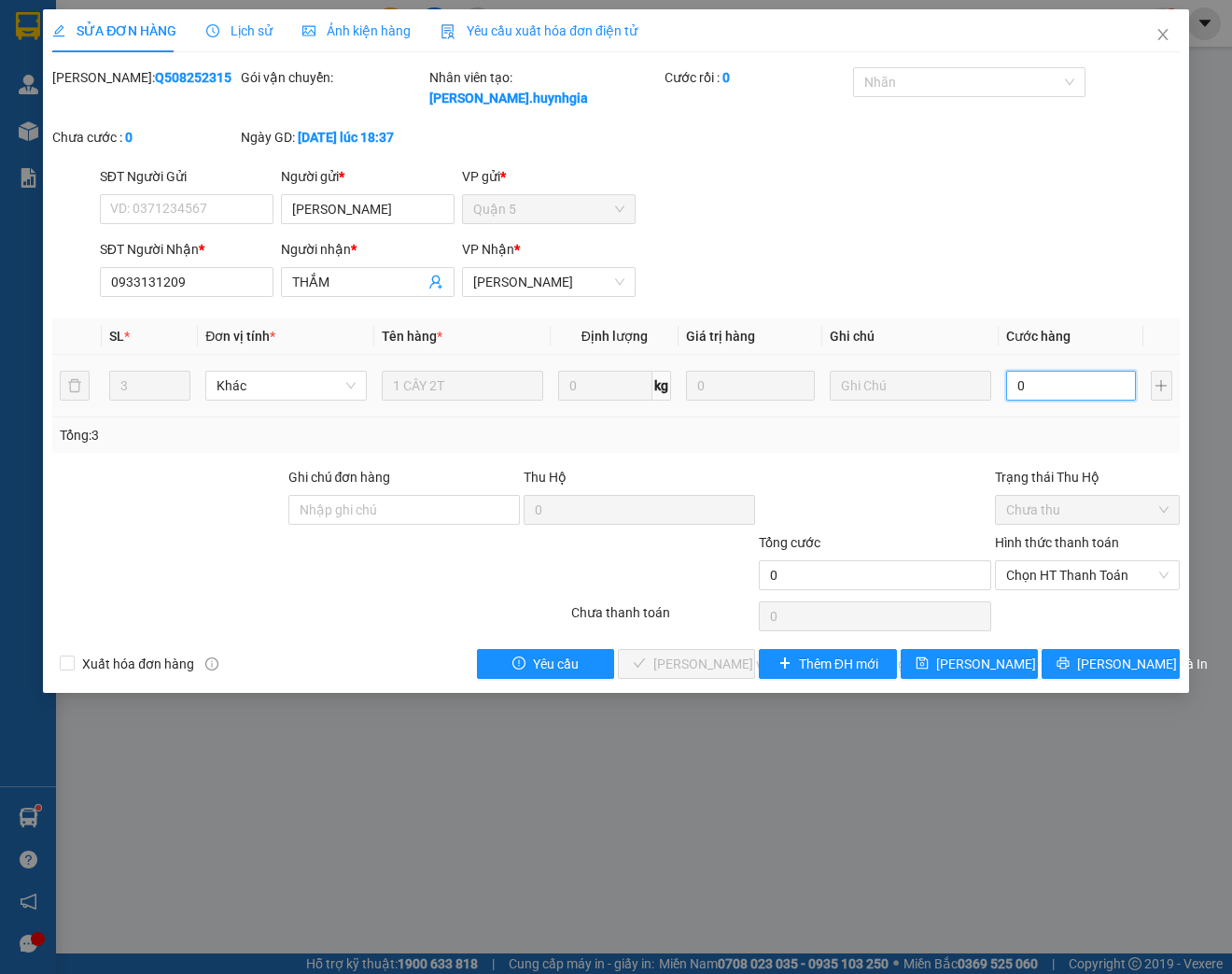
click at [1042, 384] on input "0" at bounding box center [1070, 386] width 129 height 30
type input "1"
type input "10"
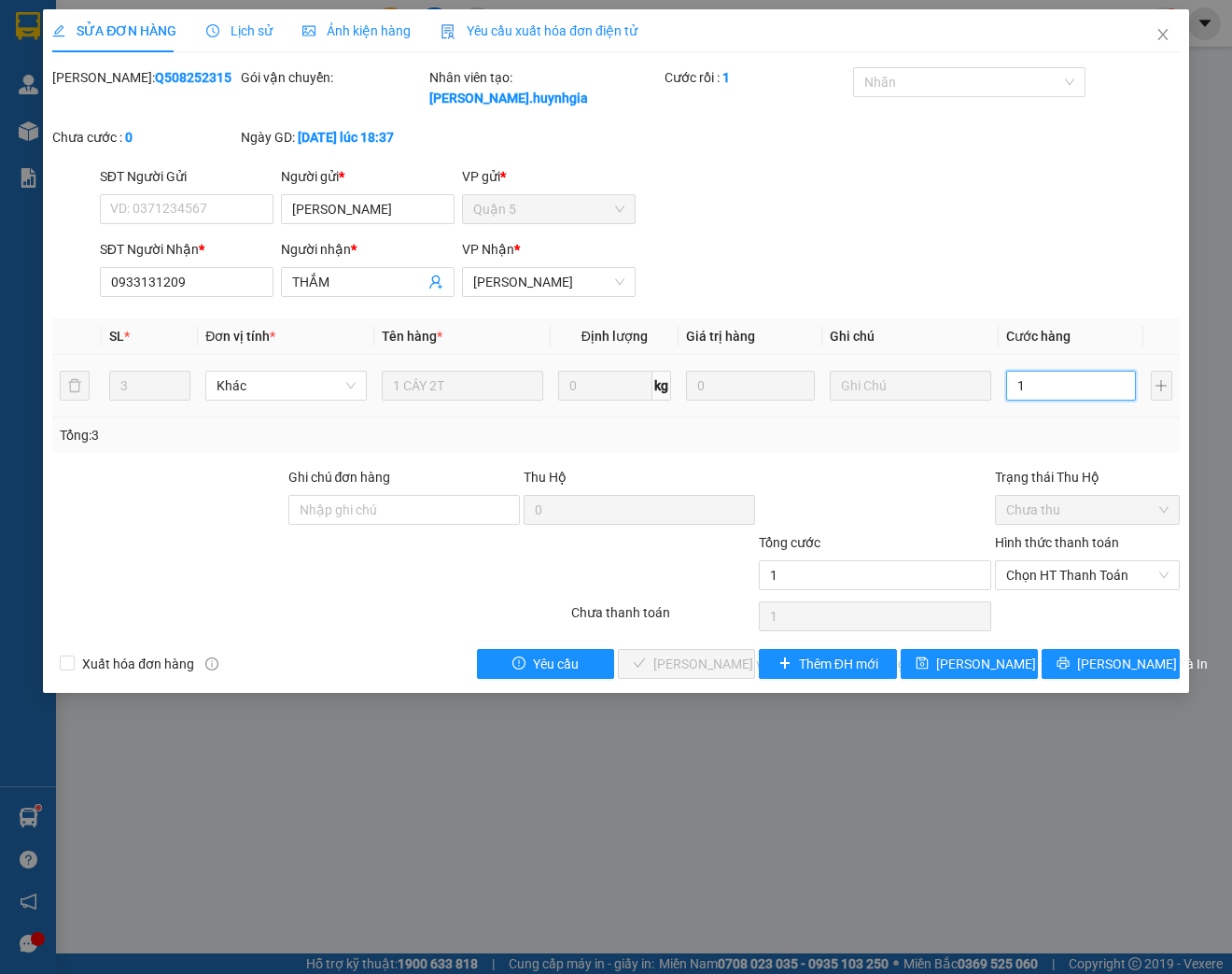
type input "10"
type input "100"
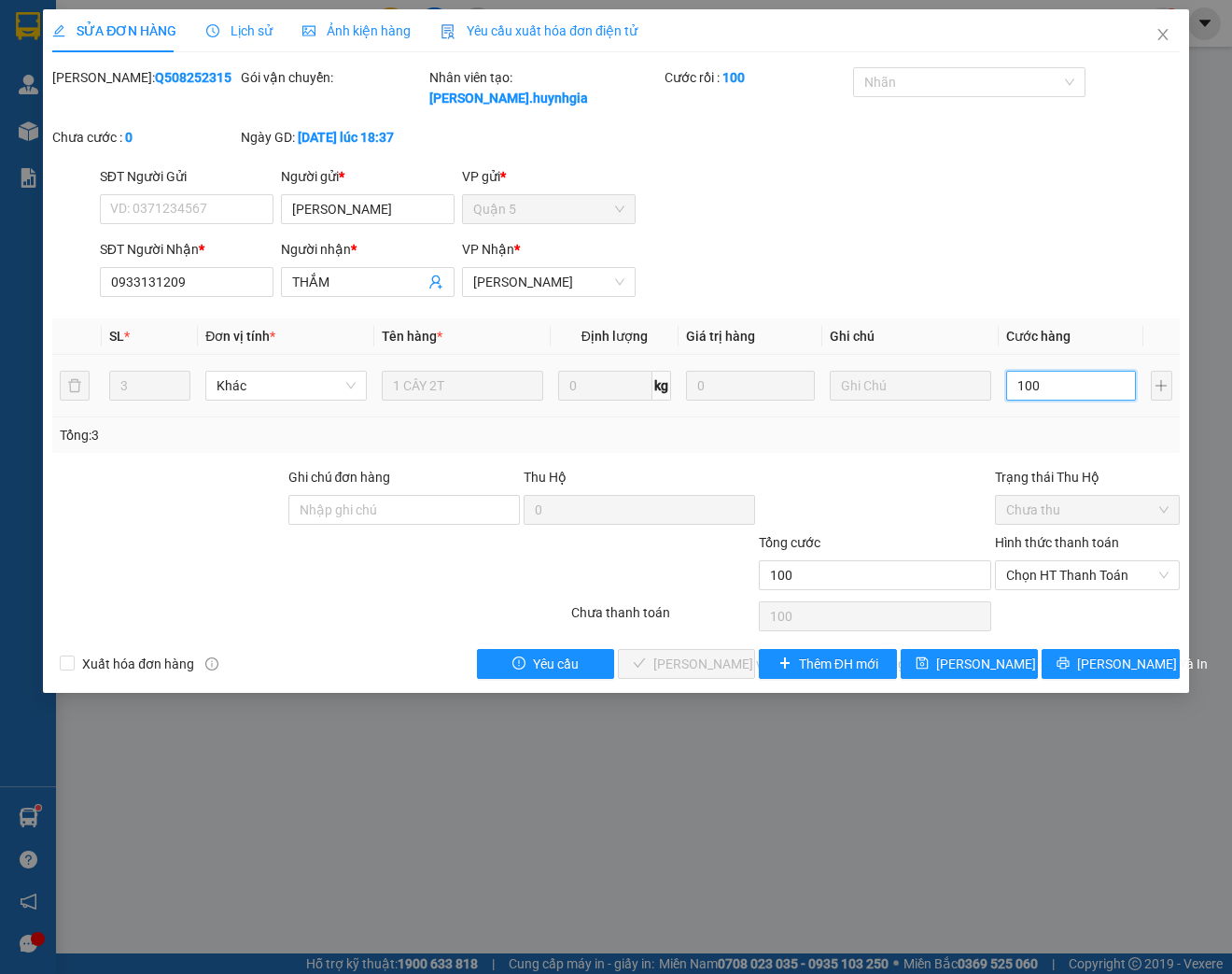
type input "1.000"
type input "10.000"
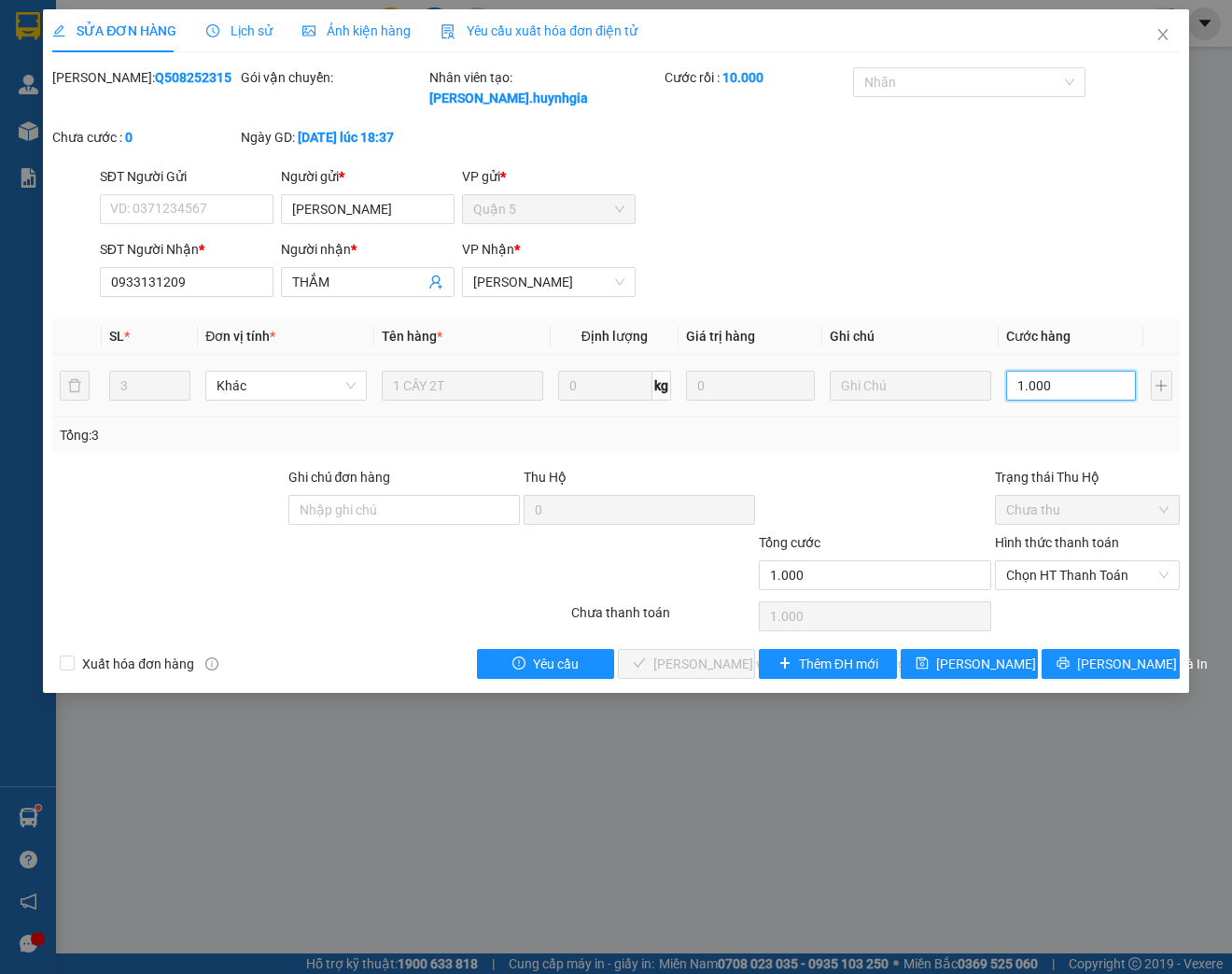
type input "10.000"
type input "100.000"
click at [1139, 576] on span "Chọn HT Thanh Toán" at bounding box center [1087, 576] width 163 height 28
type input "100.000"
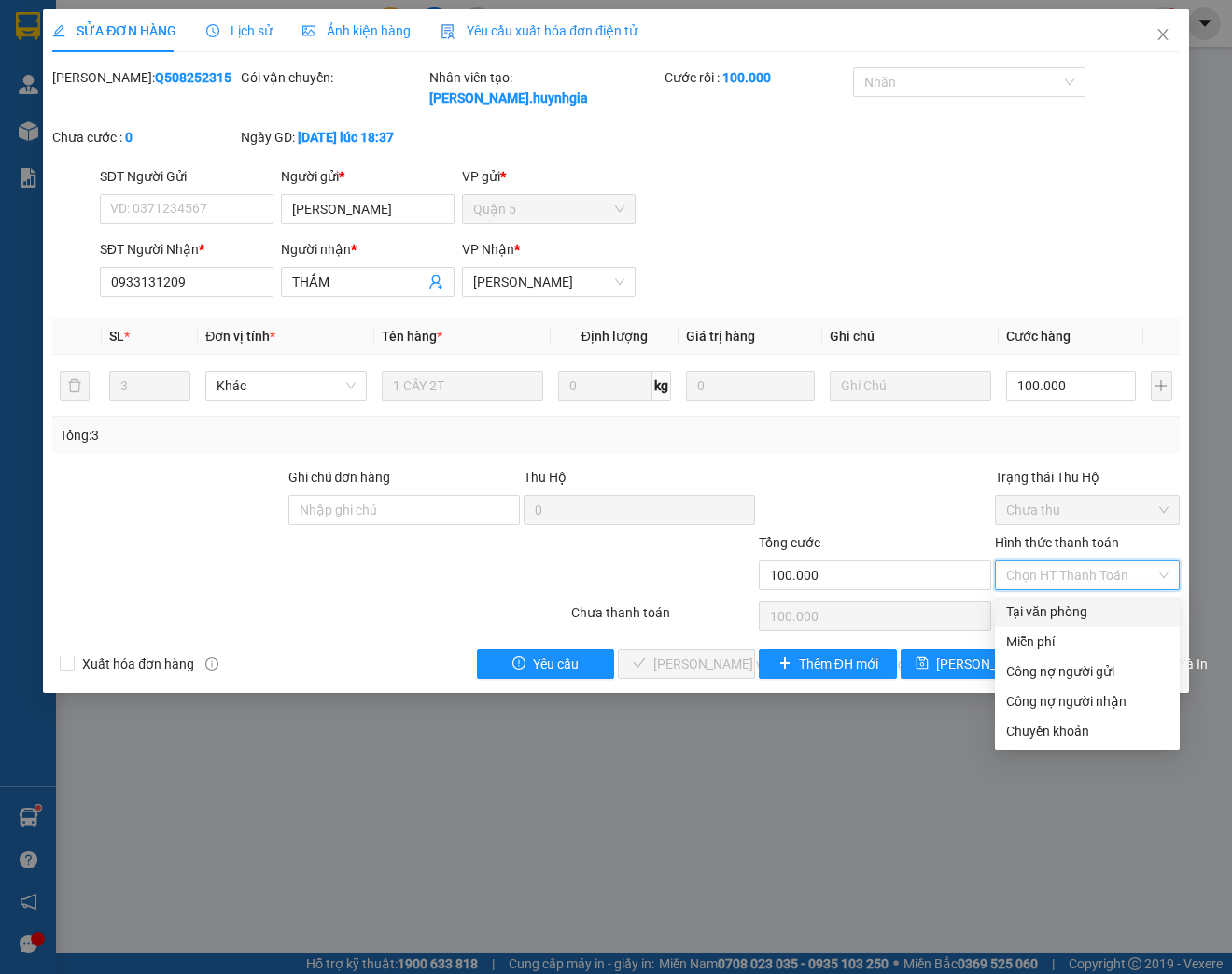
click at [1061, 615] on div "Tại văn phòng" at bounding box center [1087, 611] width 163 height 21
type input "0"
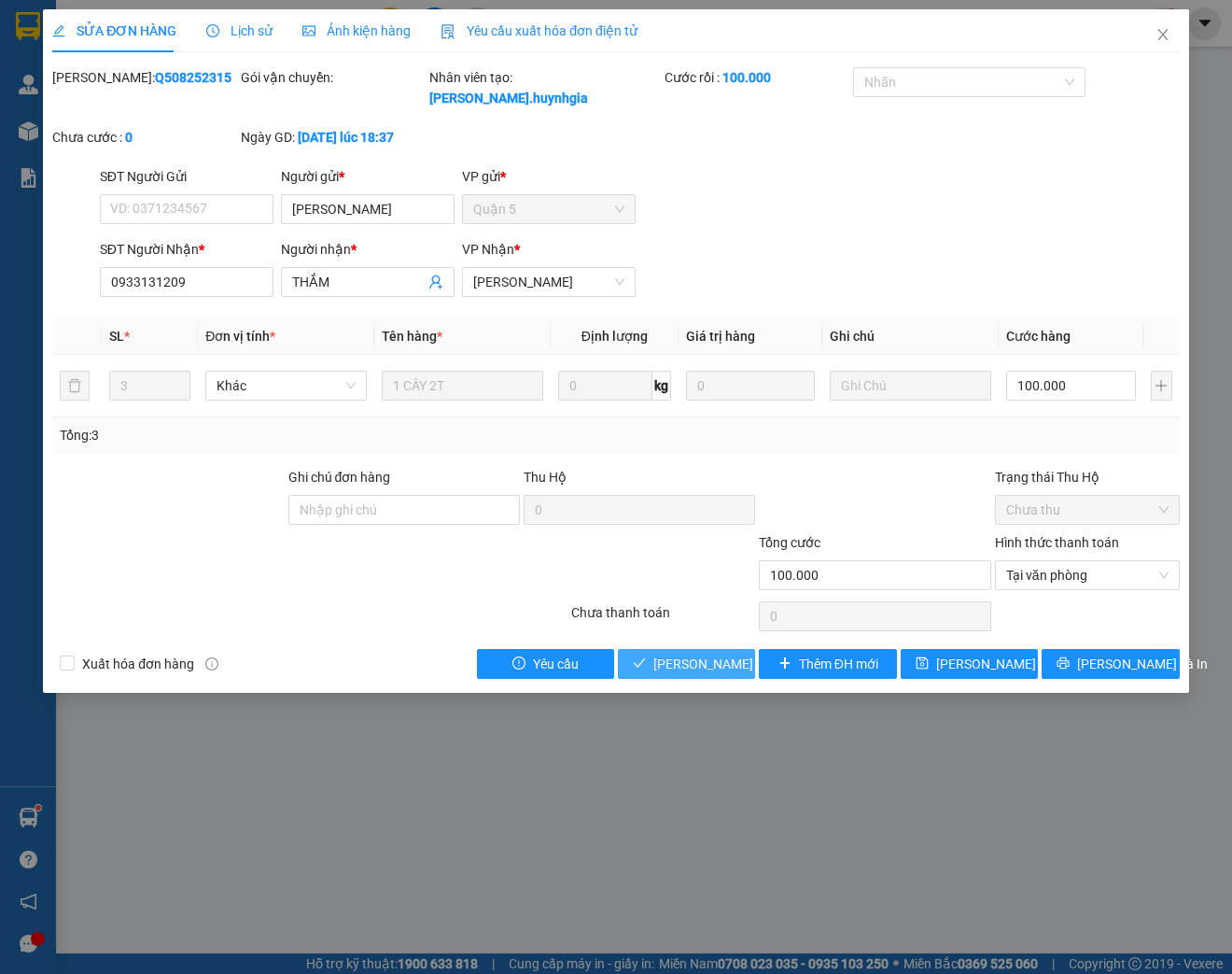
click at [692, 664] on span "[PERSON_NAME] và [PERSON_NAME] hàng" at bounding box center [779, 664] width 252 height 21
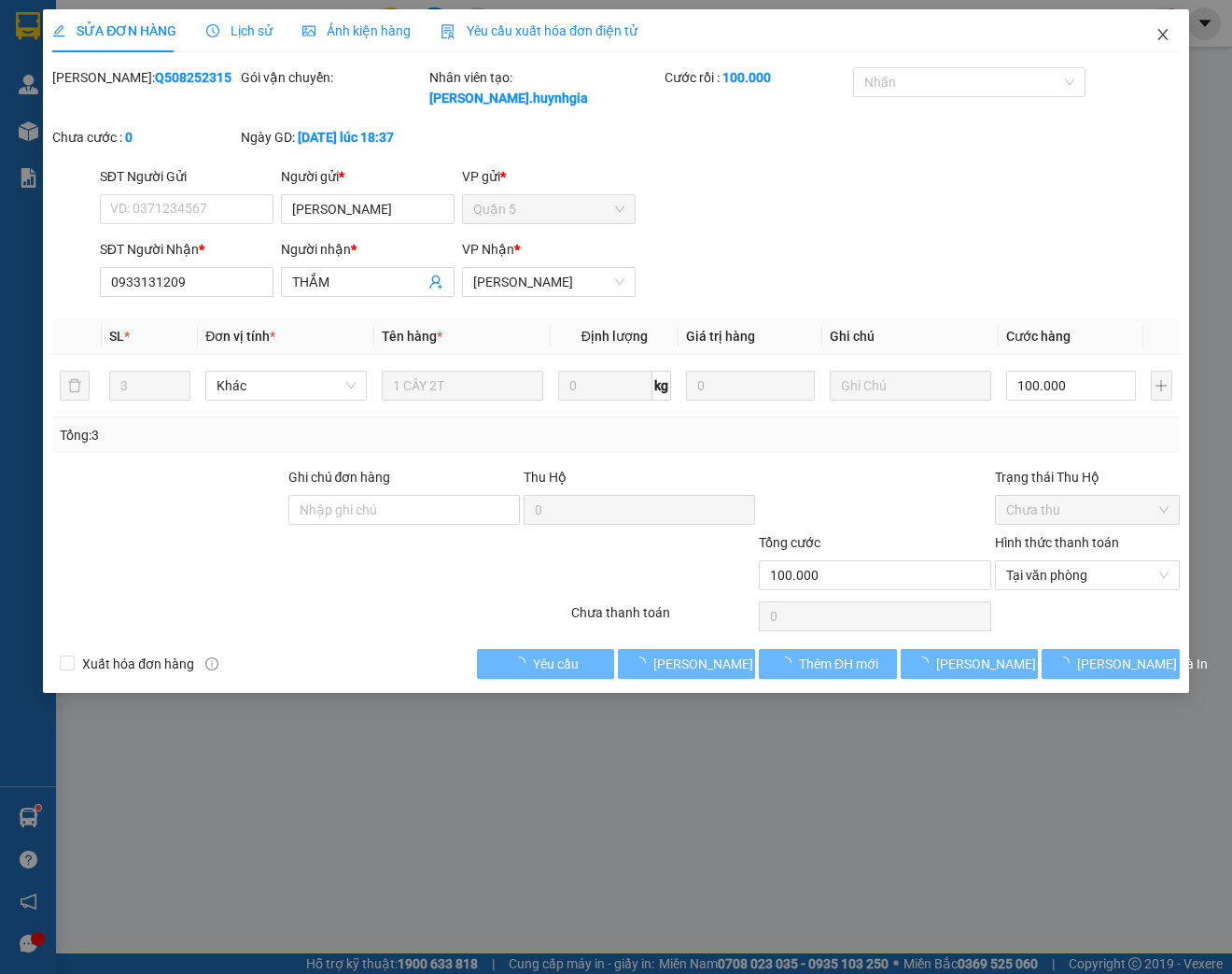
click at [1164, 34] on icon "close" at bounding box center [1162, 35] width 10 height 11
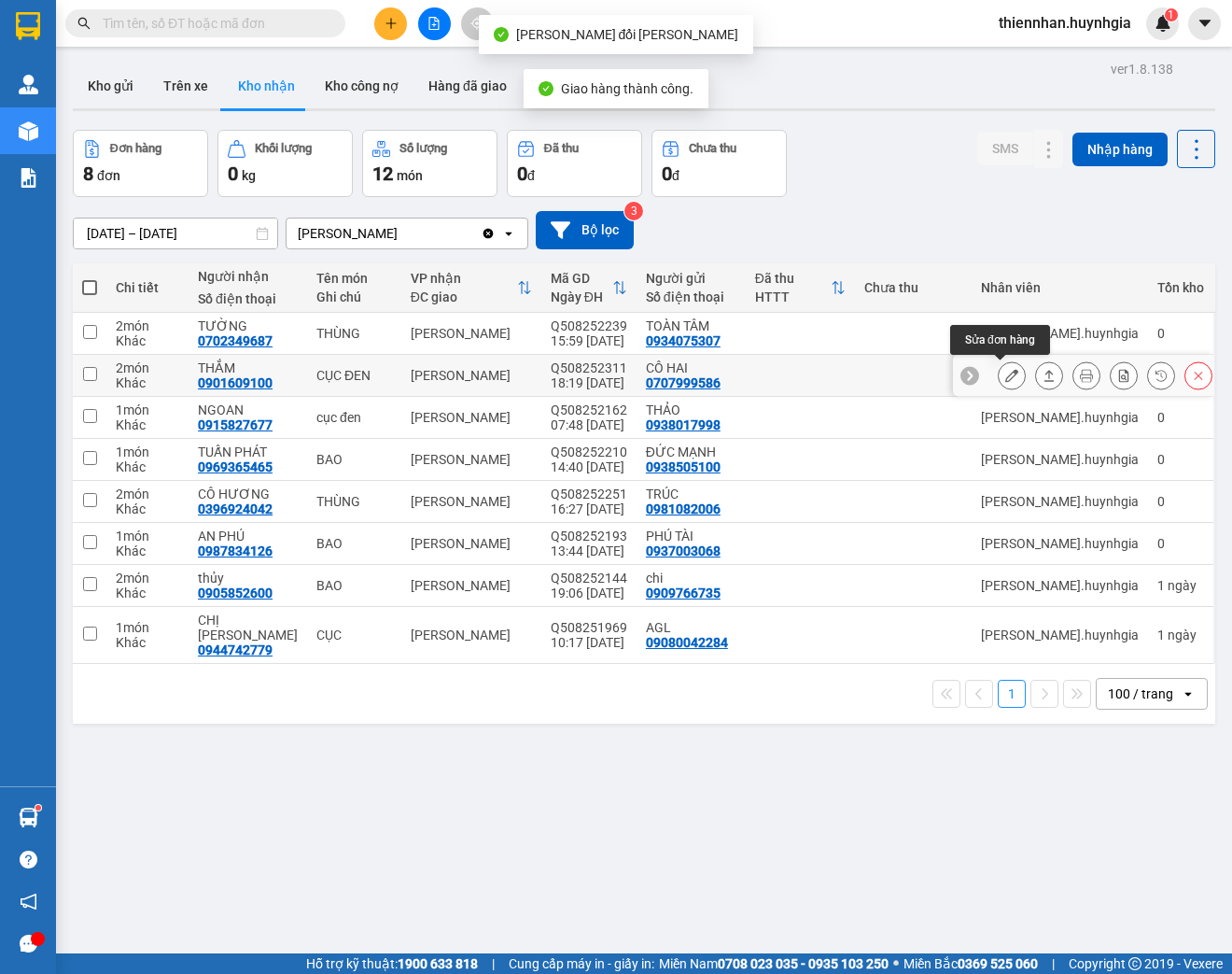
click at [1008, 378] on button at bounding box center [1012, 376] width 26 height 33
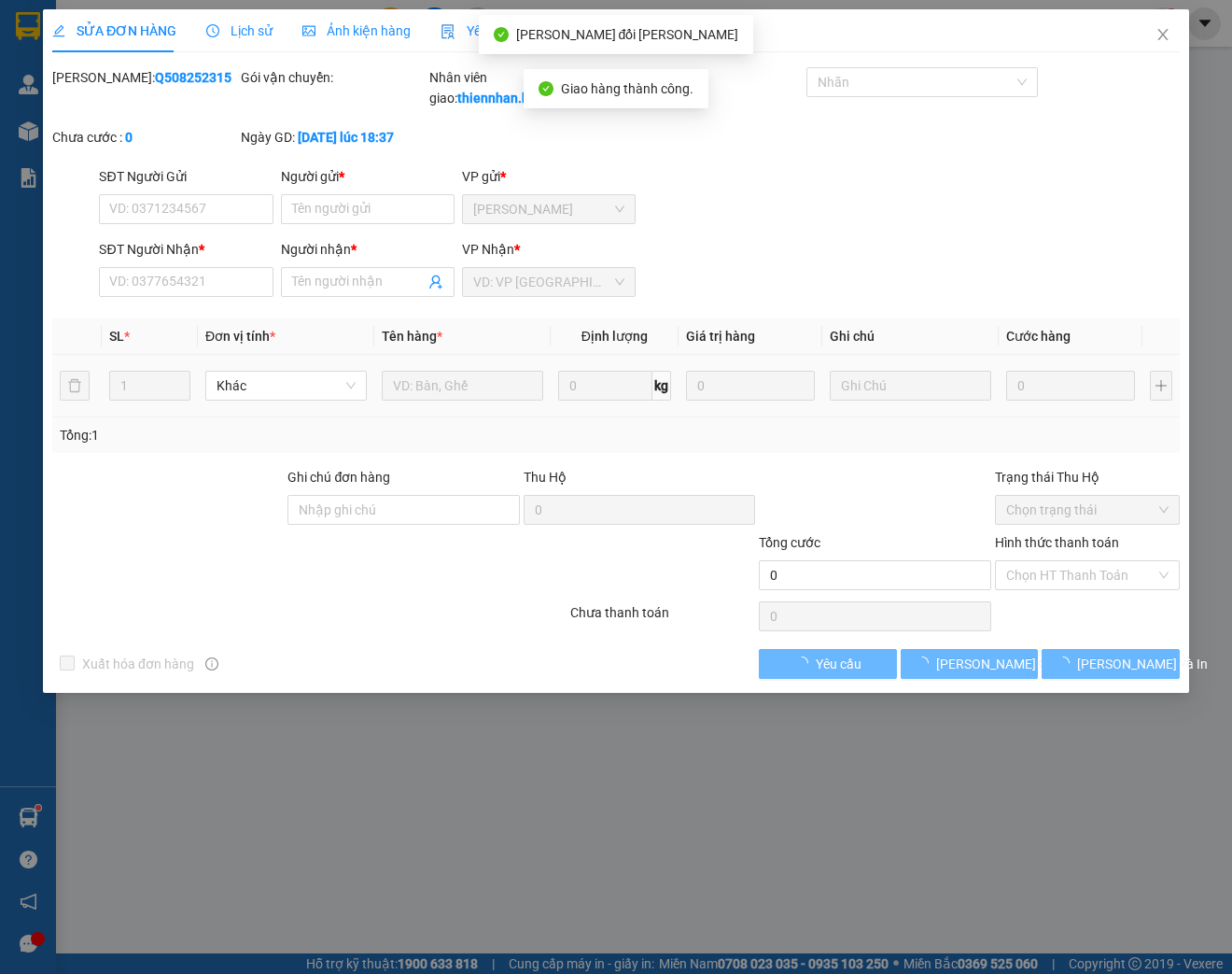
type input "0707999586"
type input "CÔ HAI"
type input "0901609100"
type input "THẮM"
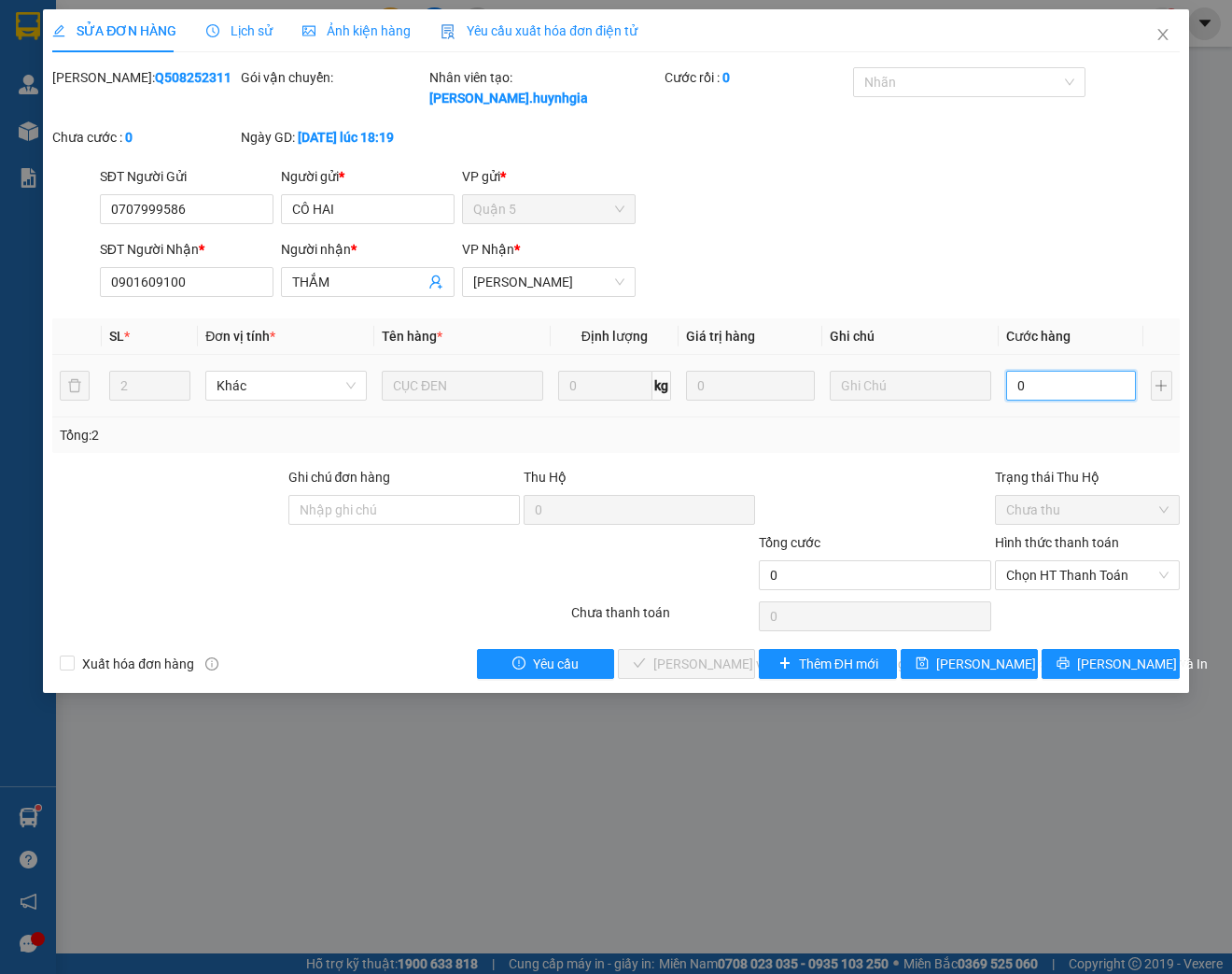
click at [1024, 394] on input "0" at bounding box center [1070, 386] width 129 height 30
type input "8"
type input "80"
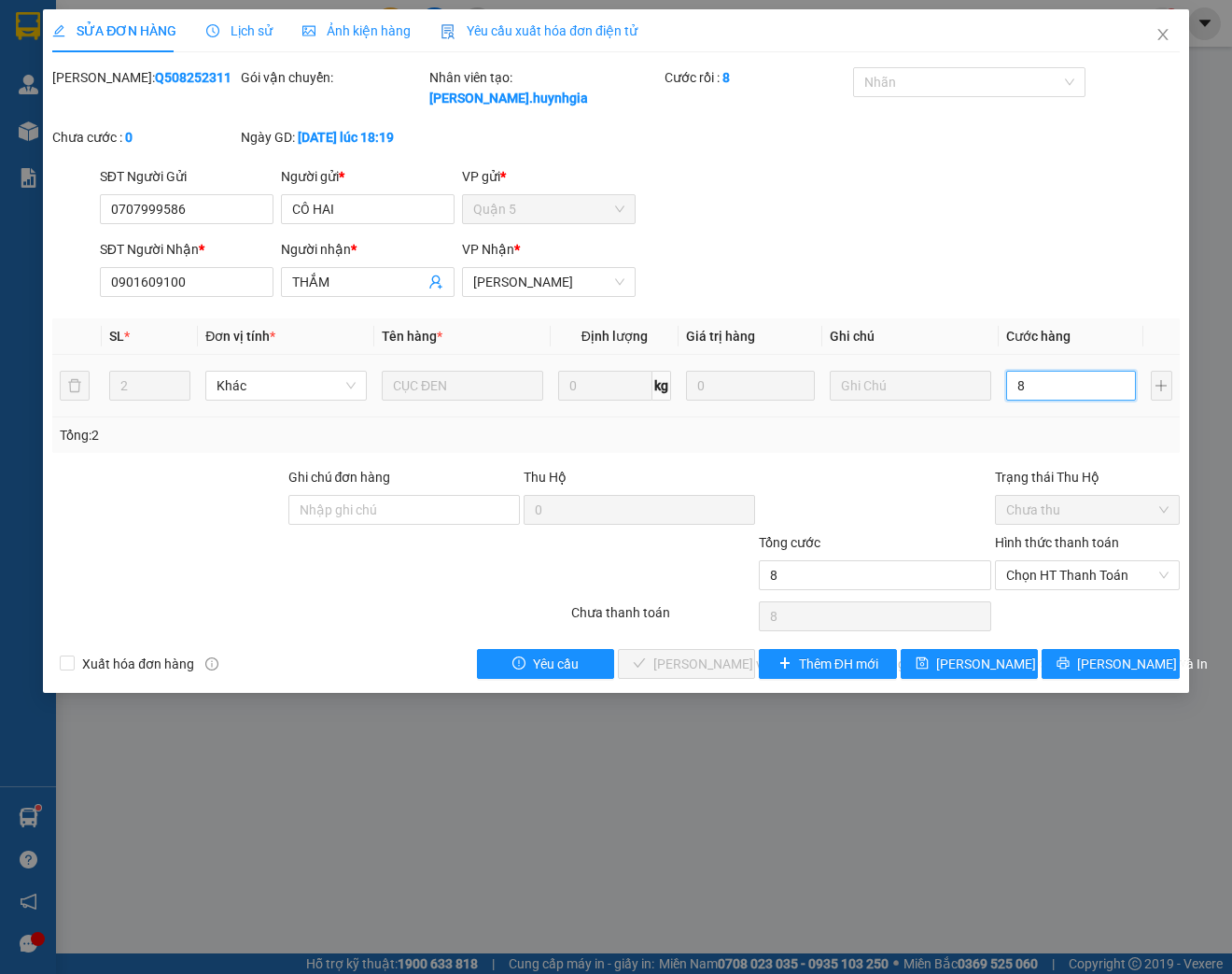
type input "80"
type input "800"
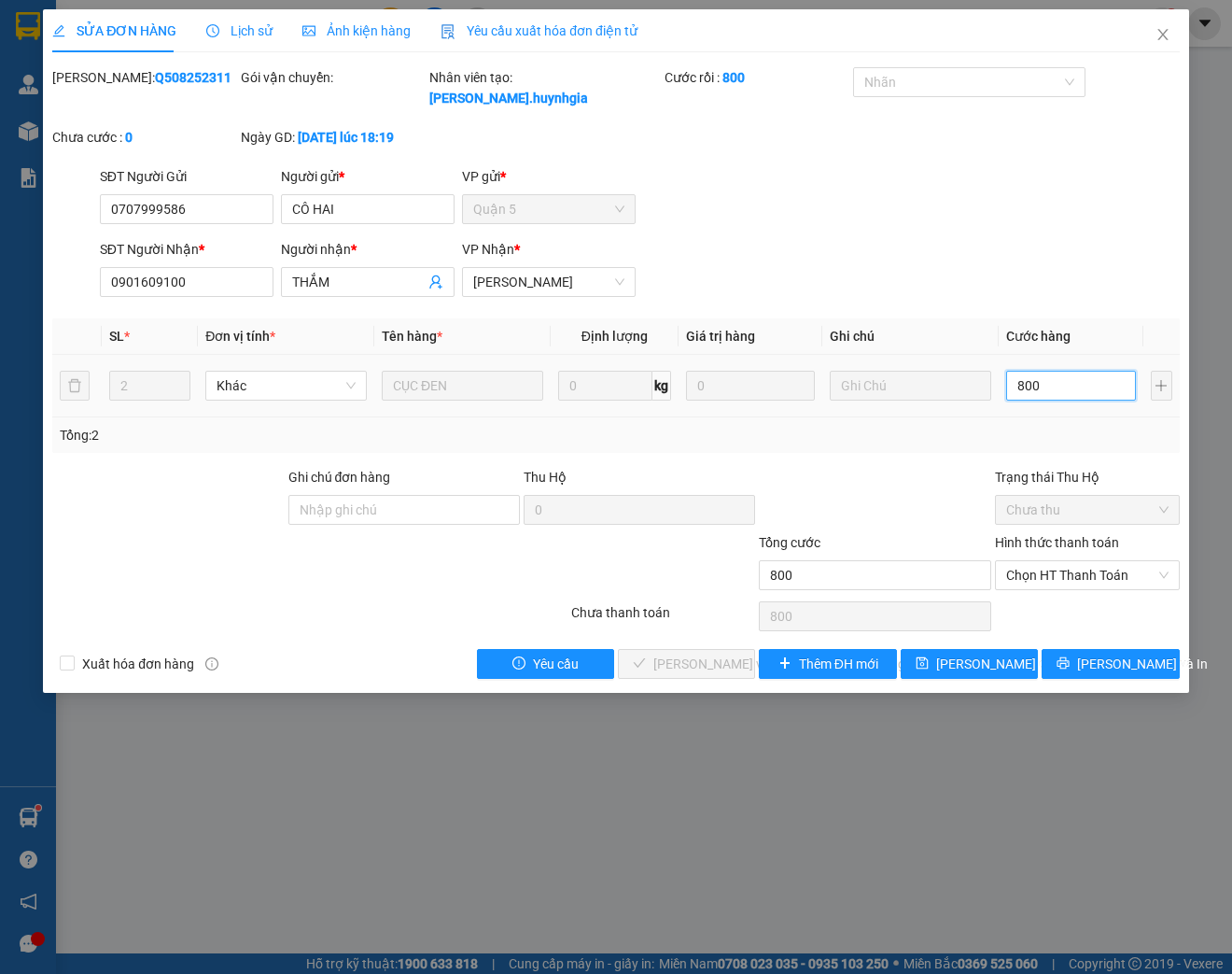
type input "8.000"
type input "80.000"
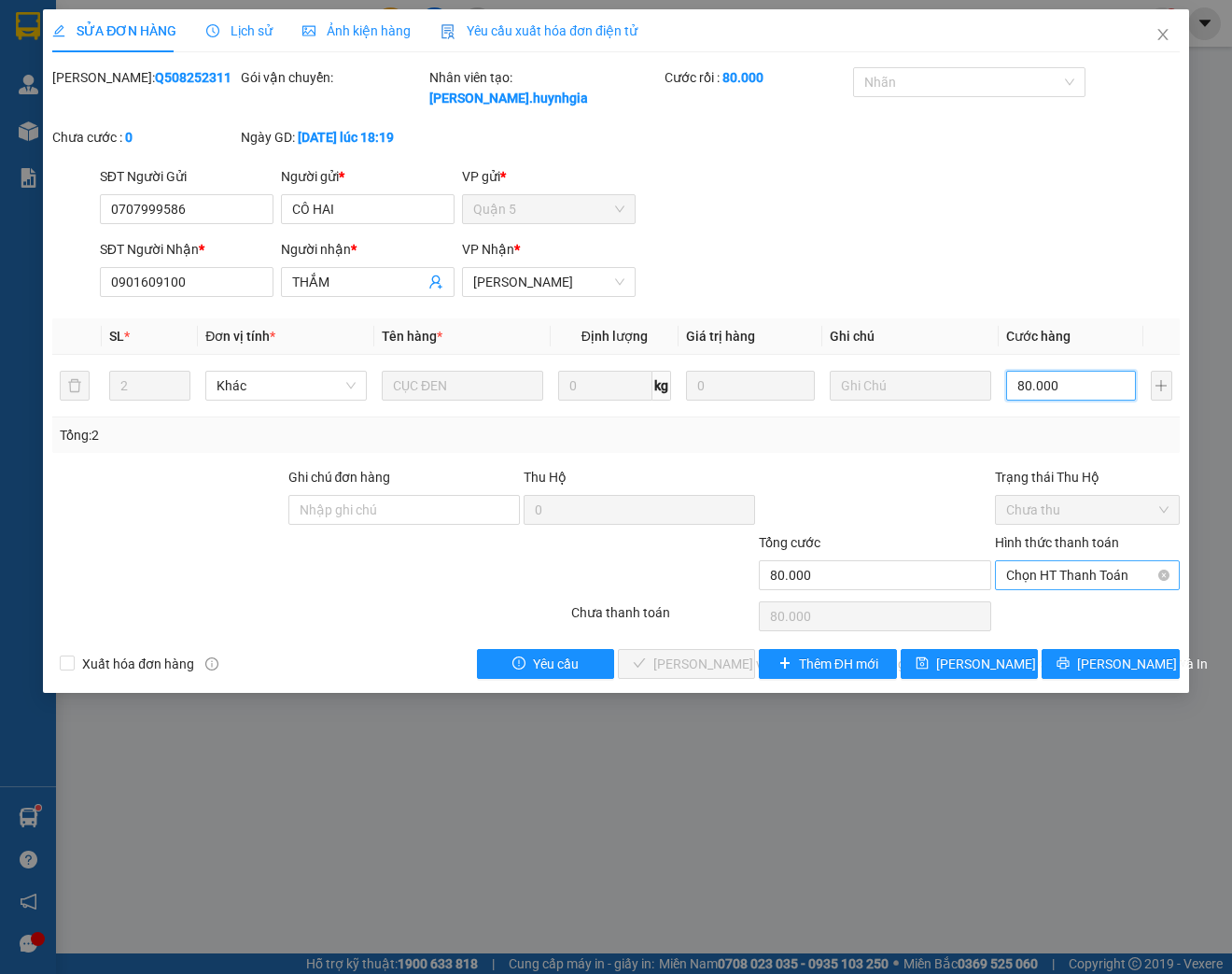
click at [1079, 576] on span "Chọn HT Thanh Toán" at bounding box center [1087, 576] width 163 height 28
type input "80.000"
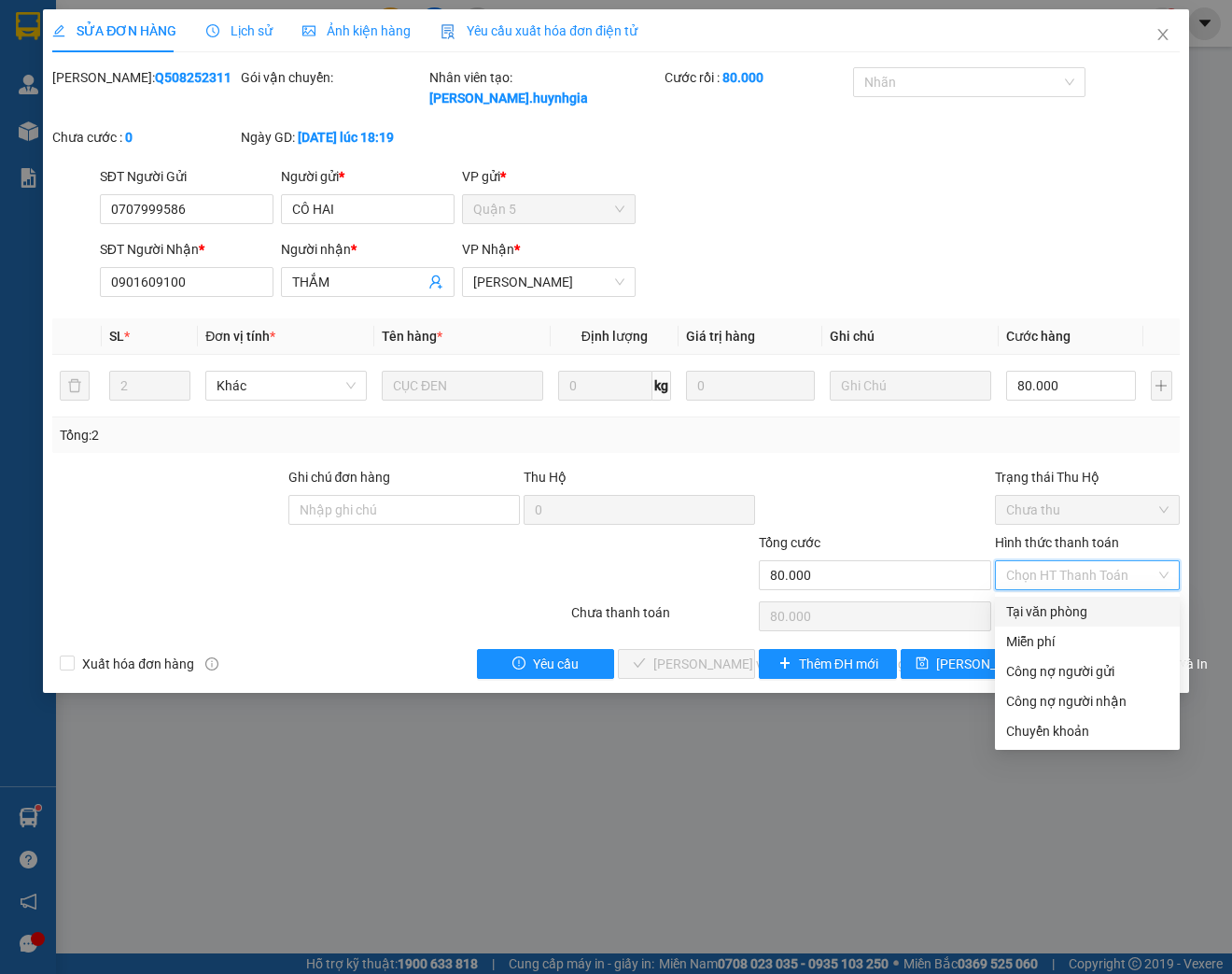
click at [1067, 615] on div "Tại văn phòng" at bounding box center [1087, 611] width 163 height 21
type input "0"
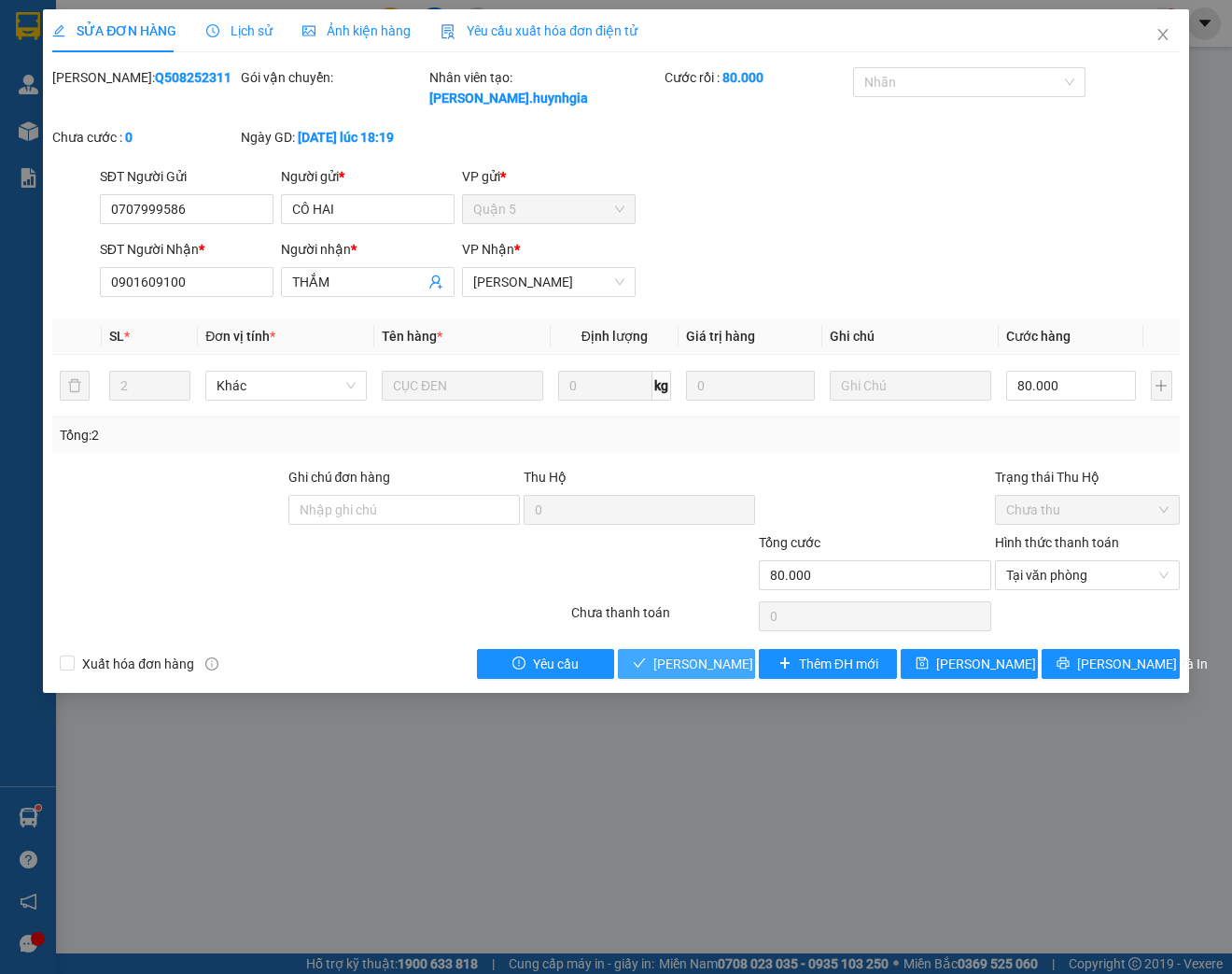
click at [684, 672] on span "[PERSON_NAME] và [PERSON_NAME] hàng" at bounding box center [779, 664] width 252 height 21
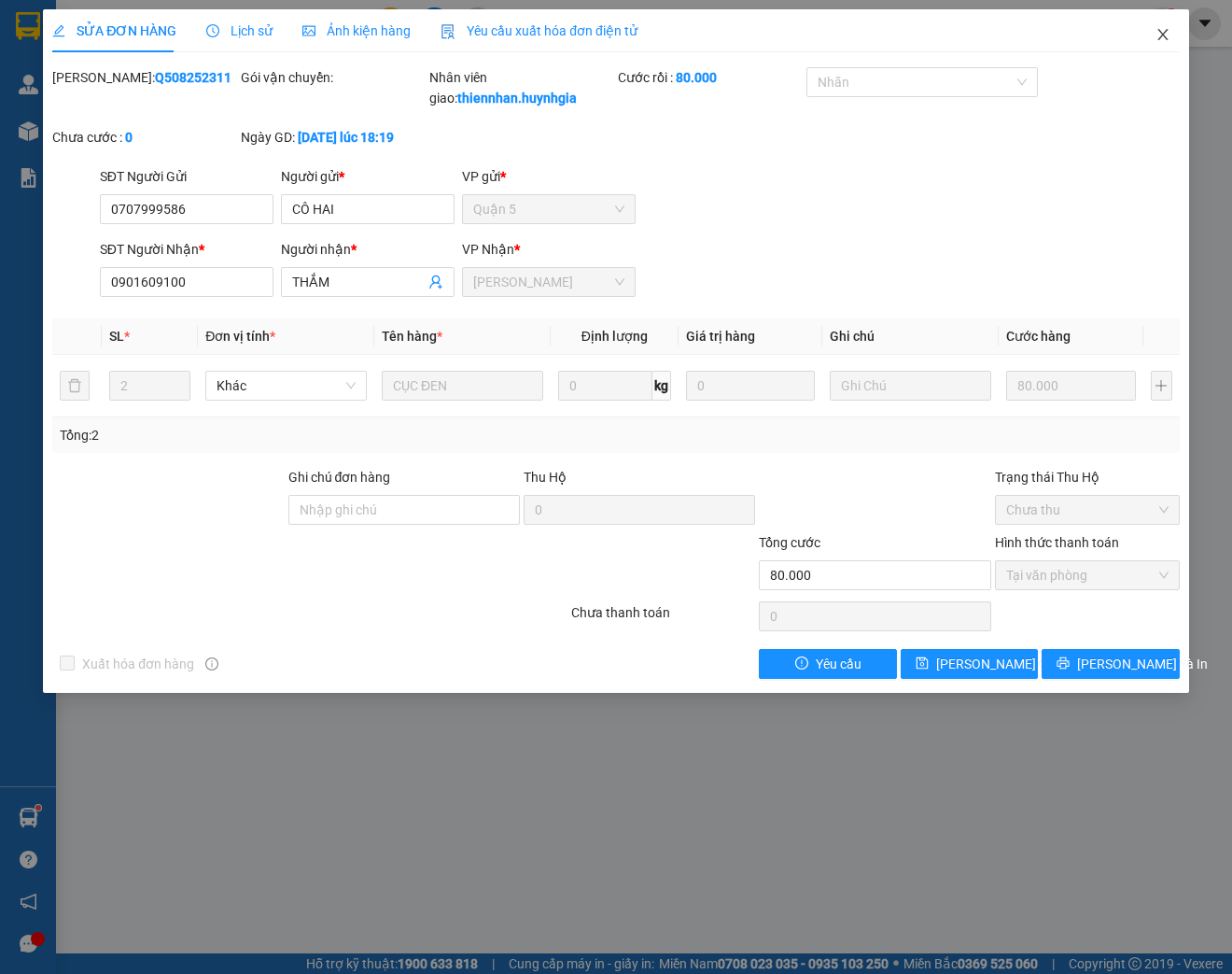
click at [1166, 41] on icon "close" at bounding box center [1163, 35] width 15 height 15
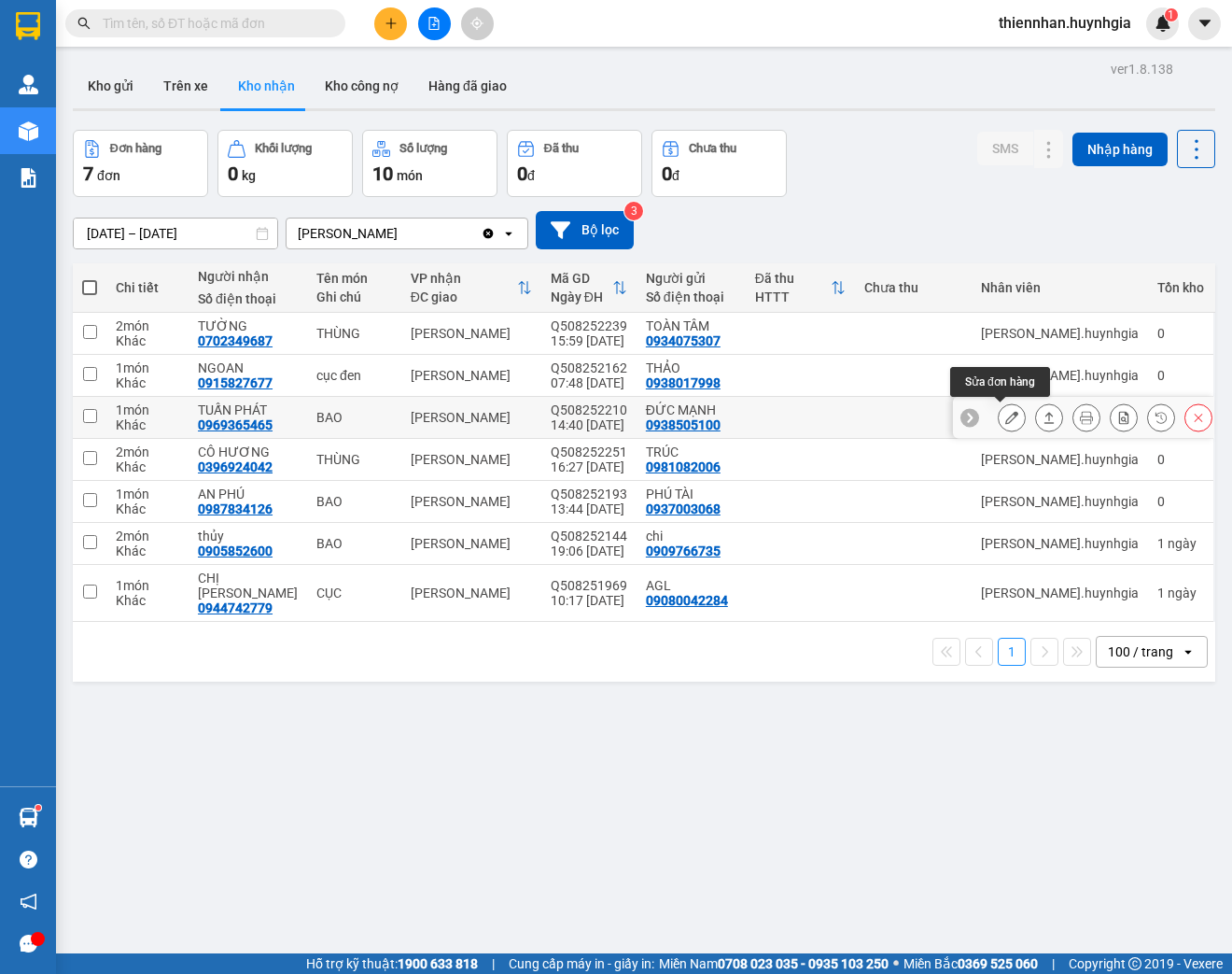
click at [1005, 419] on icon at bounding box center [1012, 417] width 13 height 13
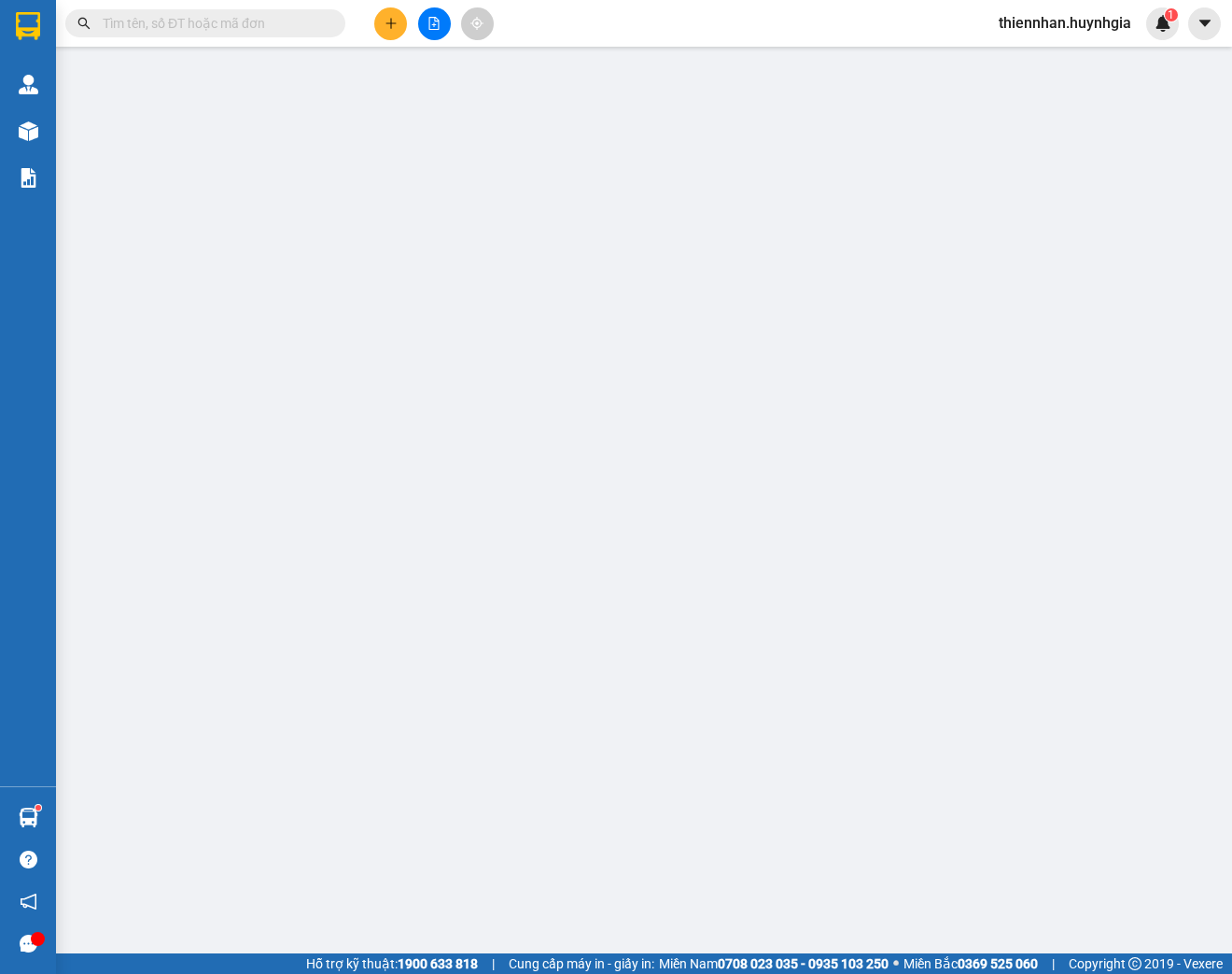
type input "0938505100"
type input "ĐỨC MẠNH"
type input "0969365465"
type input "TUẤN PHÁT"
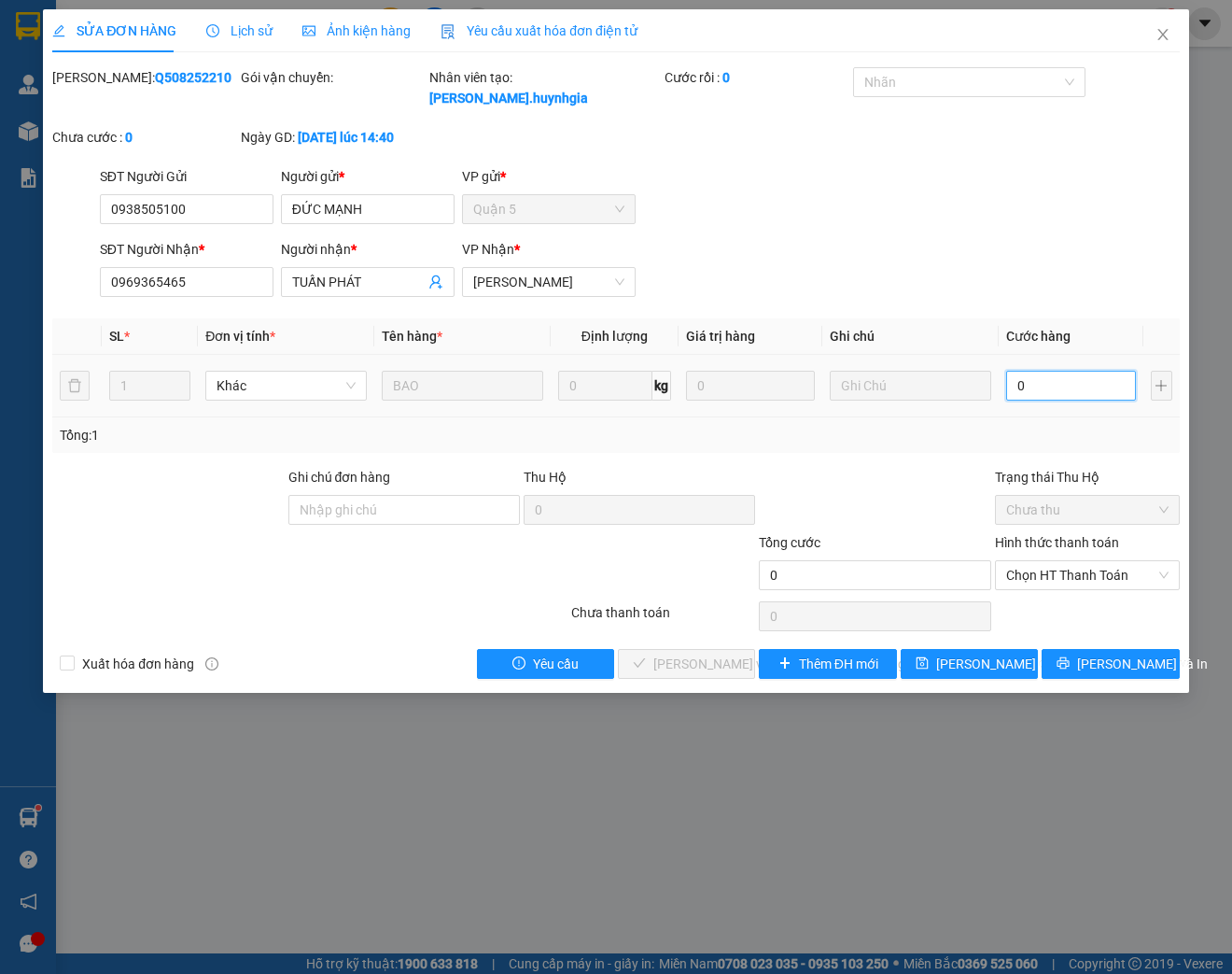
click at [1061, 381] on input "0" at bounding box center [1070, 386] width 129 height 30
type input "5"
type input "50"
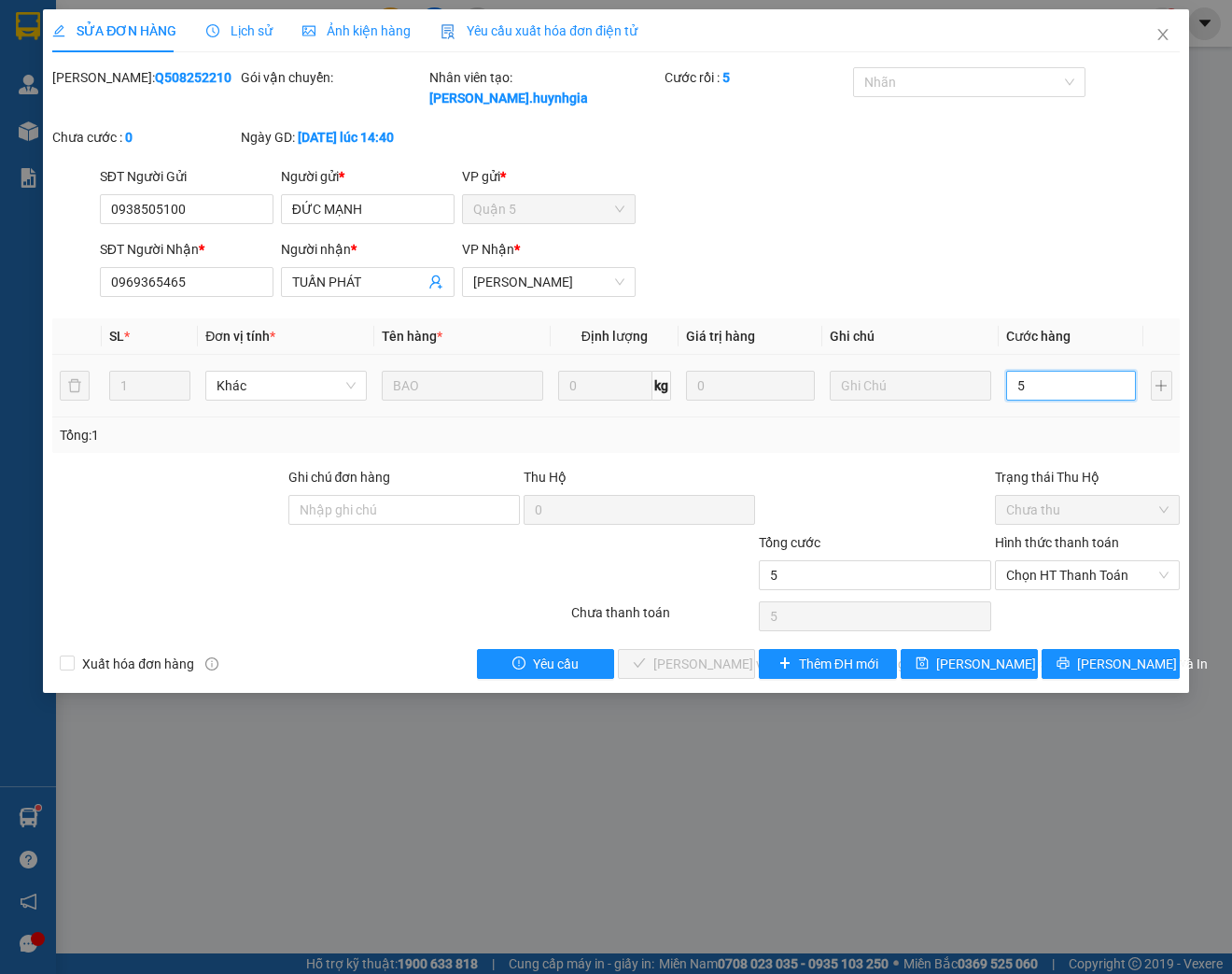
type input "50"
type input "500"
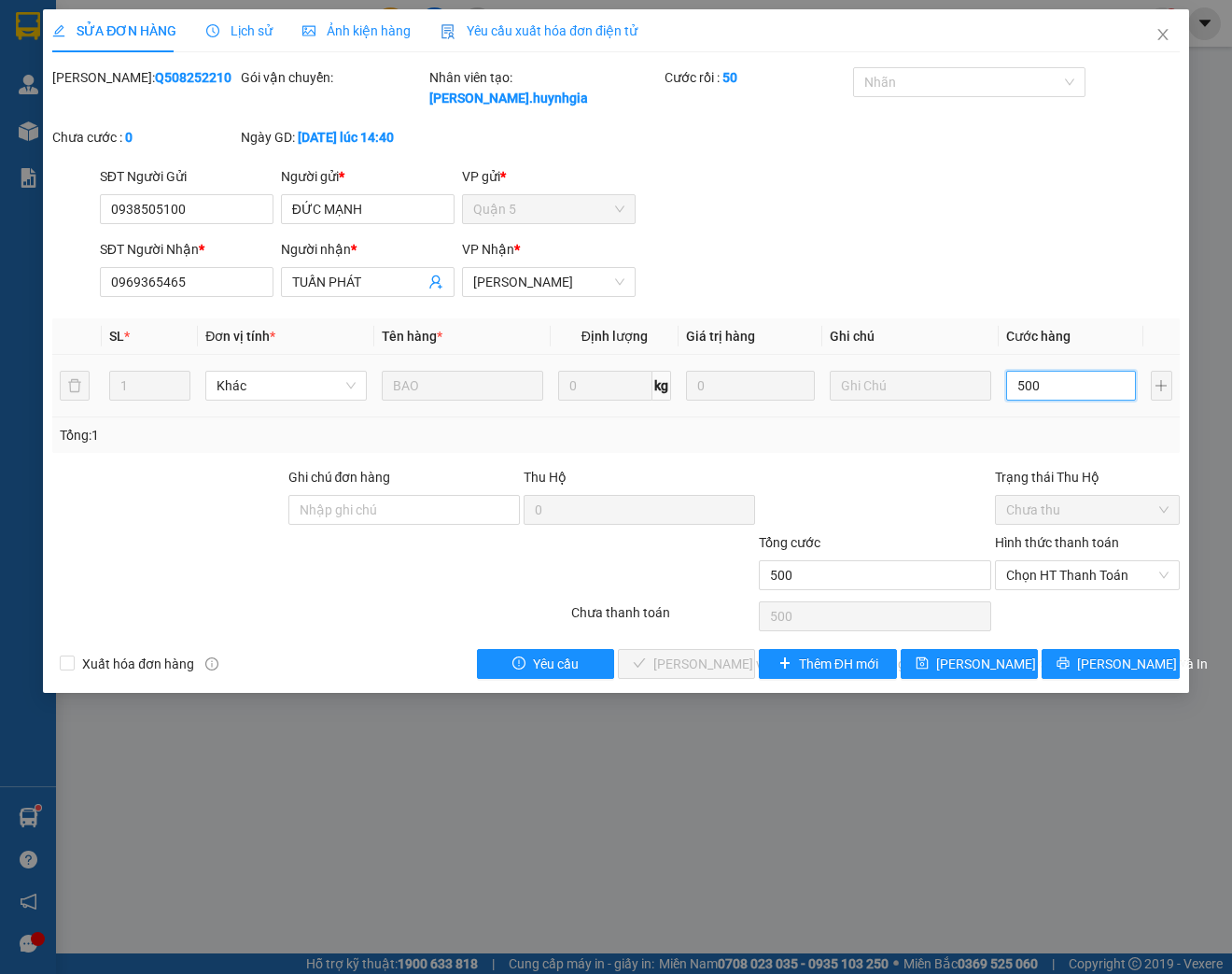
type input "5.000"
type input "50.000"
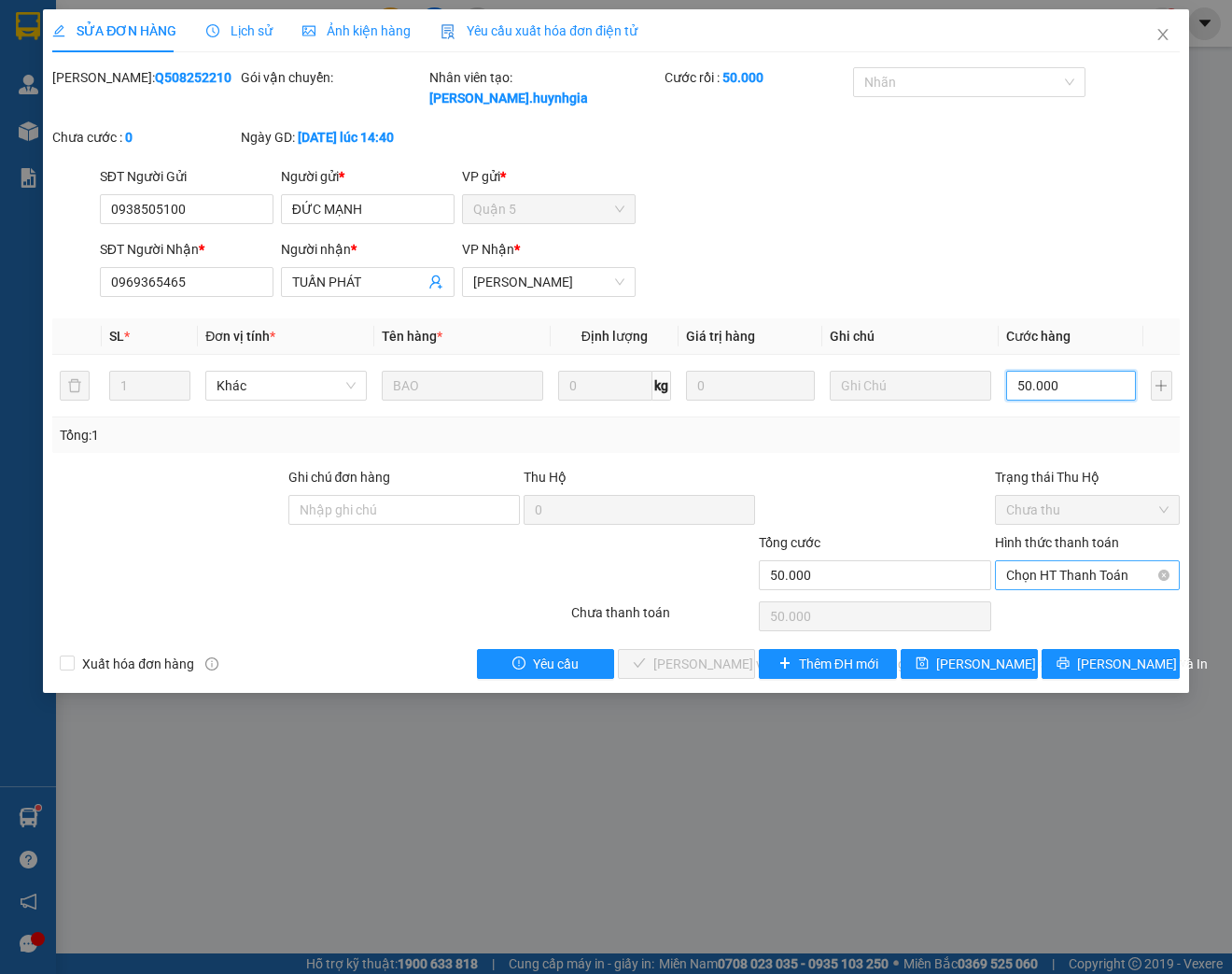
click at [1086, 579] on span "Chọn HT Thanh Toán" at bounding box center [1087, 576] width 163 height 28
type input "50.000"
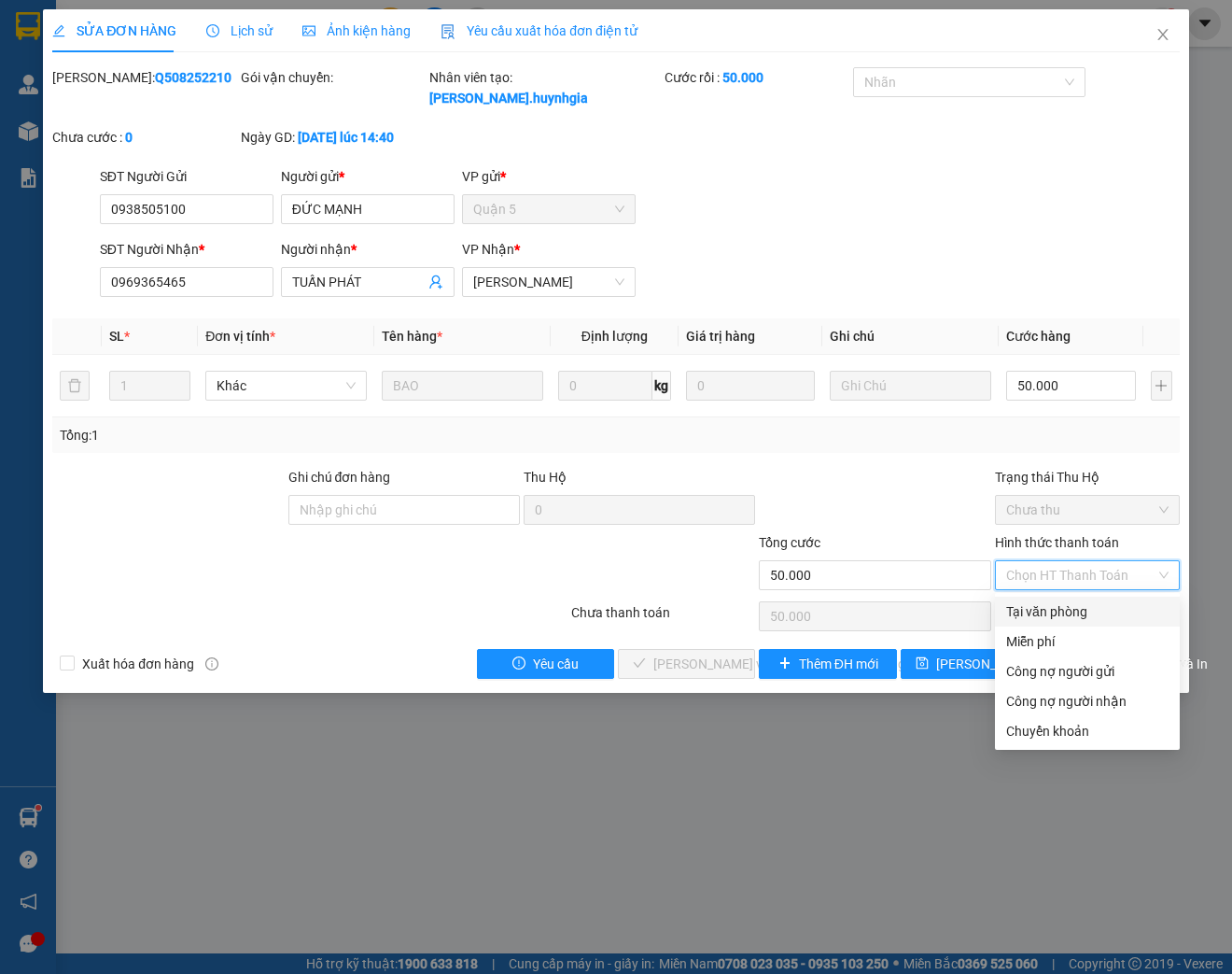
click at [1064, 616] on div "Tại văn phòng" at bounding box center [1087, 611] width 163 height 21
type input "0"
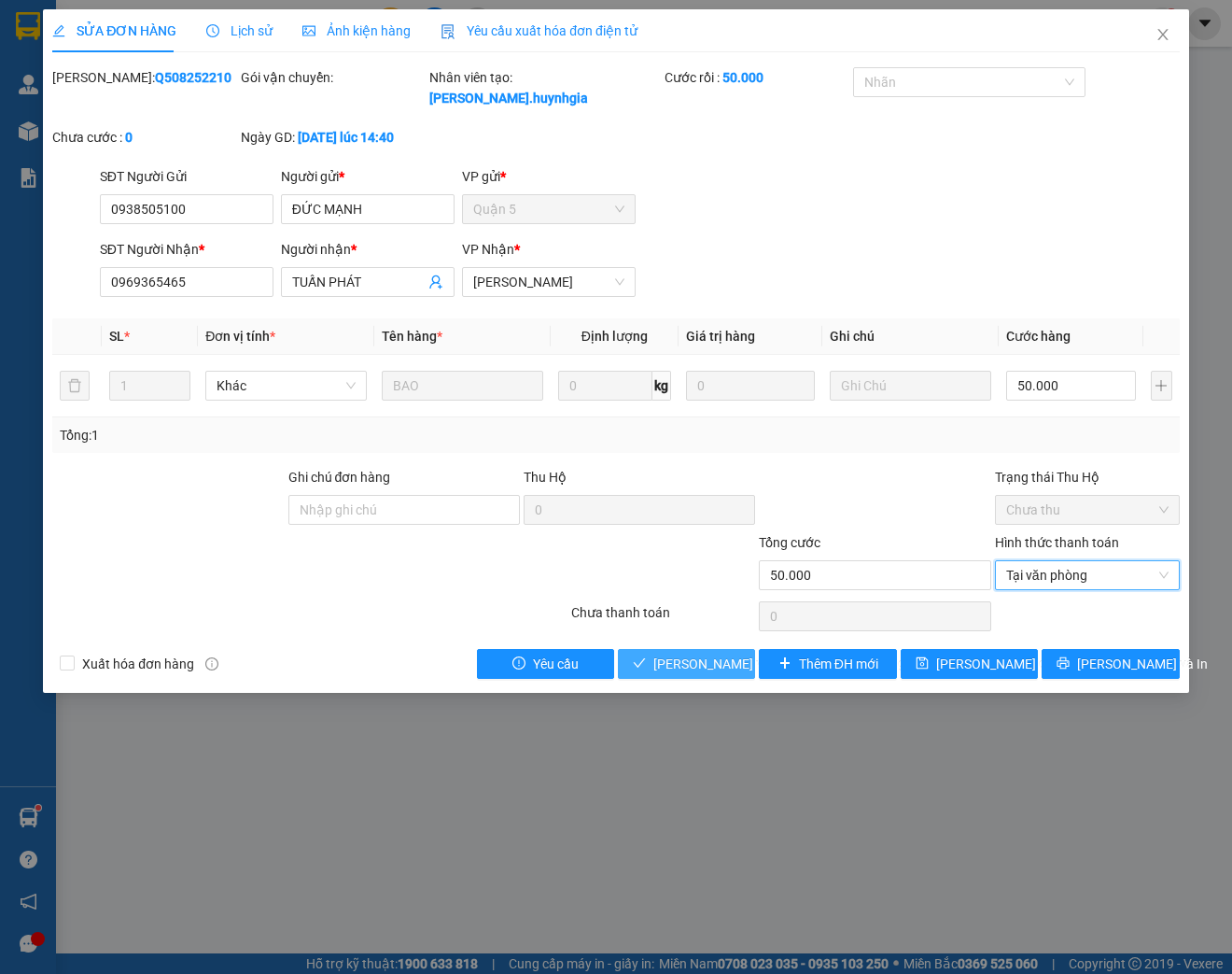
click at [717, 664] on span "[PERSON_NAME] và [PERSON_NAME] hàng" at bounding box center [779, 664] width 252 height 21
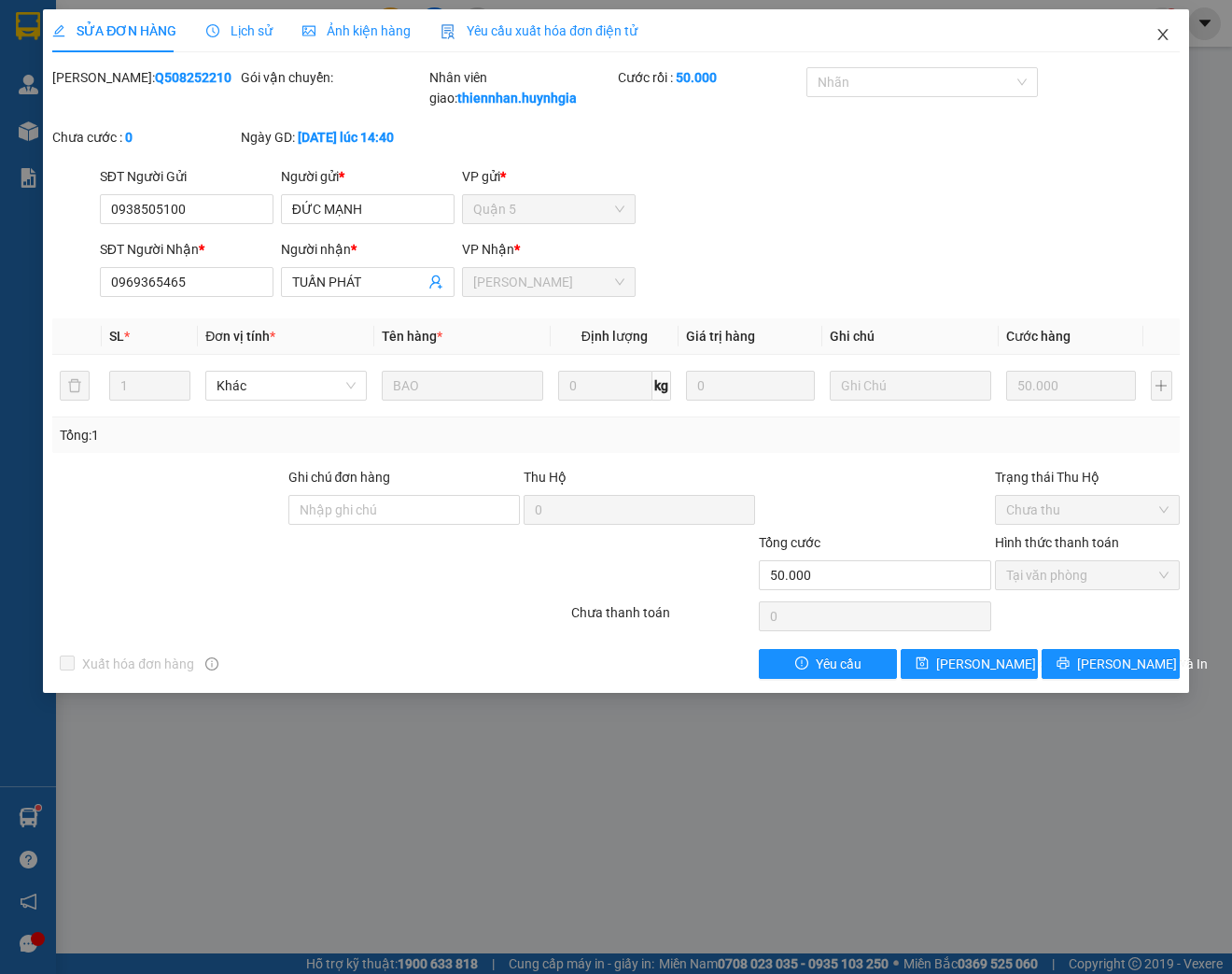
click at [1165, 34] on icon "close" at bounding box center [1162, 35] width 10 height 11
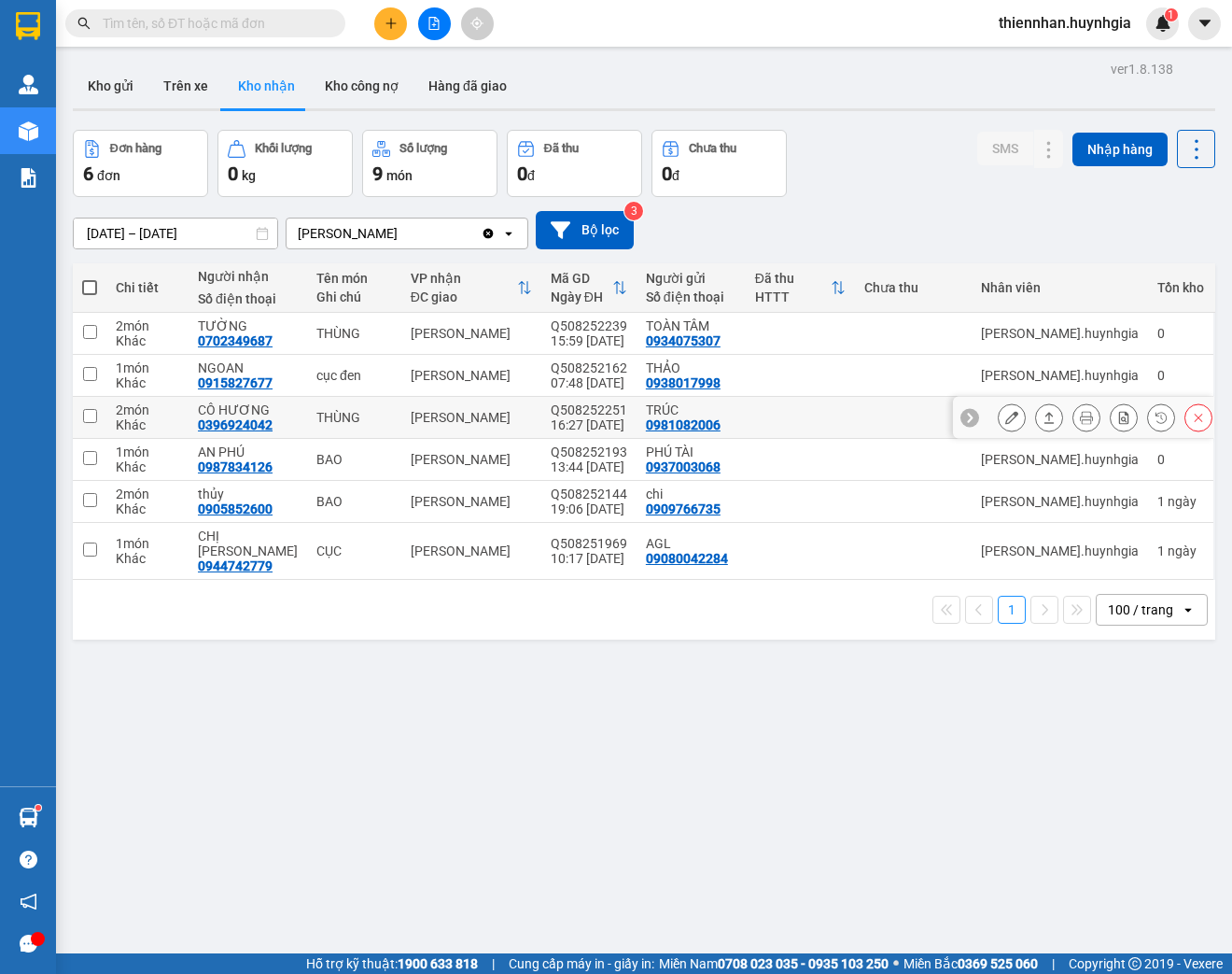
click at [1007, 419] on button at bounding box center [1012, 417] width 26 height 33
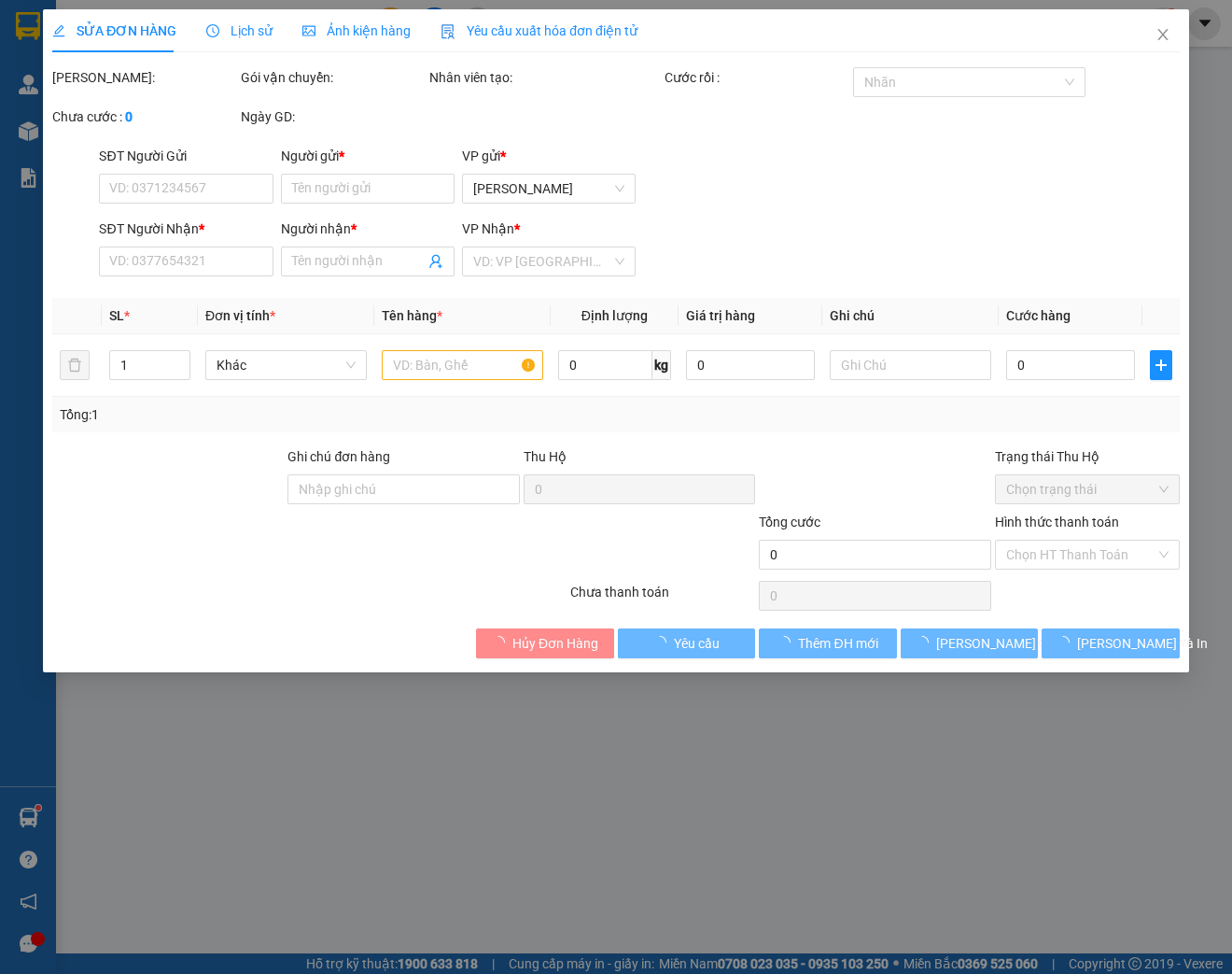
type input "0981082006"
type input "TRÚC"
type input "0396924042"
type input "CÔ HƯƠNG"
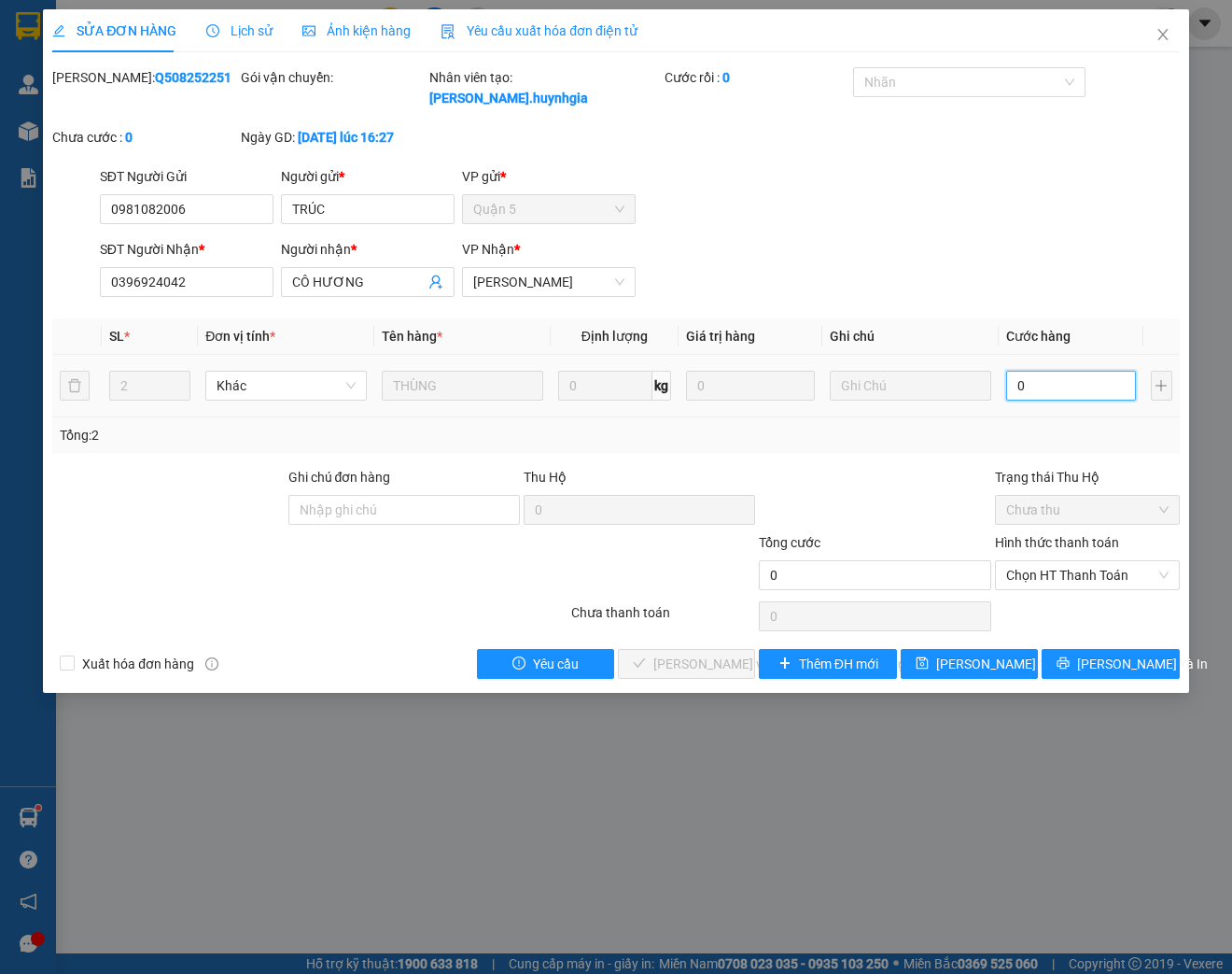
click at [1080, 389] on input "0" at bounding box center [1070, 386] width 129 height 30
type input "1"
type input "15"
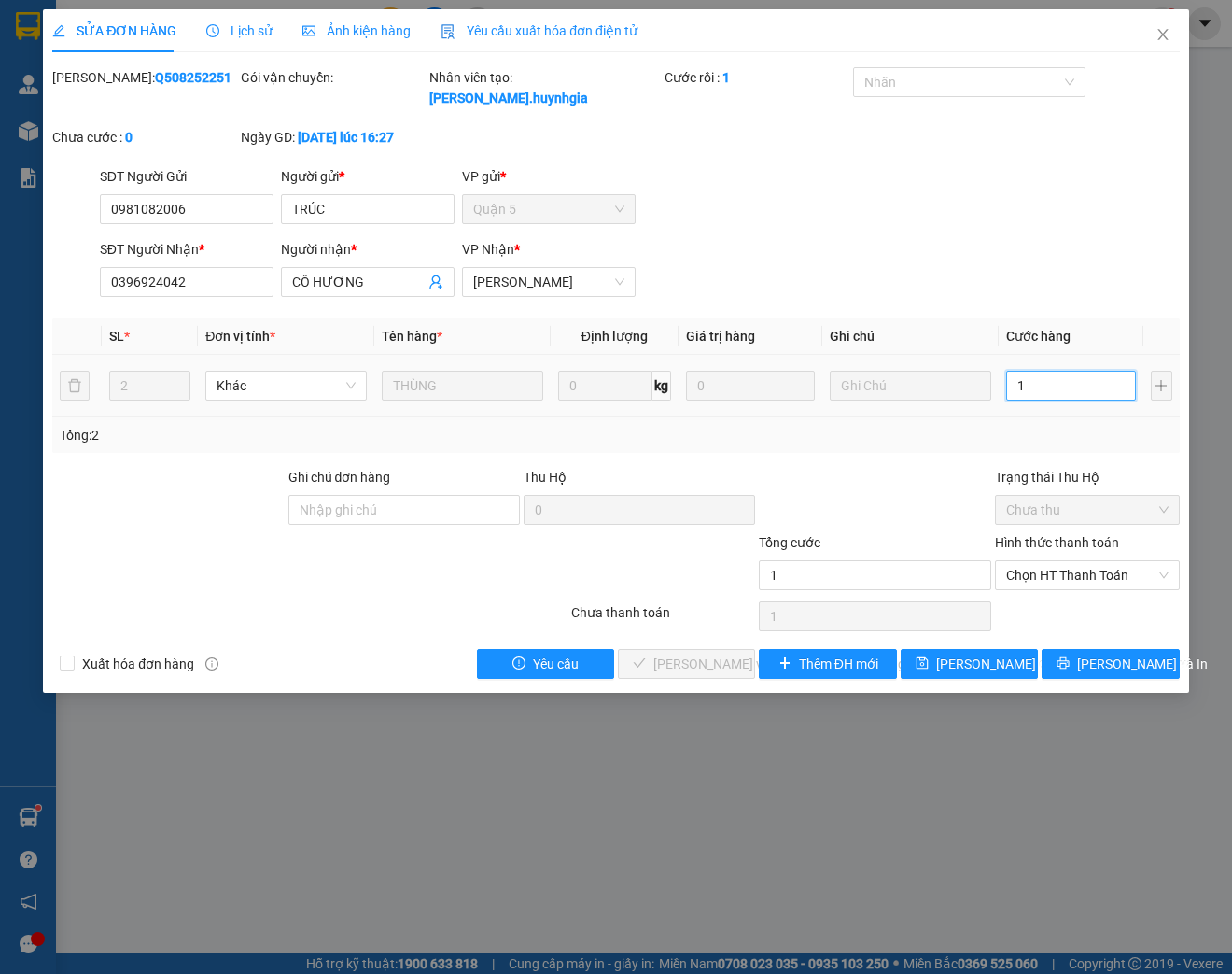
type input "15"
type input "150"
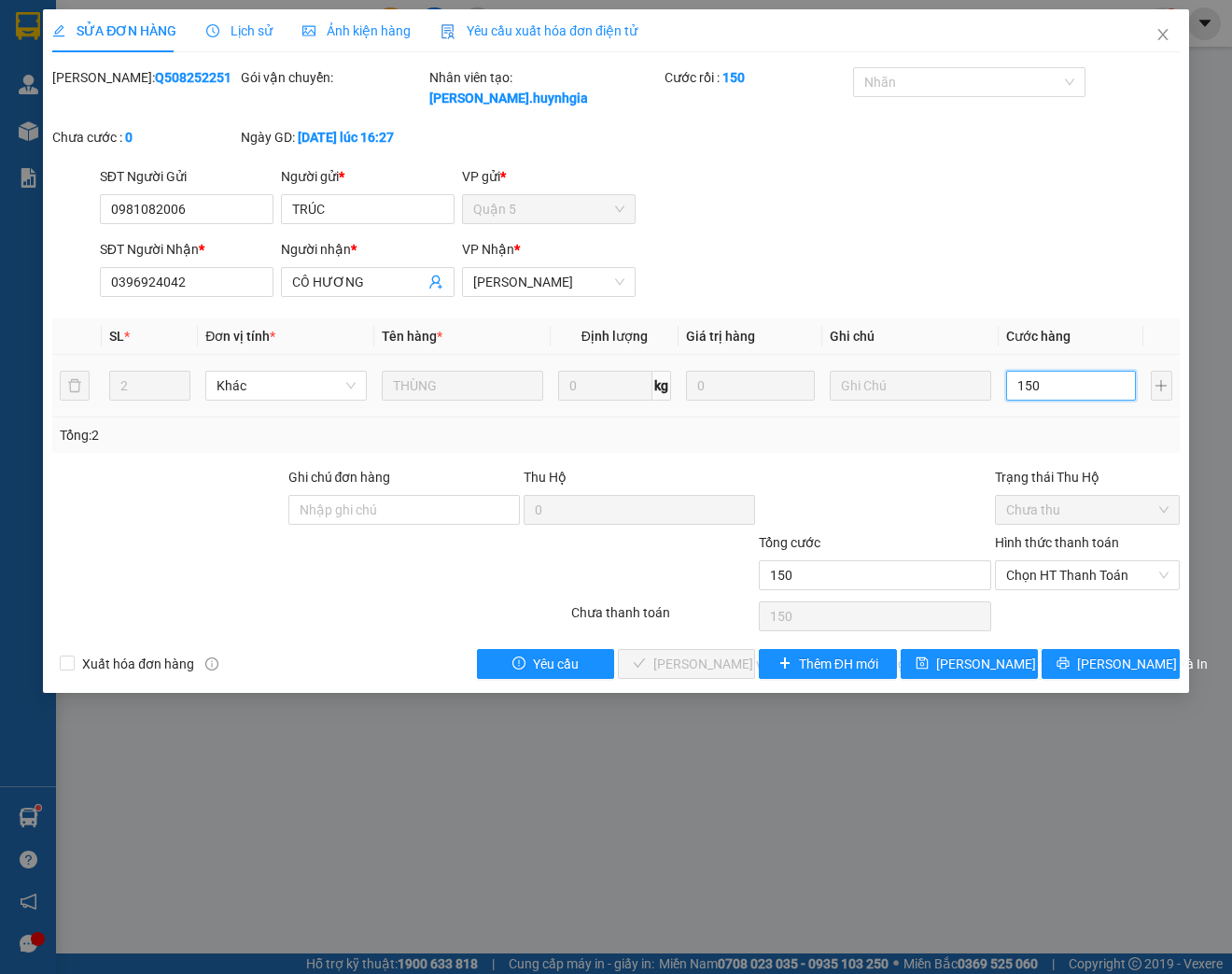
type input "1.500"
type input "15.000"
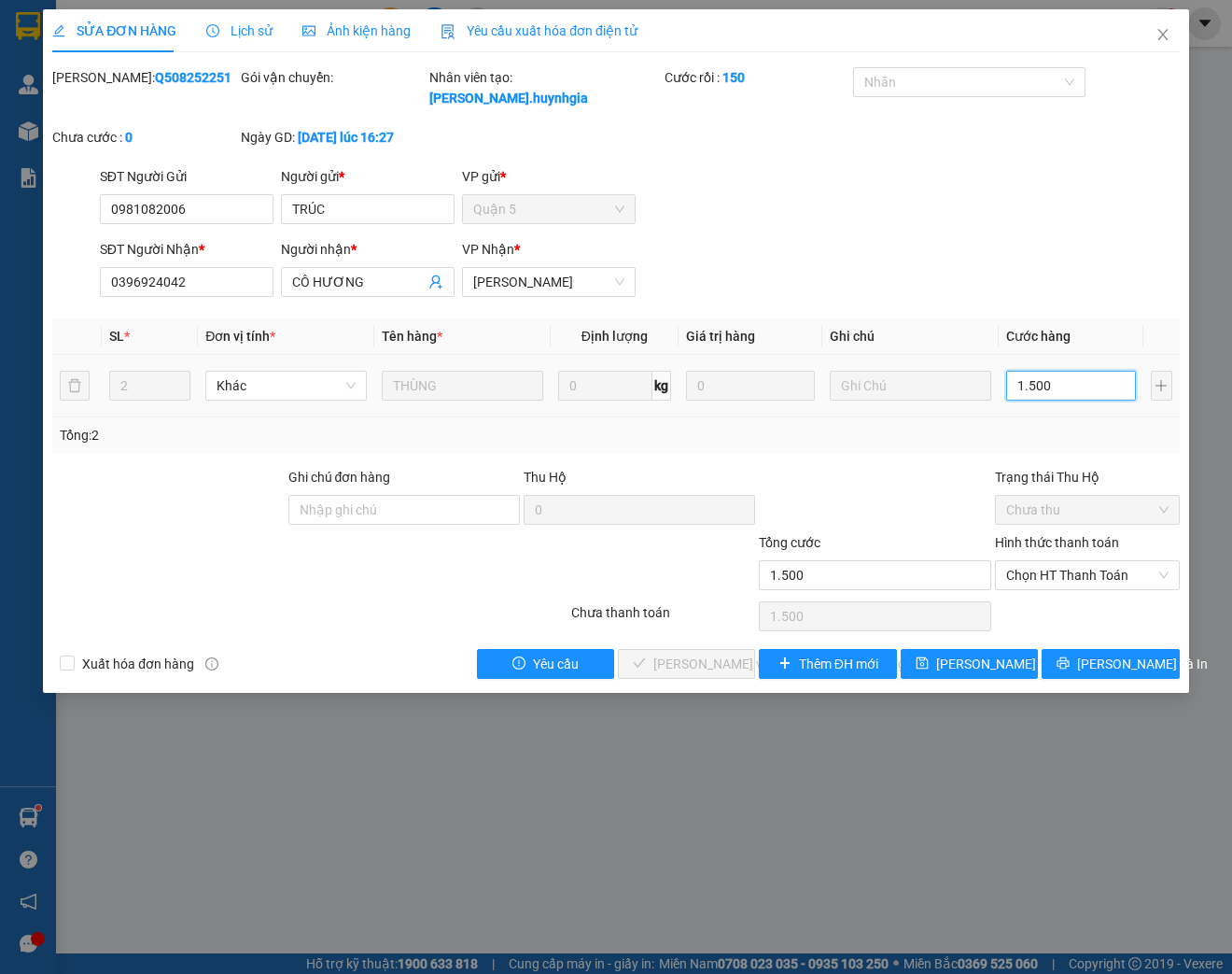
type input "15.000"
type input "150.000"
click at [1103, 576] on span "Chọn HT Thanh Toán" at bounding box center [1087, 576] width 163 height 28
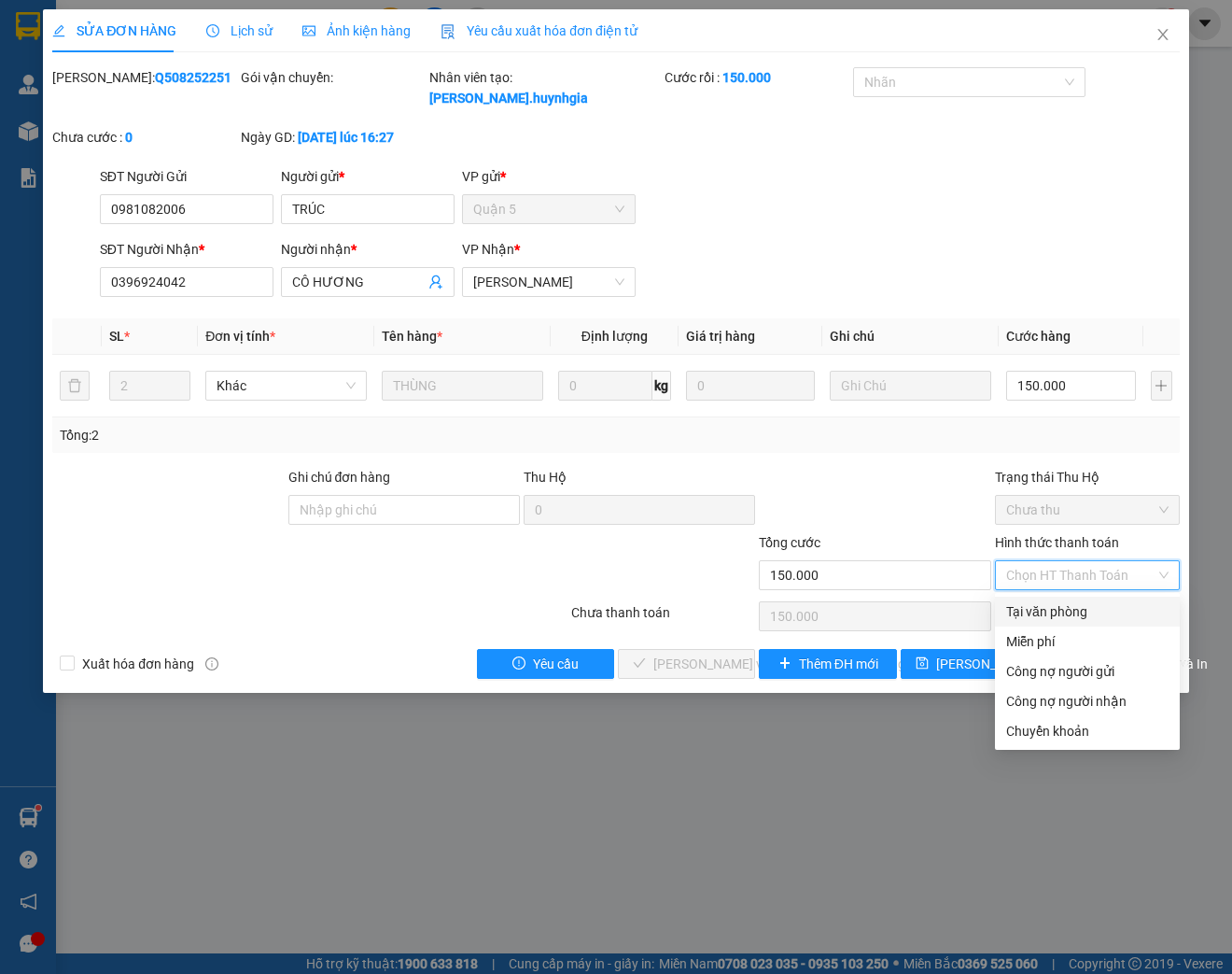
click at [1061, 611] on div "Tại văn phòng" at bounding box center [1087, 611] width 163 height 21
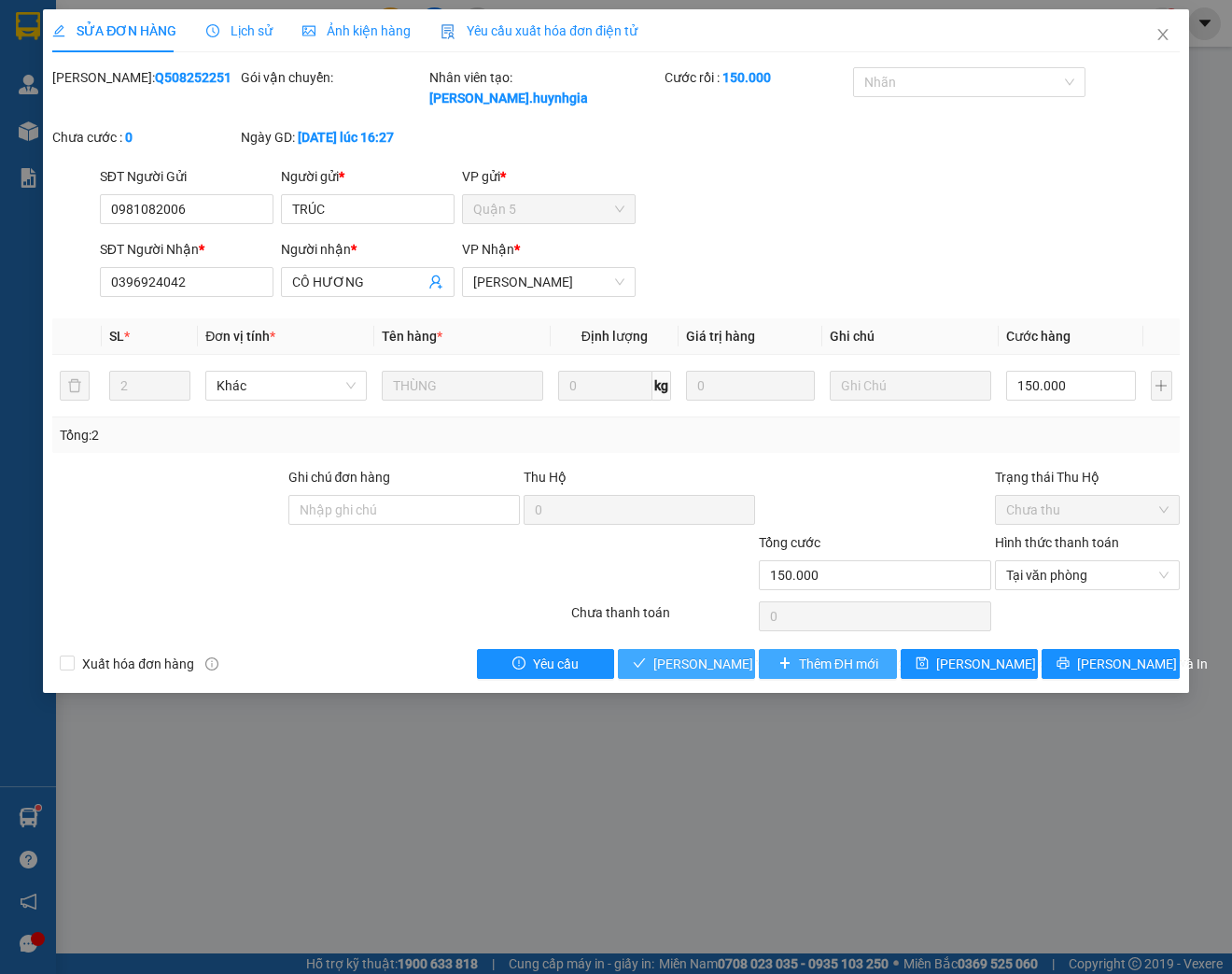
drag, startPoint x: 752, startPoint y: 675, endPoint x: 772, endPoint y: 676, distance: 20.0
click at [766, 676] on div "Xuất [PERSON_NAME] hàng Yêu [PERSON_NAME] và [PERSON_NAME] hàng Thêm ĐH mới [PE…" at bounding box center [616, 664] width 1132 height 30
click at [726, 668] on span "[PERSON_NAME] và [PERSON_NAME] hàng" at bounding box center [779, 664] width 252 height 21
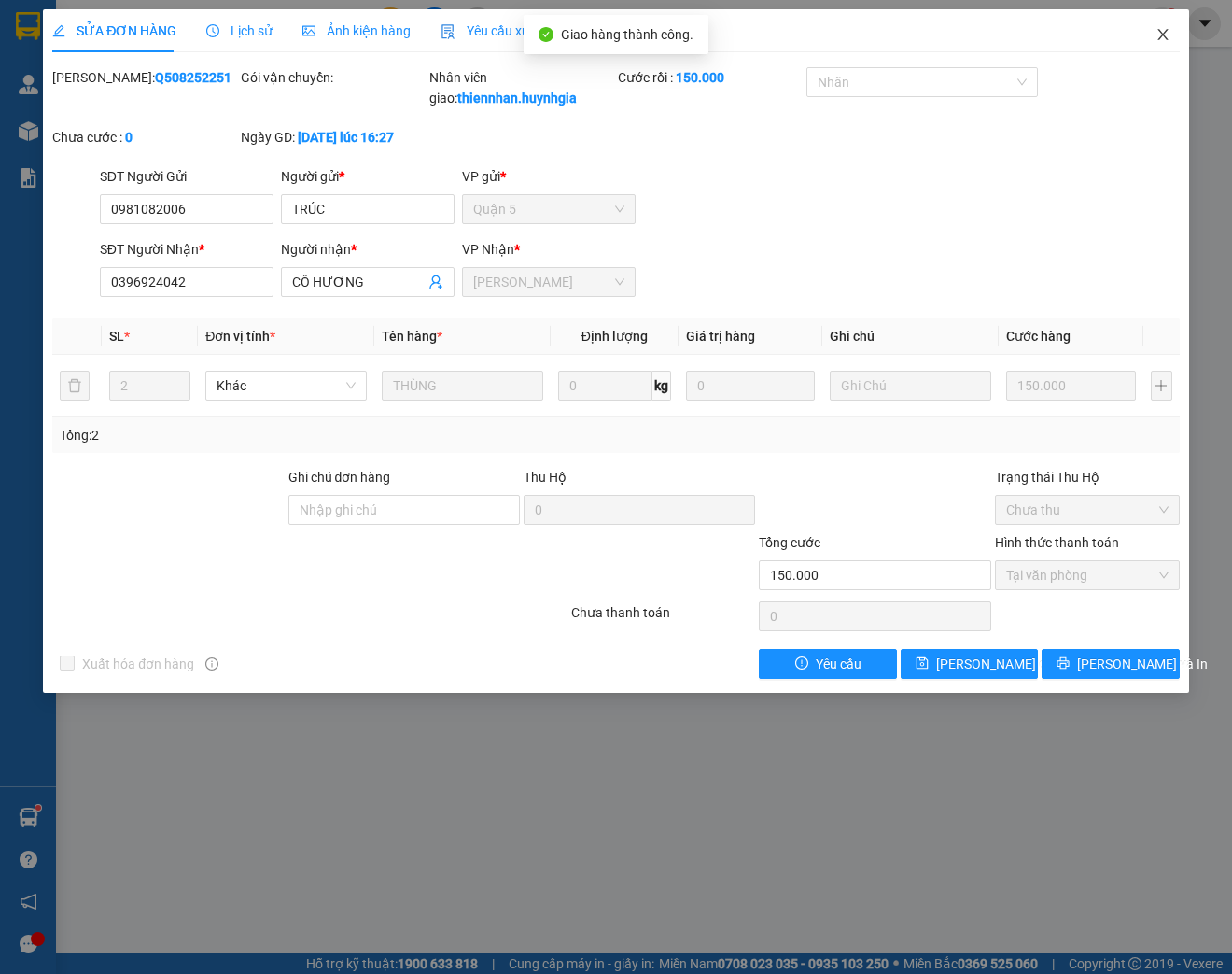
click at [1167, 41] on icon "close" at bounding box center [1163, 35] width 15 height 15
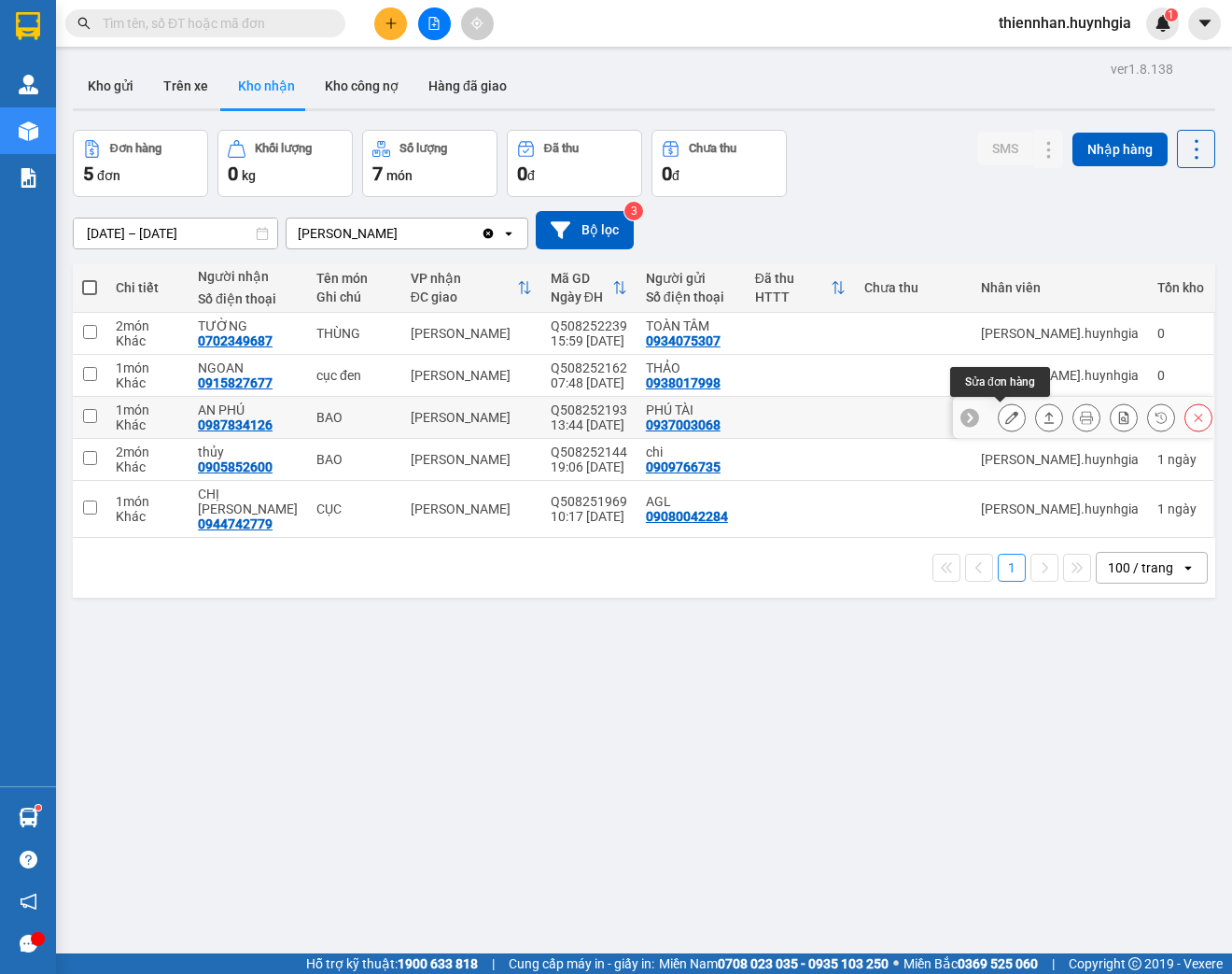
click at [1005, 420] on icon at bounding box center [1012, 417] width 13 height 13
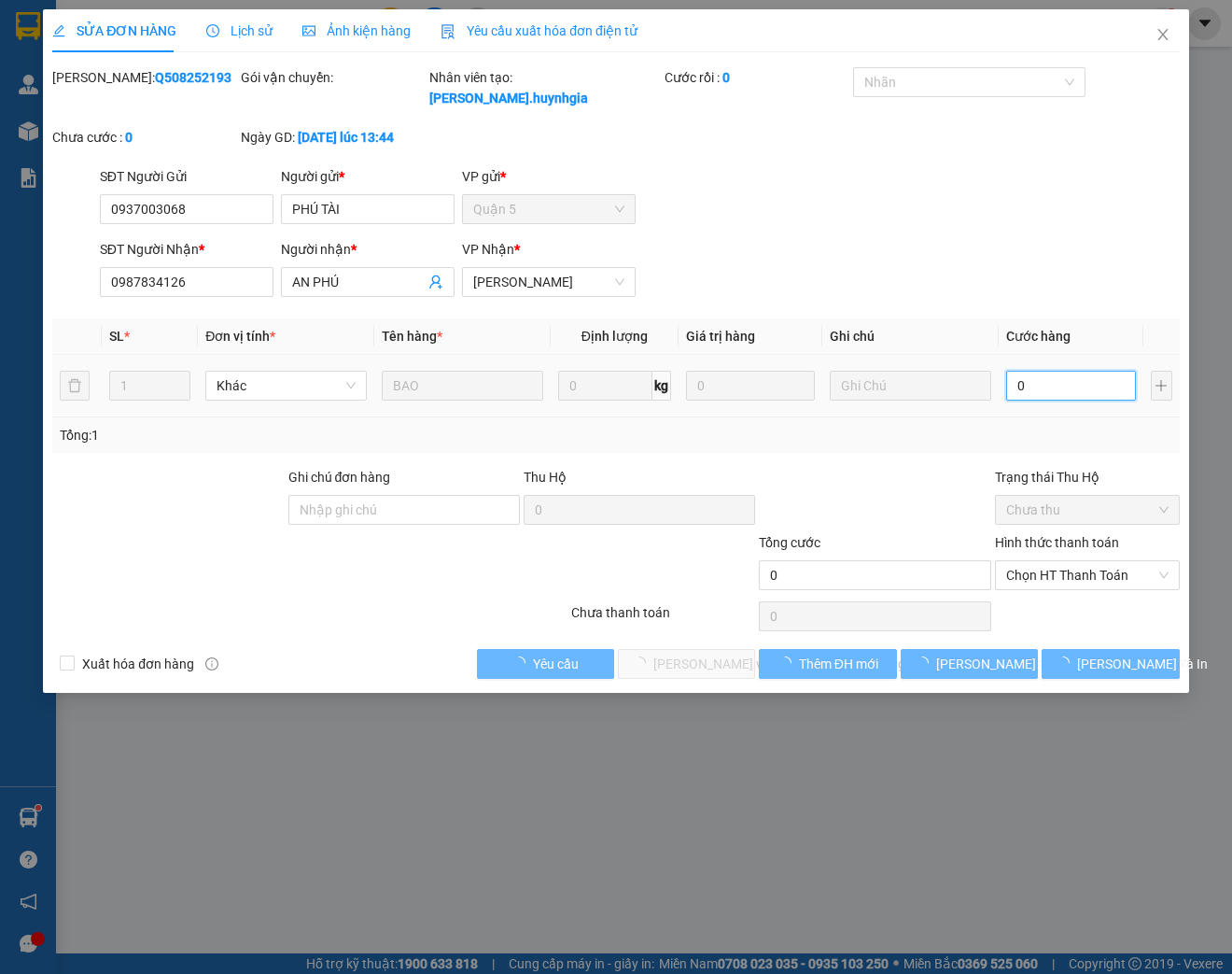
click at [1046, 371] on input "0" at bounding box center [1070, 386] width 129 height 30
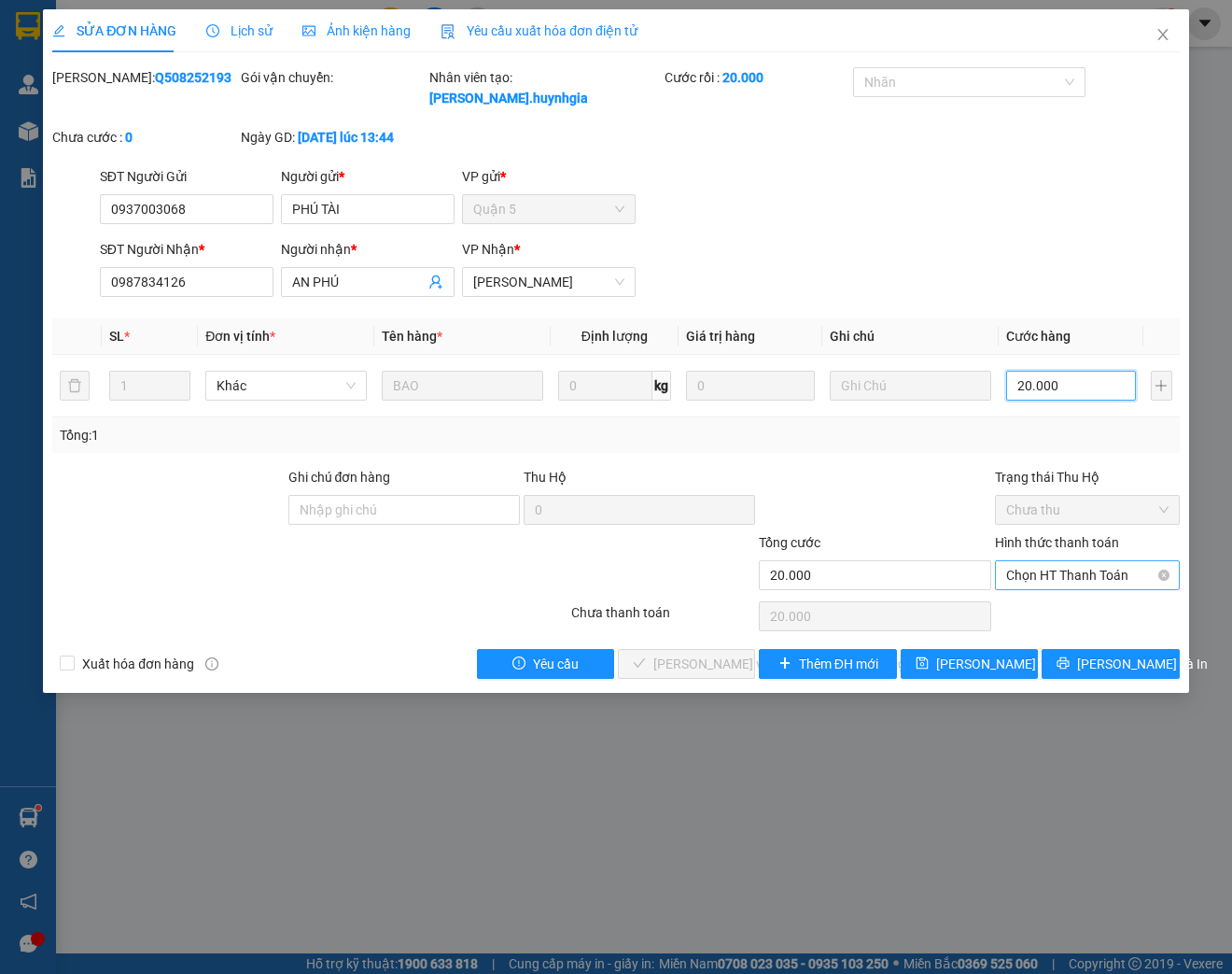
click at [1087, 576] on span "Chọn HT Thanh Toán" at bounding box center [1087, 576] width 163 height 28
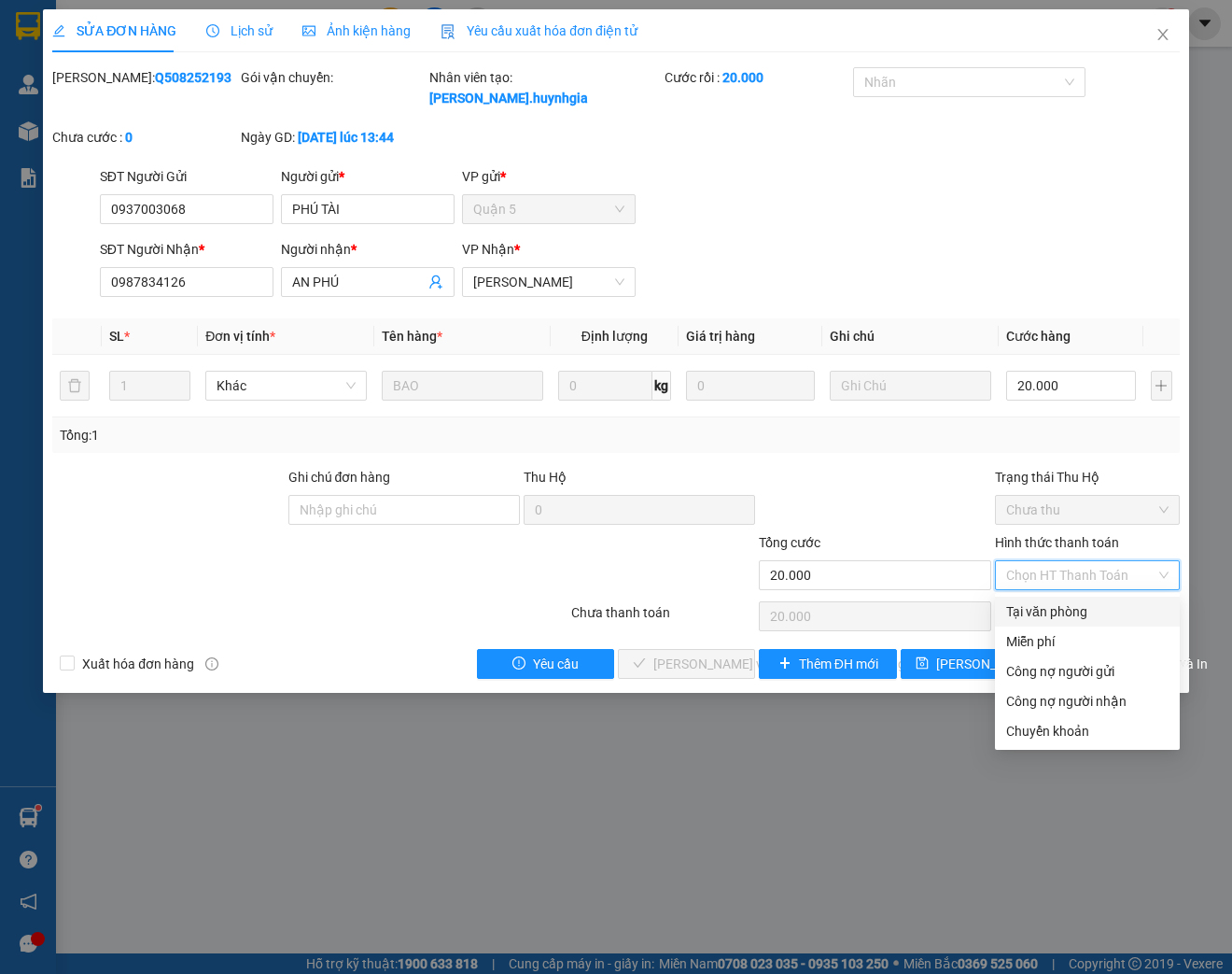
click at [1048, 619] on div "Tại văn phòng" at bounding box center [1087, 611] width 163 height 21
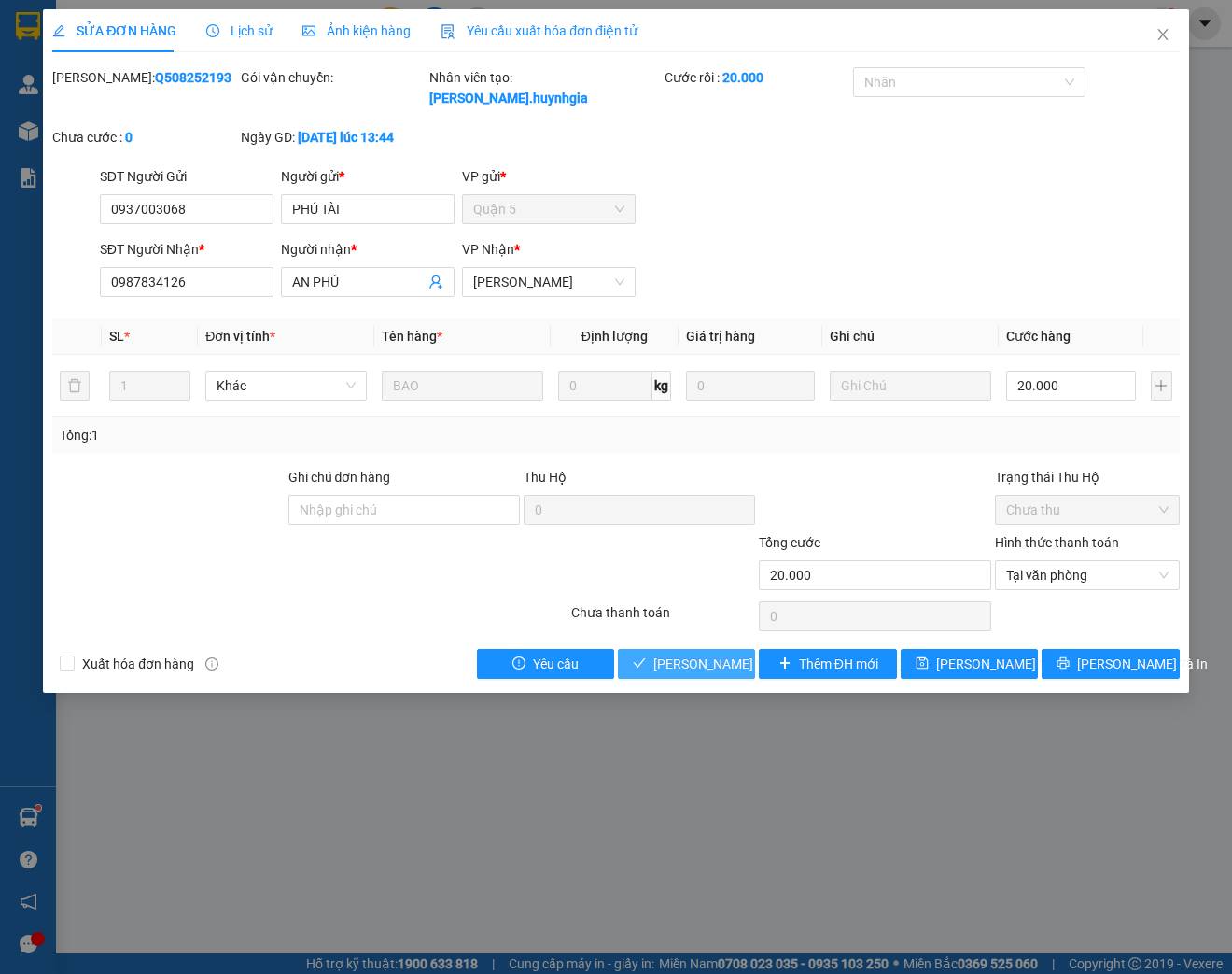
click at [698, 659] on span "[PERSON_NAME] và [PERSON_NAME] hàng" at bounding box center [779, 664] width 252 height 21
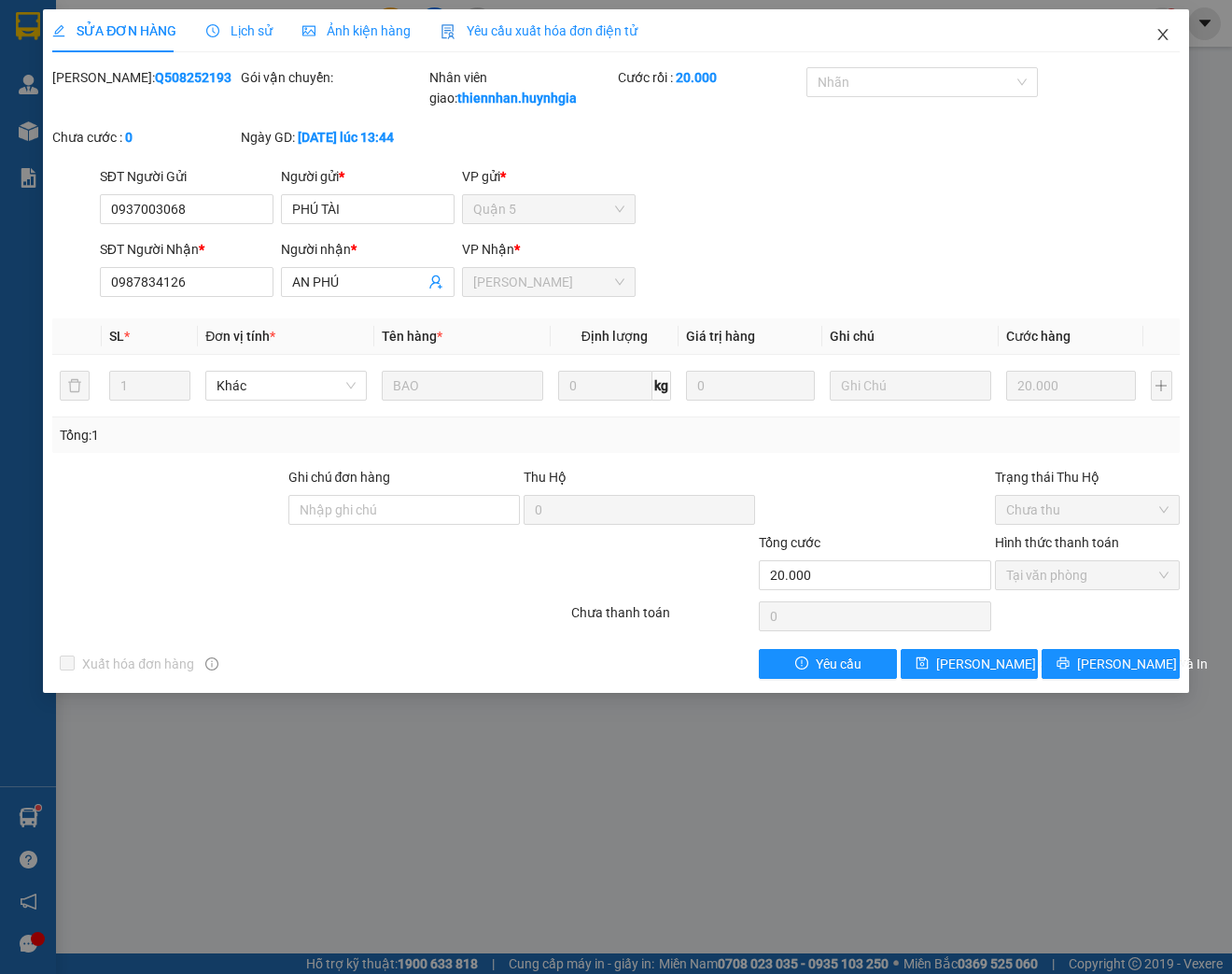
click at [1161, 40] on icon "close" at bounding box center [1163, 35] width 15 height 15
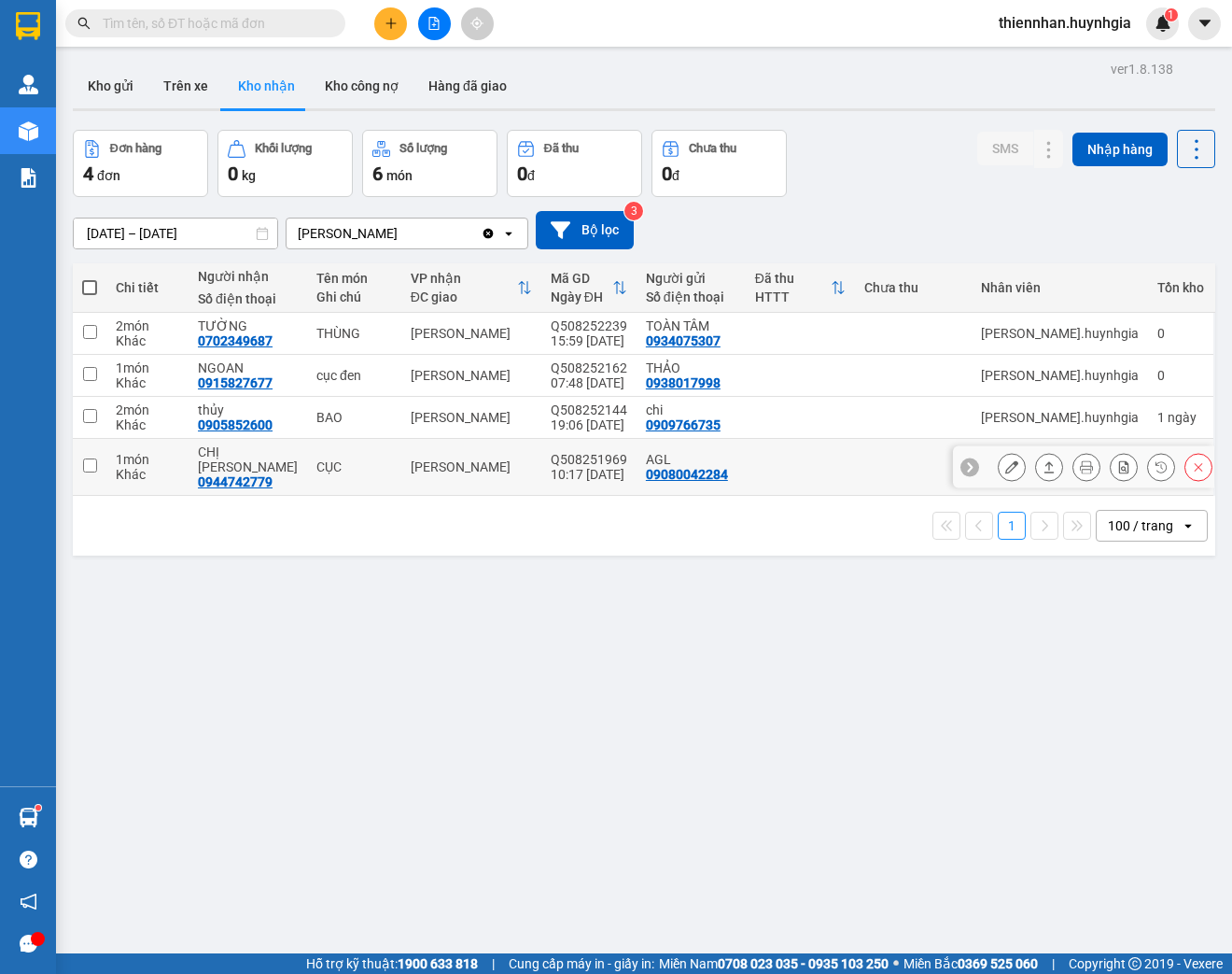
click at [1004, 466] on button at bounding box center [1012, 467] width 26 height 33
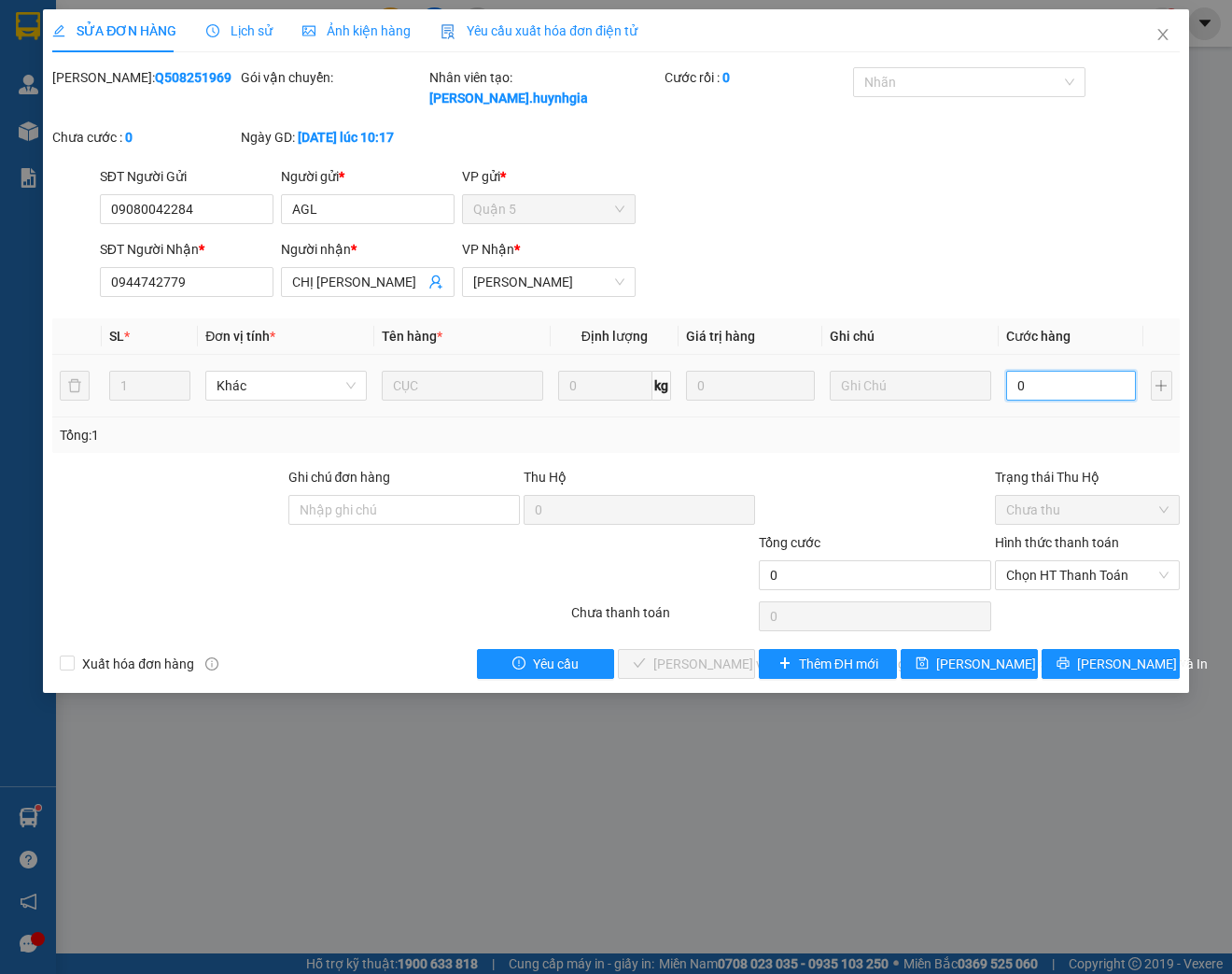
click at [1034, 394] on input "0" at bounding box center [1070, 386] width 129 height 30
click at [1086, 577] on span "Chọn HT Thanh Toán" at bounding box center [1087, 576] width 163 height 28
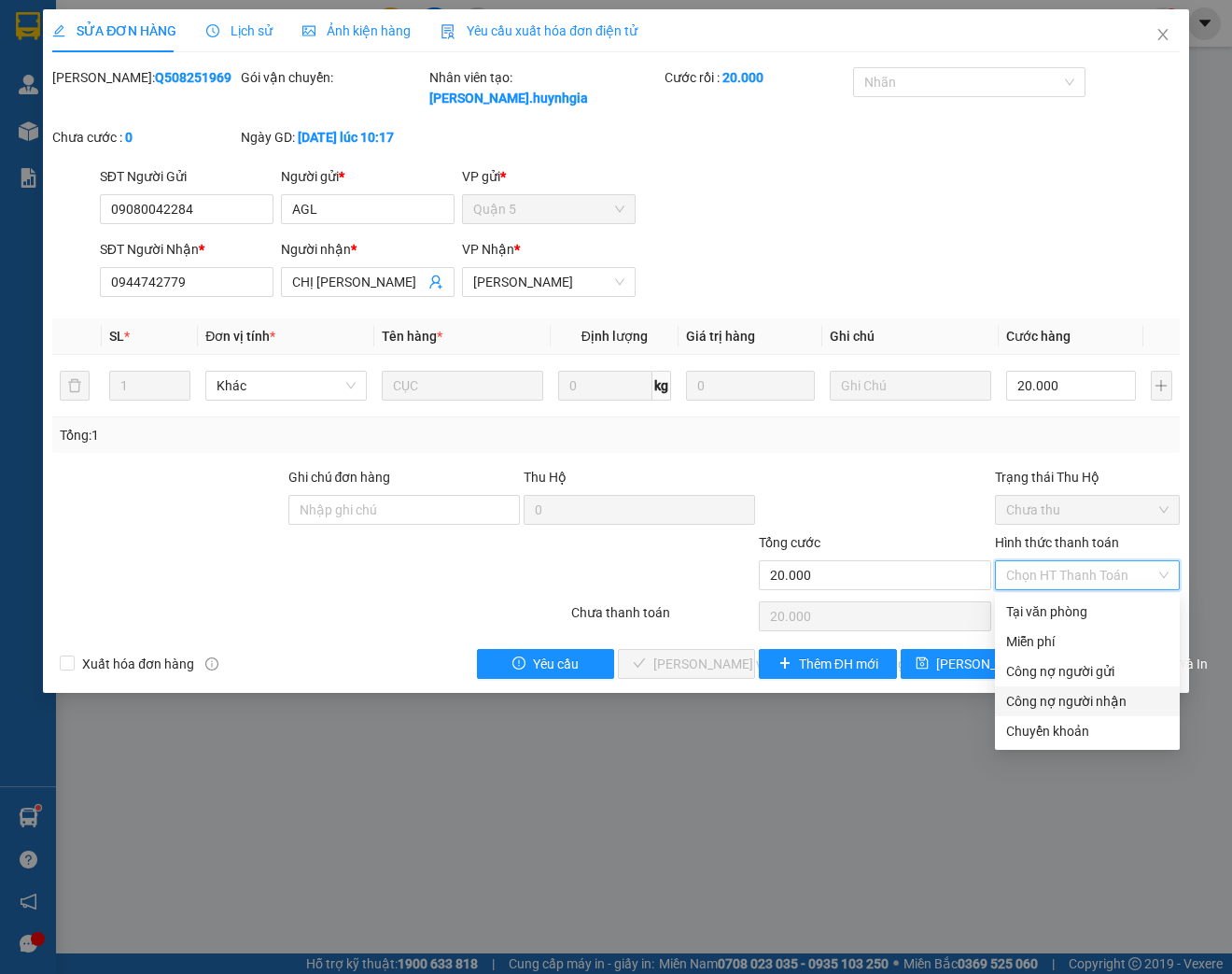
click at [1092, 704] on div "Công nợ người nhận" at bounding box center [1087, 701] width 163 height 21
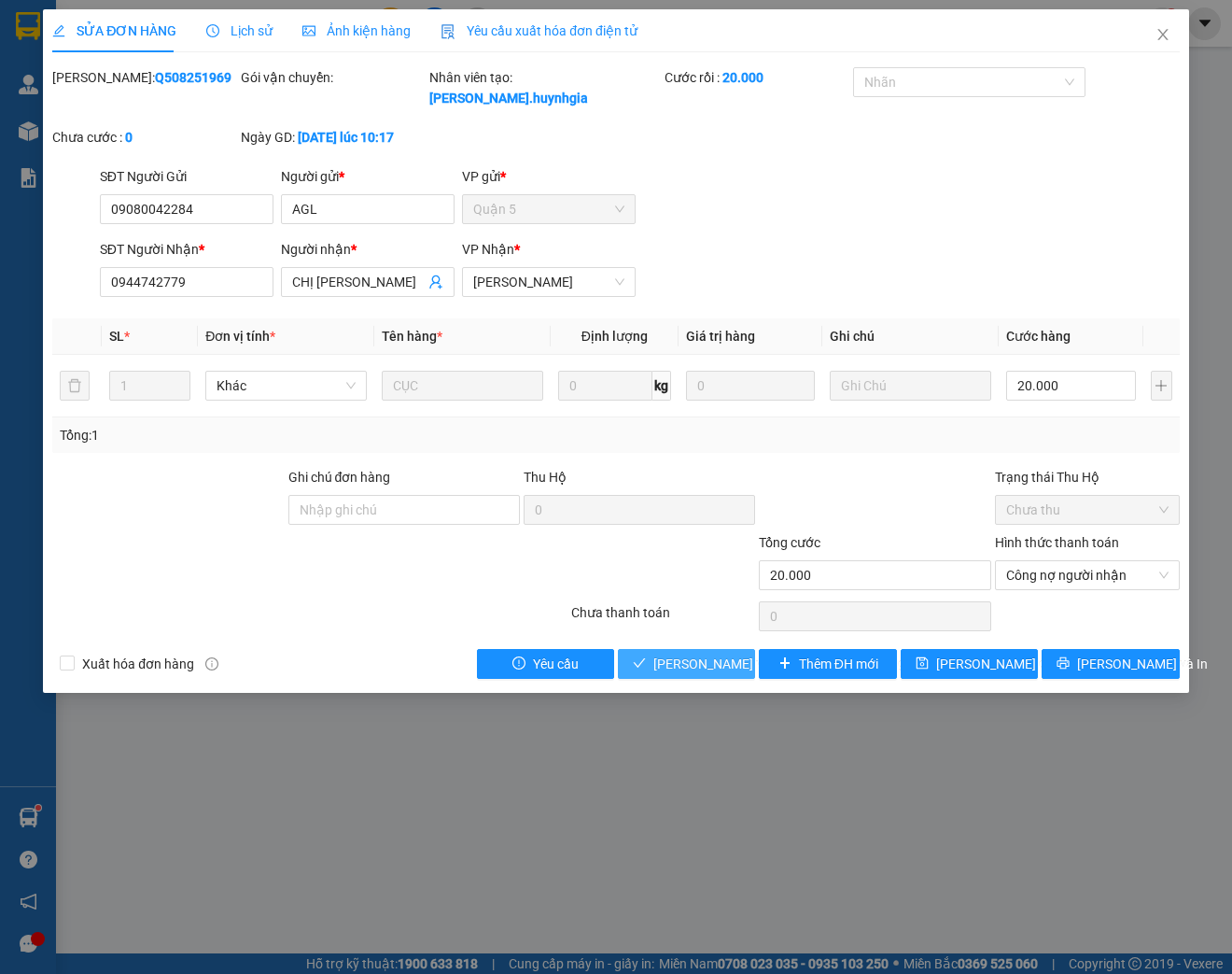
click at [706, 669] on span "[PERSON_NAME] và [PERSON_NAME] hàng" at bounding box center [779, 664] width 252 height 21
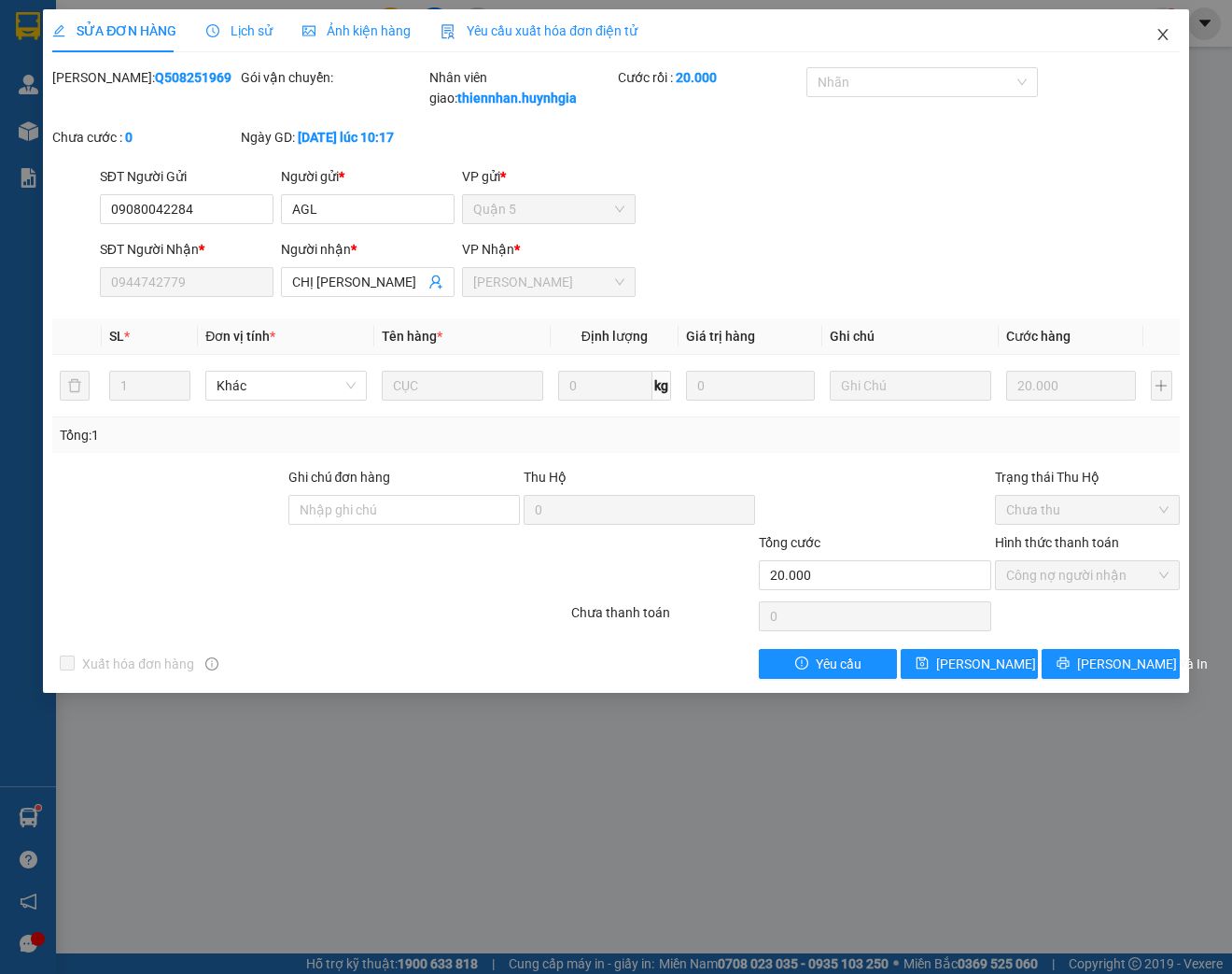
click at [1165, 30] on icon "close" at bounding box center [1163, 35] width 15 height 15
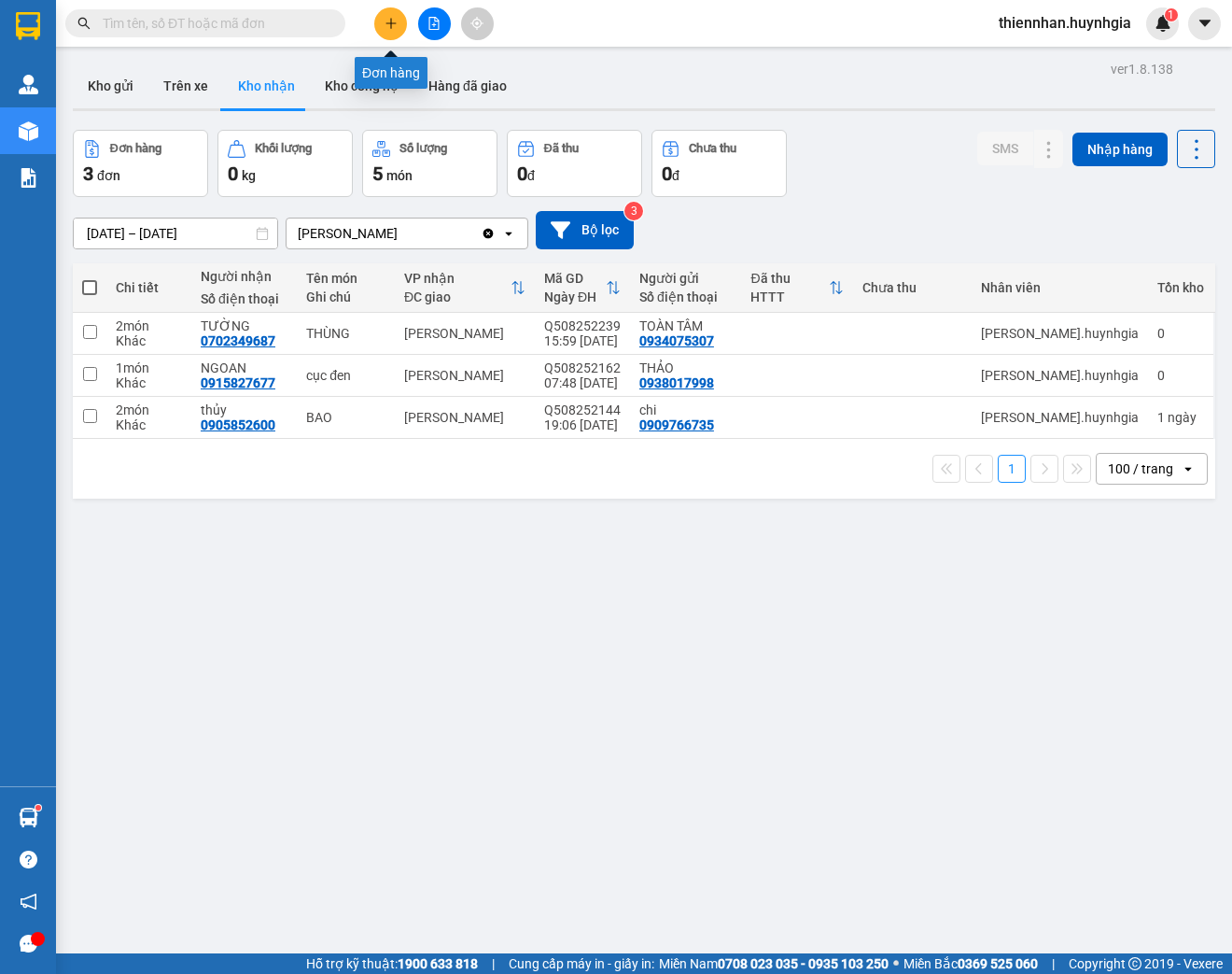
click at [386, 30] on button at bounding box center [391, 24] width 33 height 33
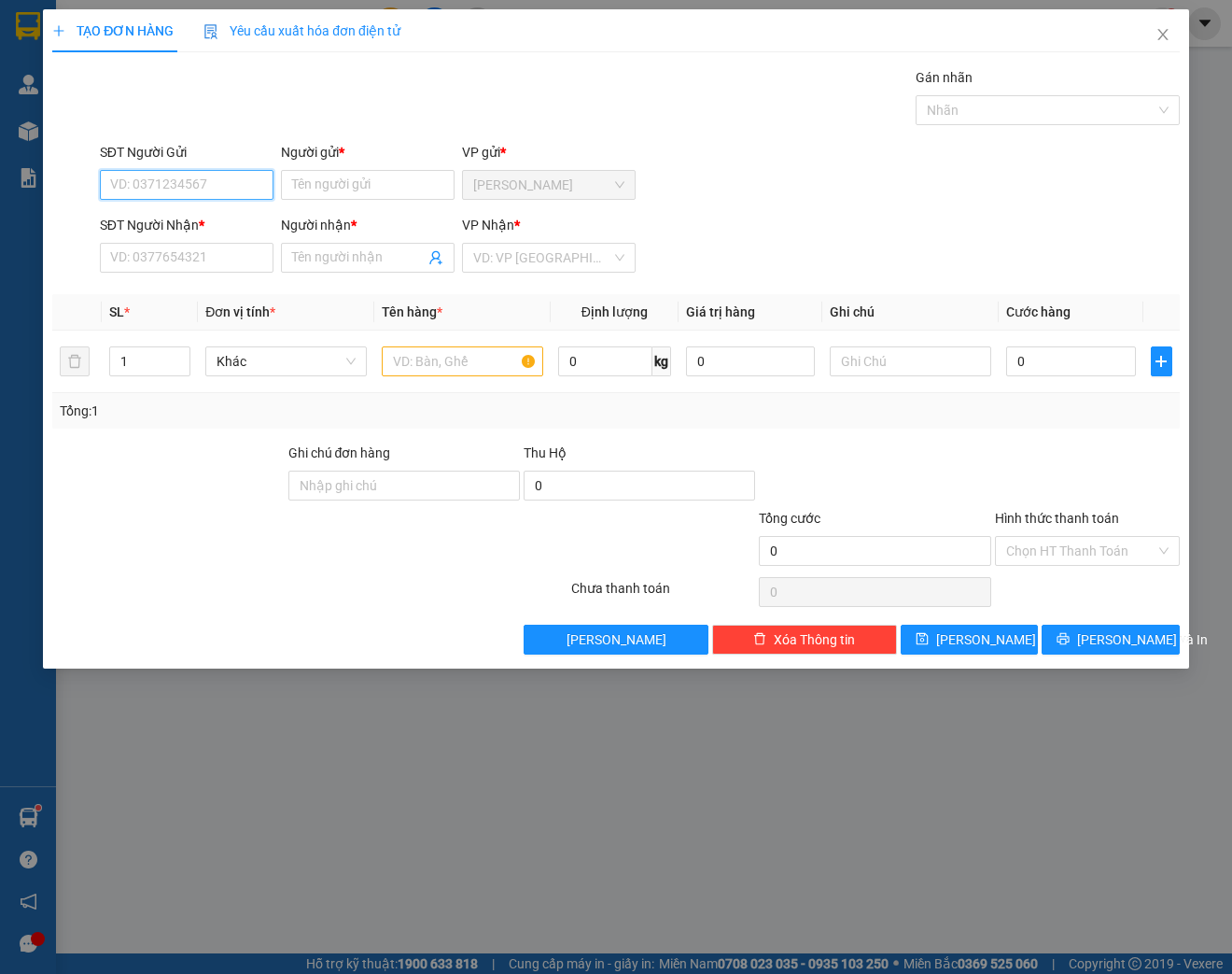
click at [212, 190] on input "SĐT Người Gửi" at bounding box center [186, 186] width 173 height 30
click at [209, 181] on input "SĐT Người Gửi" at bounding box center [186, 186] width 173 height 30
click at [189, 226] on div "0972913994 - [PERSON_NAME]" at bounding box center [202, 221] width 184 height 21
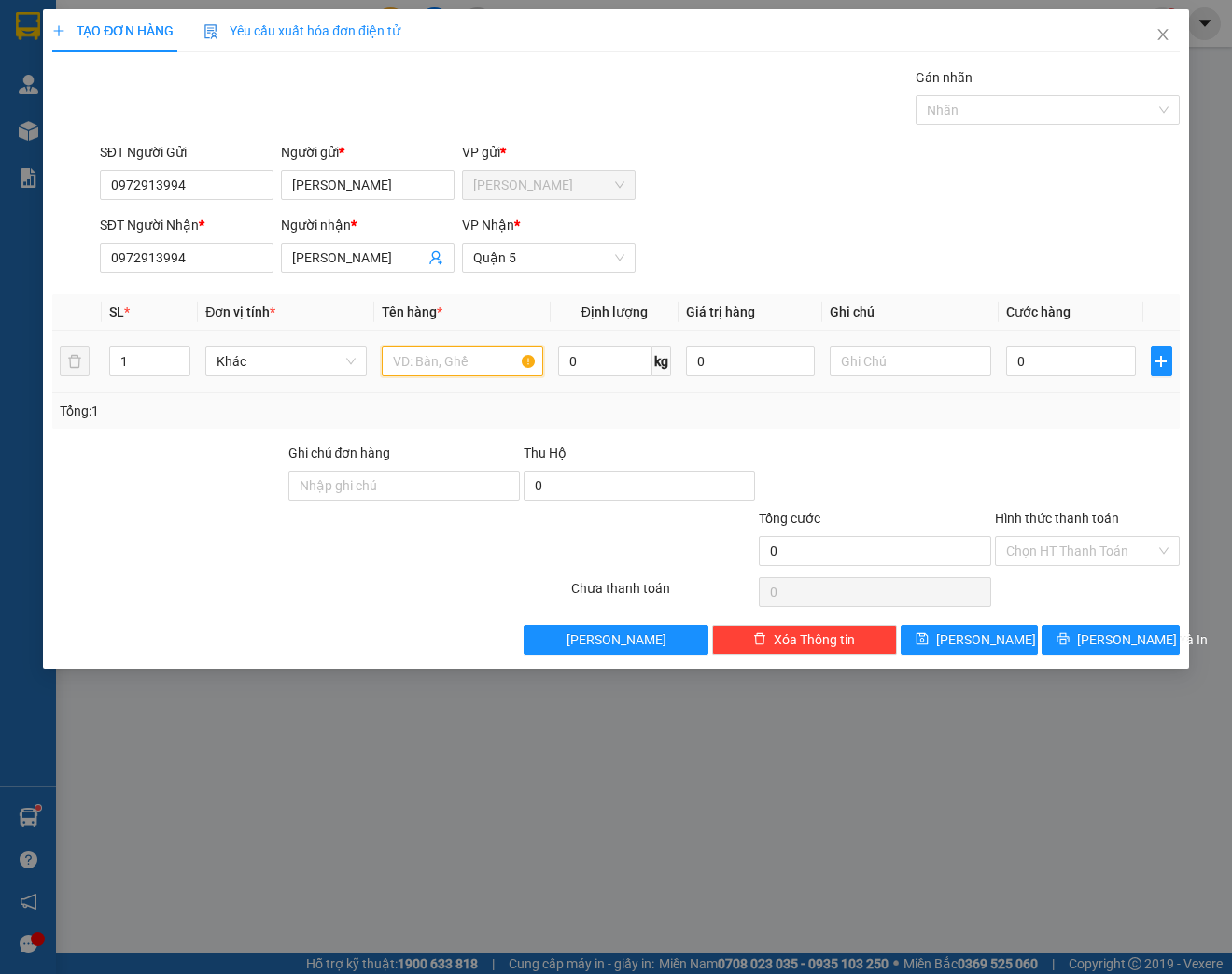
click at [471, 359] on input "text" at bounding box center [462, 362] width 162 height 30
click at [183, 359] on span "Decrease Value" at bounding box center [180, 367] width 21 height 17
click at [179, 354] on icon "up" at bounding box center [180, 357] width 7 height 7
click at [418, 366] on input "text" at bounding box center [462, 362] width 162 height 30
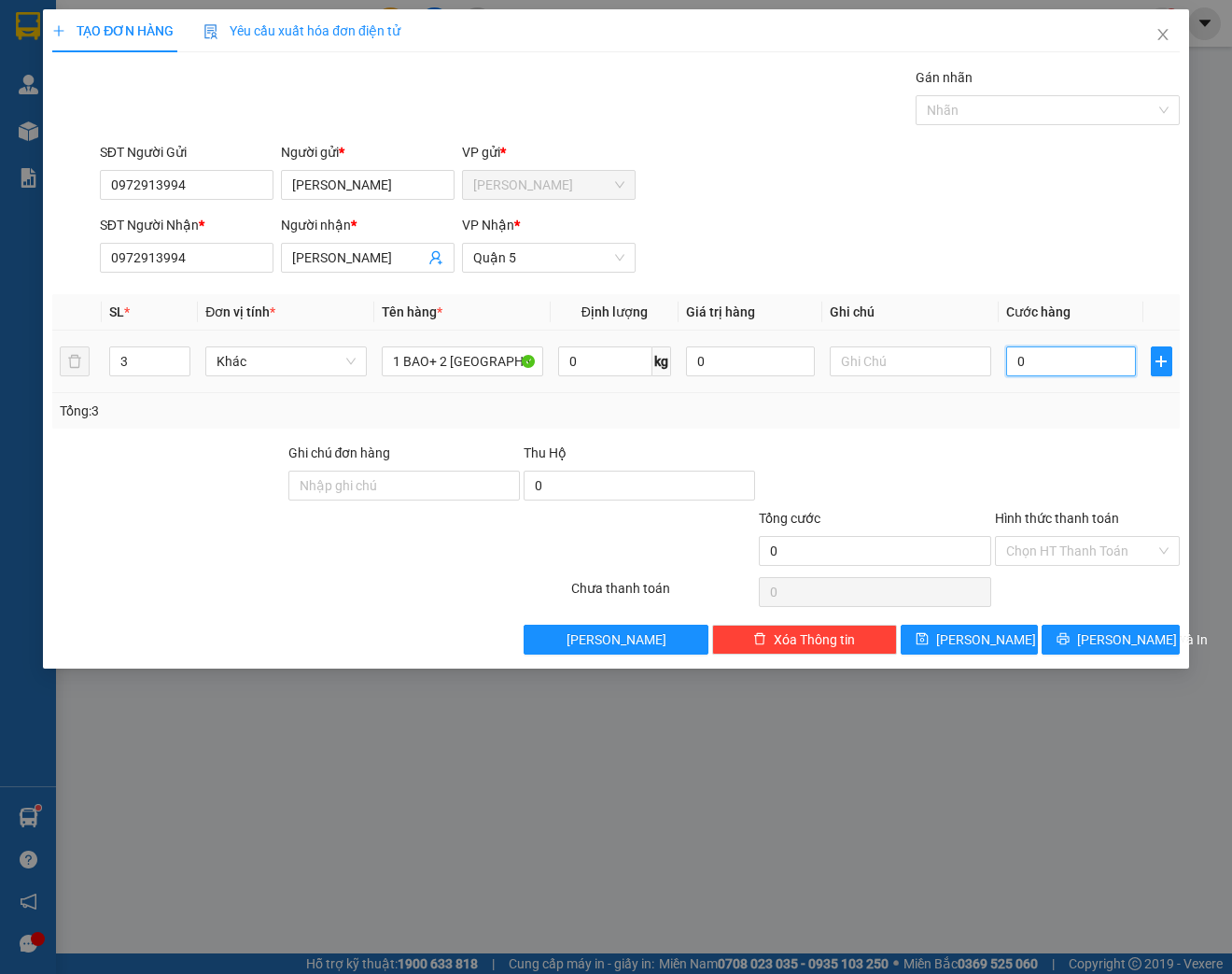
click at [1085, 356] on input "0" at bounding box center [1070, 362] width 129 height 30
click at [1064, 553] on input "Hình thức thanh toán" at bounding box center [1081, 551] width 150 height 28
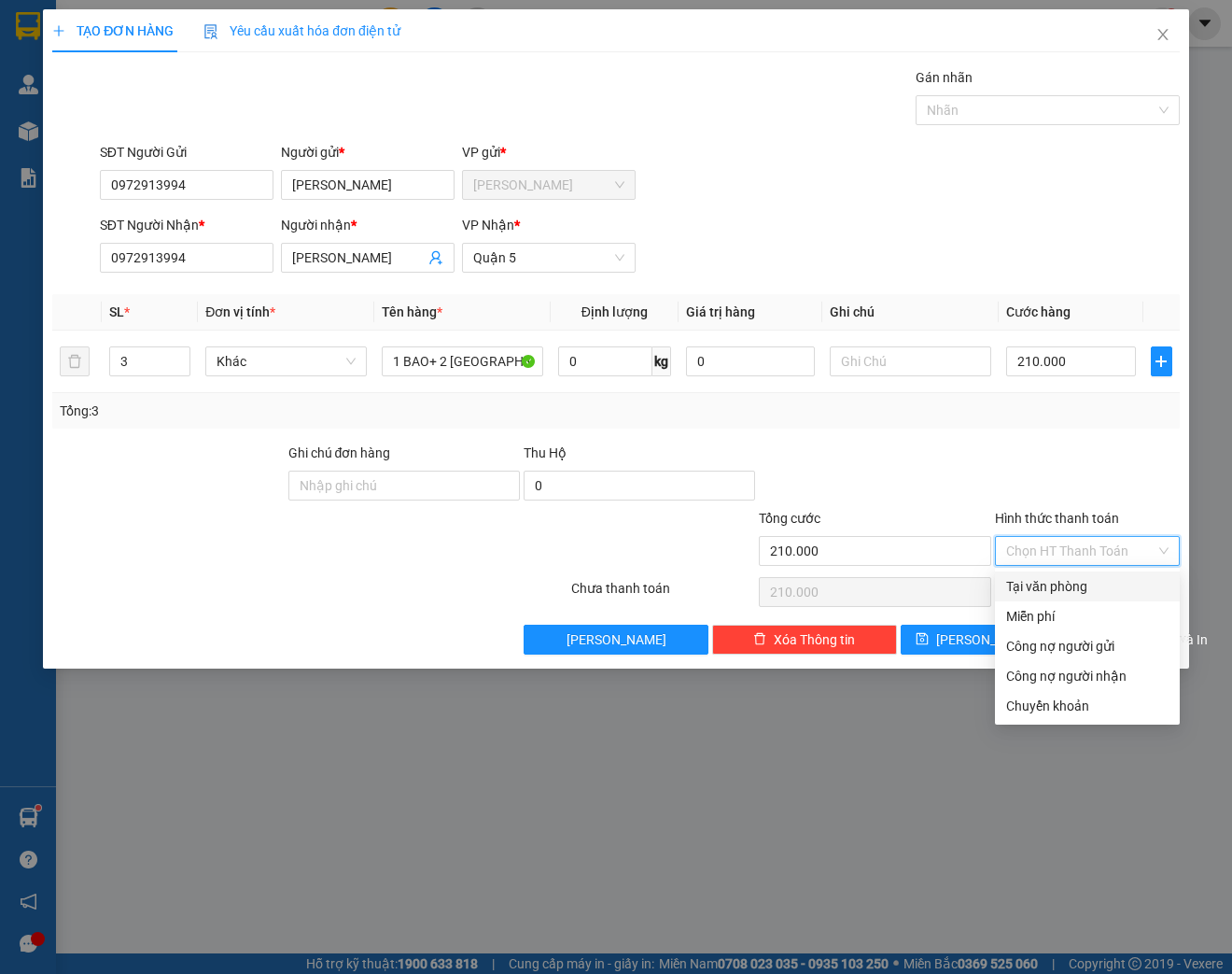
click at [1042, 590] on div "Tại văn phòng" at bounding box center [1087, 587] width 163 height 21
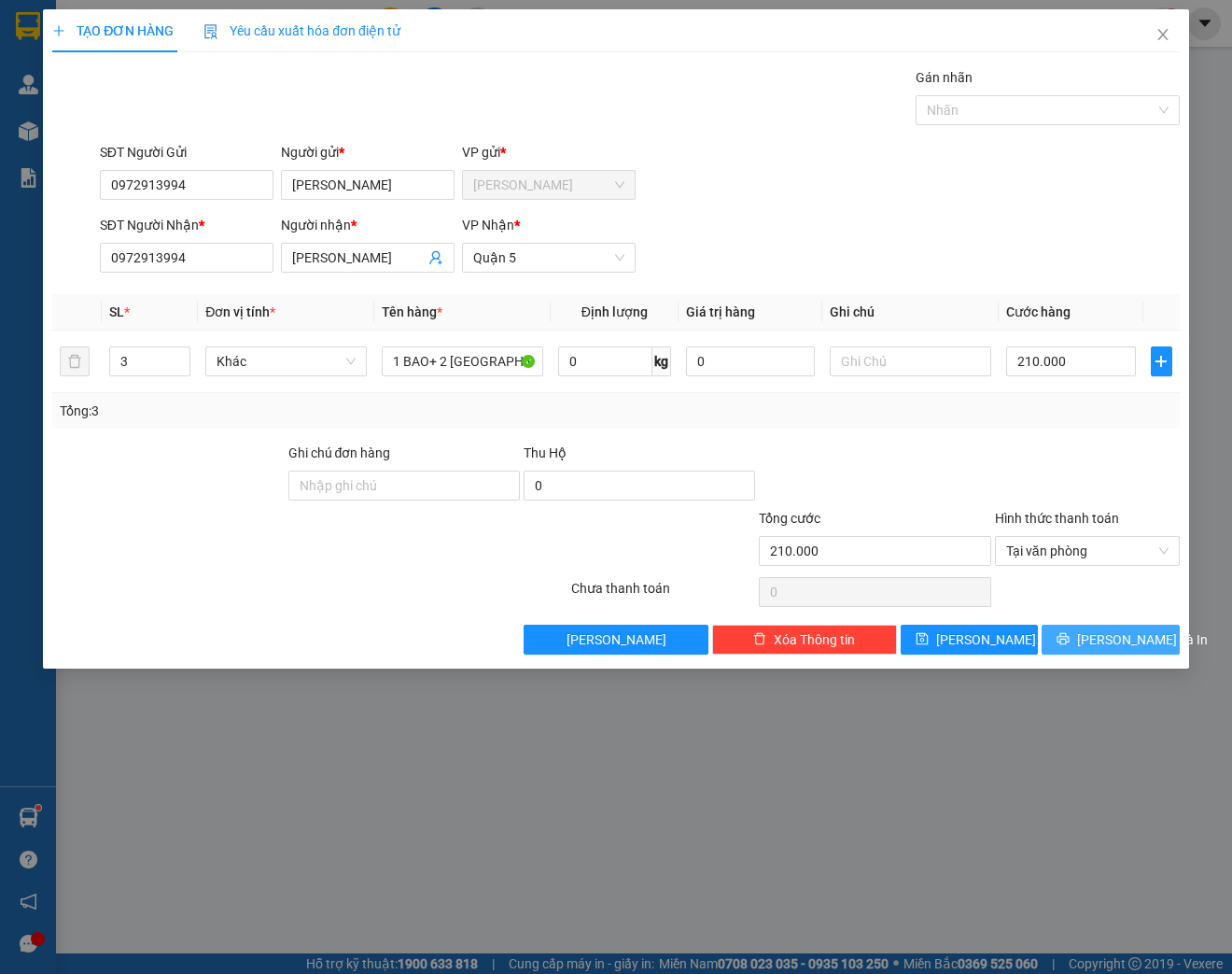
click at [1128, 646] on span "[PERSON_NAME] và In" at bounding box center [1142, 640] width 131 height 21
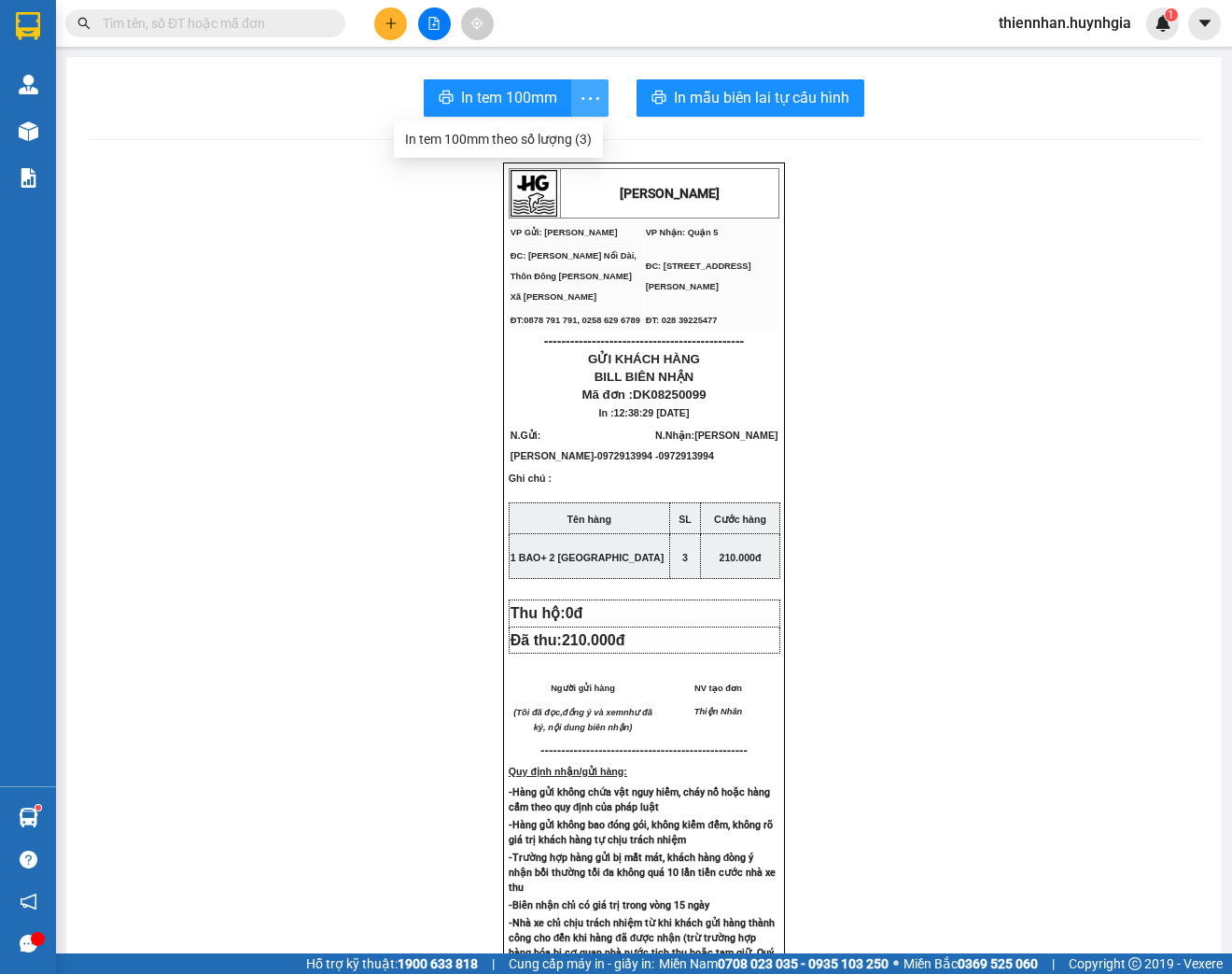
click at [582, 97] on icon "more" at bounding box center [590, 97] width 18 height 3
click at [585, 137] on div "In tem 100mm theo số lượng (3)" at bounding box center [498, 139] width 186 height 21
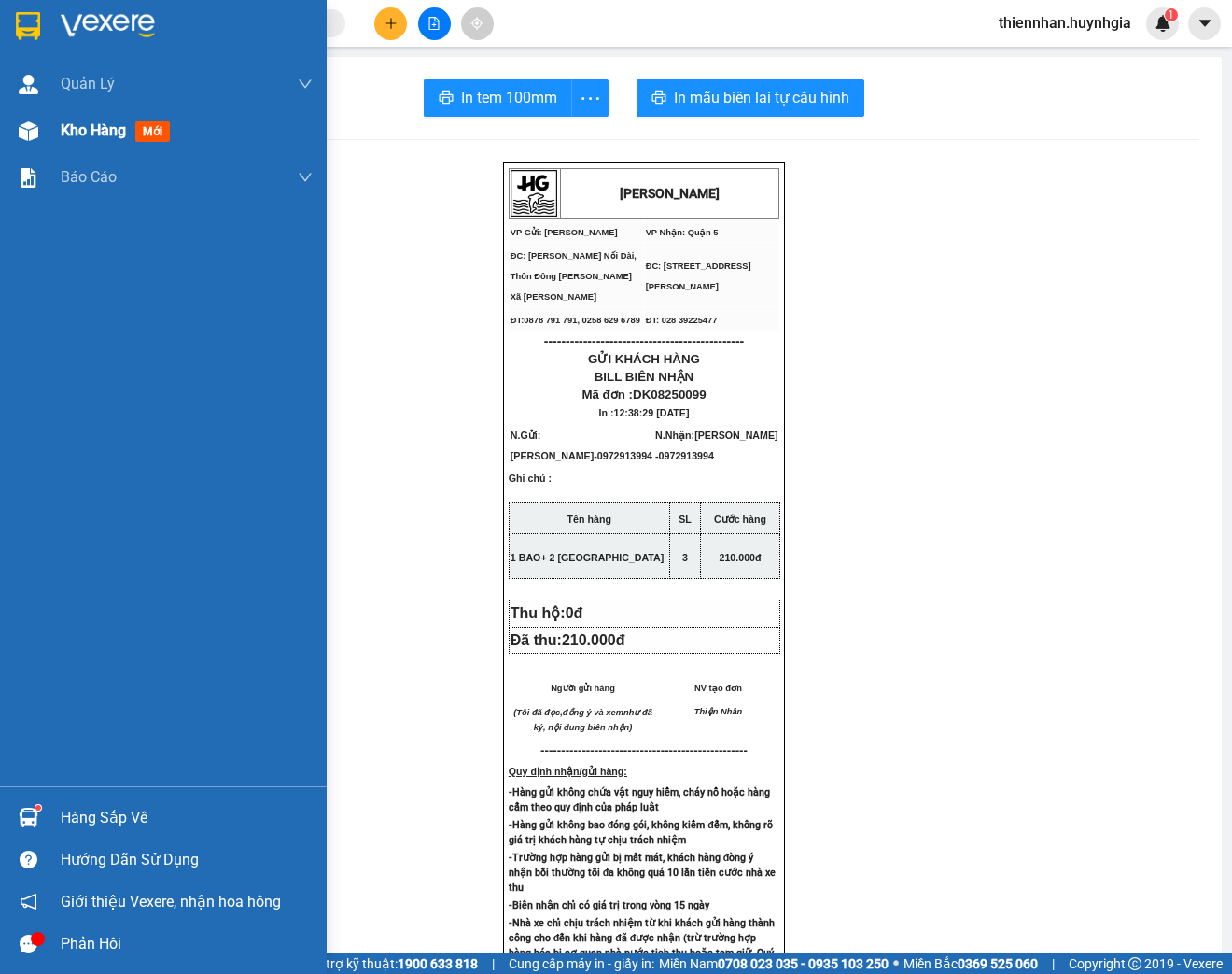
click at [90, 133] on span "Kho hàng" at bounding box center [93, 130] width 65 height 18
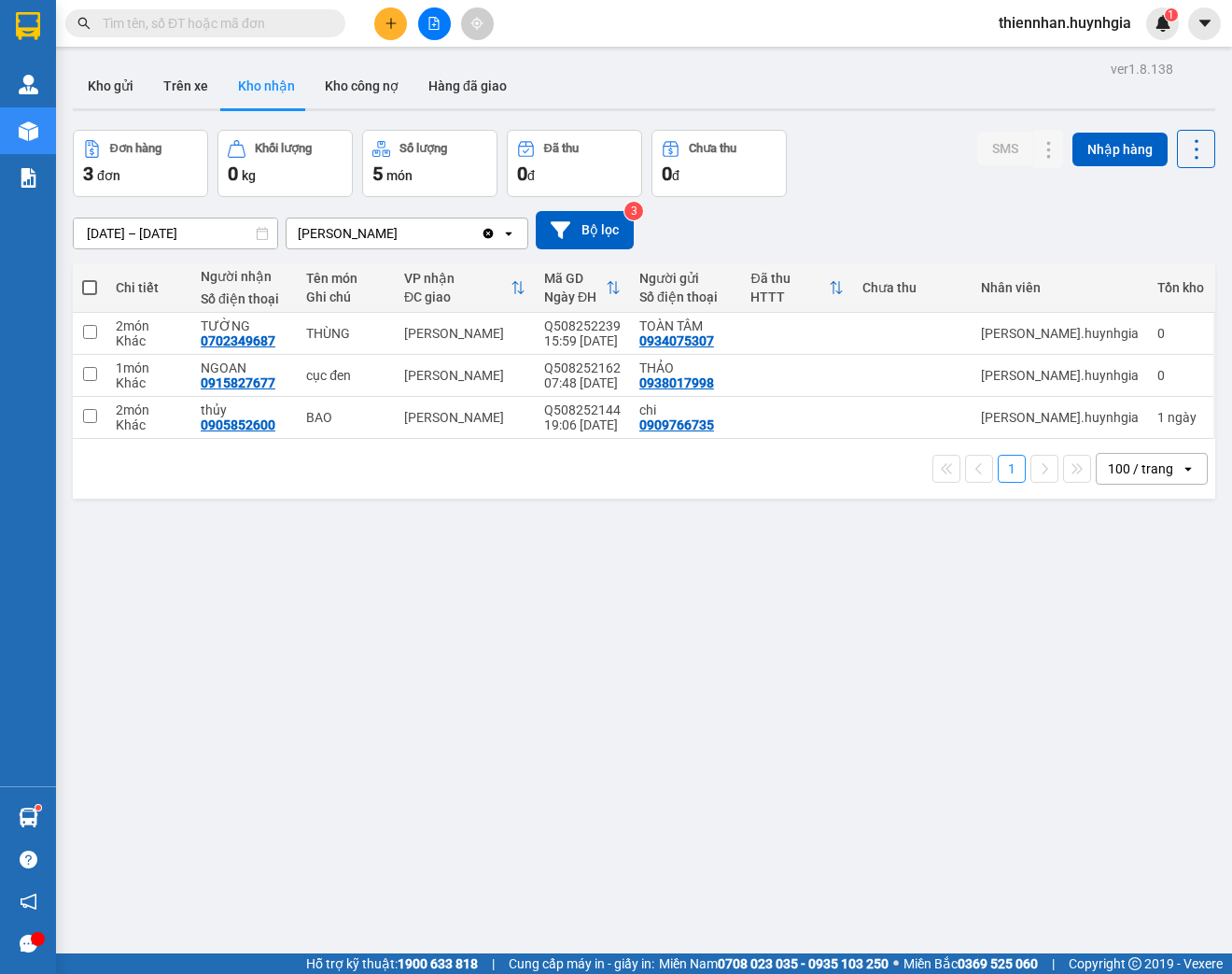
drag, startPoint x: 114, startPoint y: 93, endPoint x: 142, endPoint y: 119, distance: 38.2
click at [114, 94] on button "Kho gửi" at bounding box center [111, 85] width 76 height 44
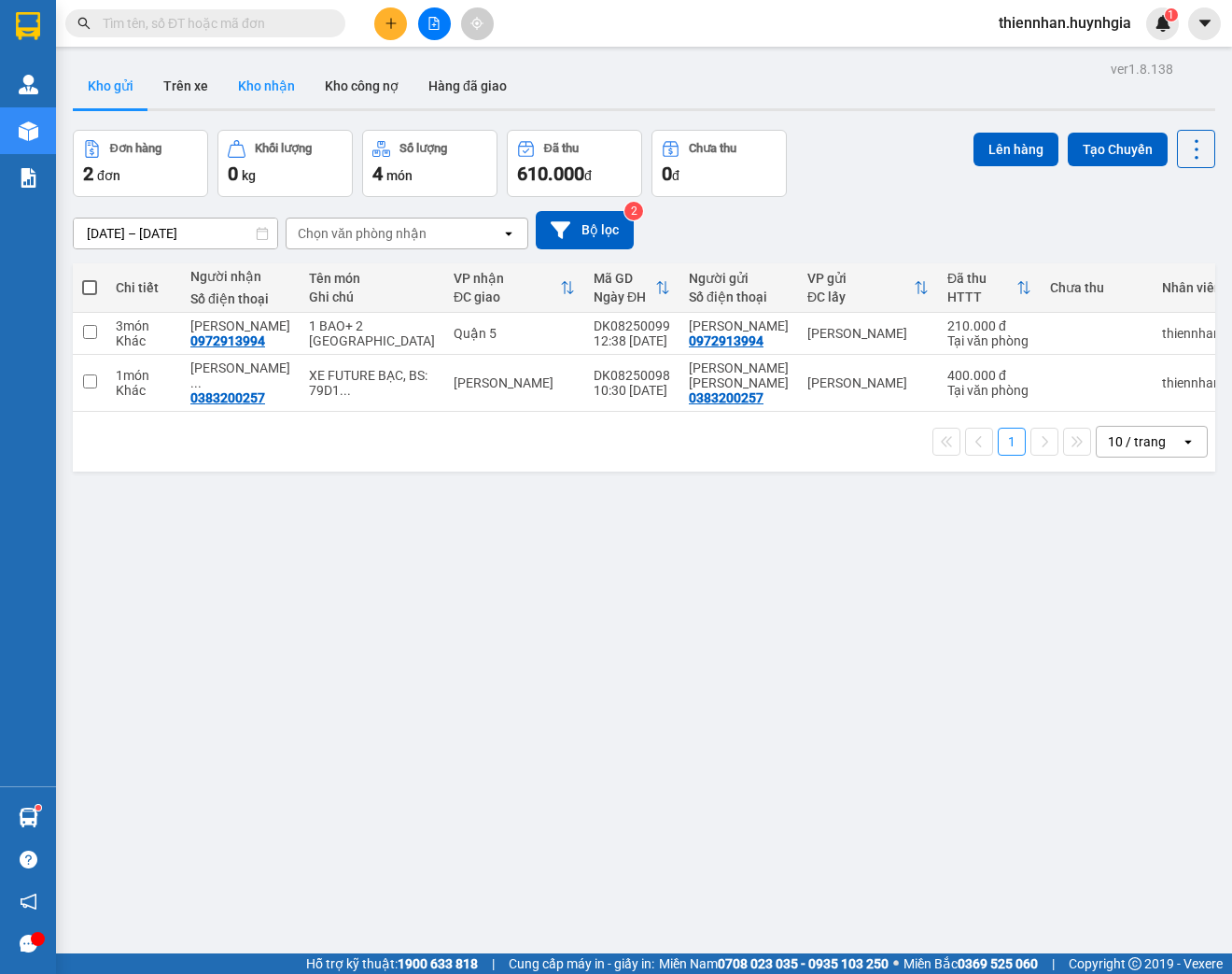
click at [269, 83] on button "Kho nhận" at bounding box center [267, 85] width 87 height 44
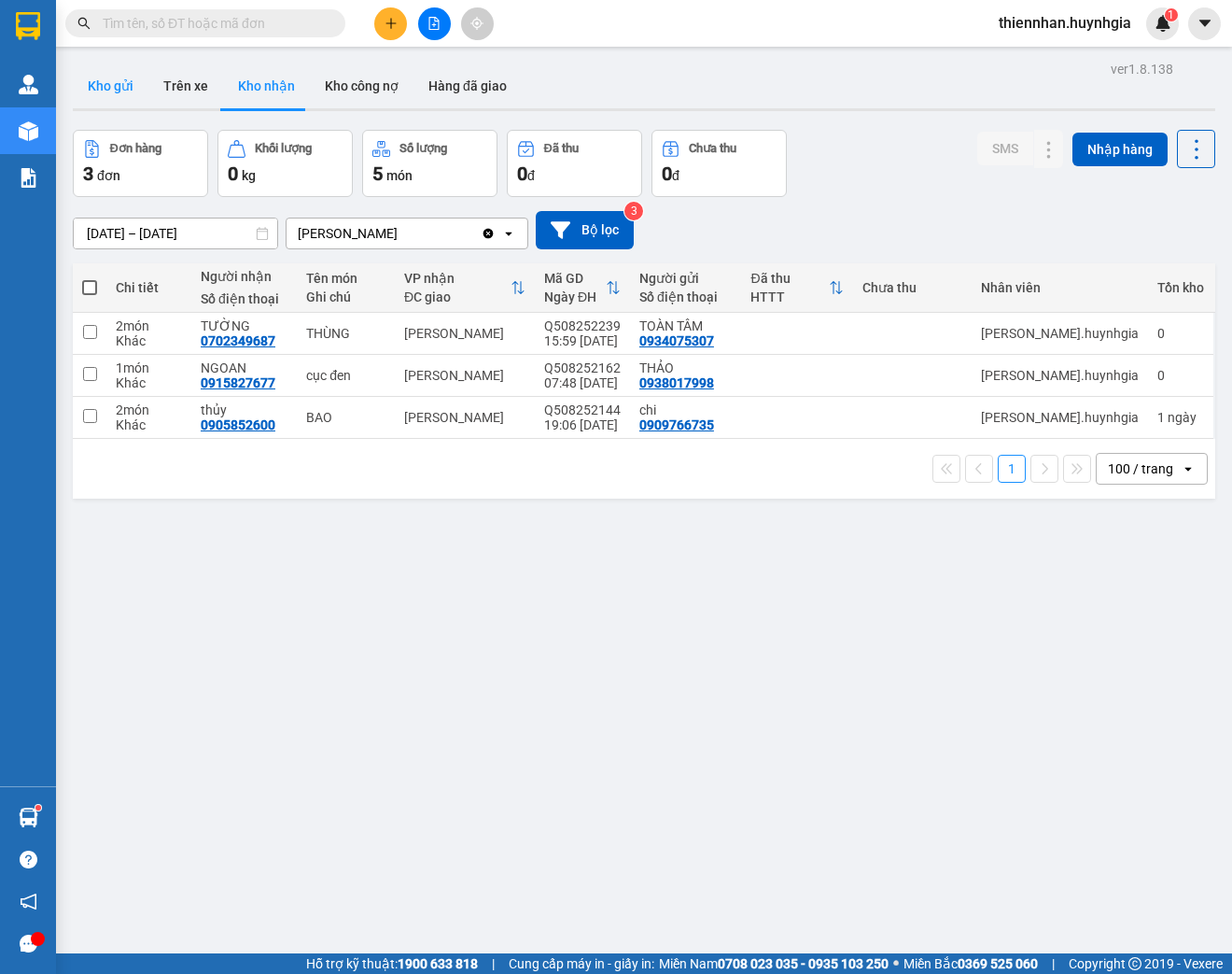
click at [92, 84] on button "Kho gửi" at bounding box center [111, 85] width 76 height 44
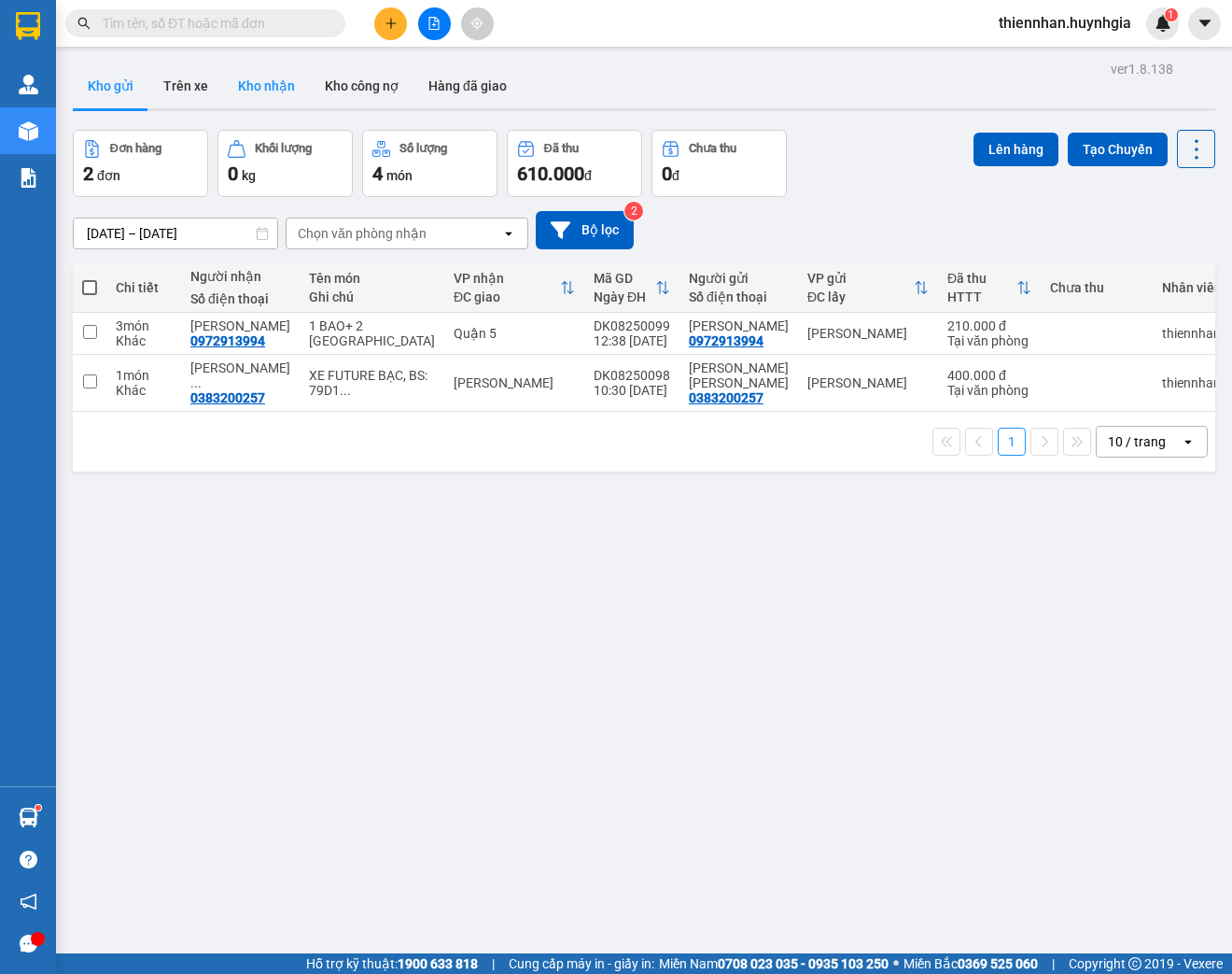
click at [265, 81] on button "Kho nhận" at bounding box center [267, 85] width 87 height 44
